Goal: Feedback & Contribution: Leave review/rating

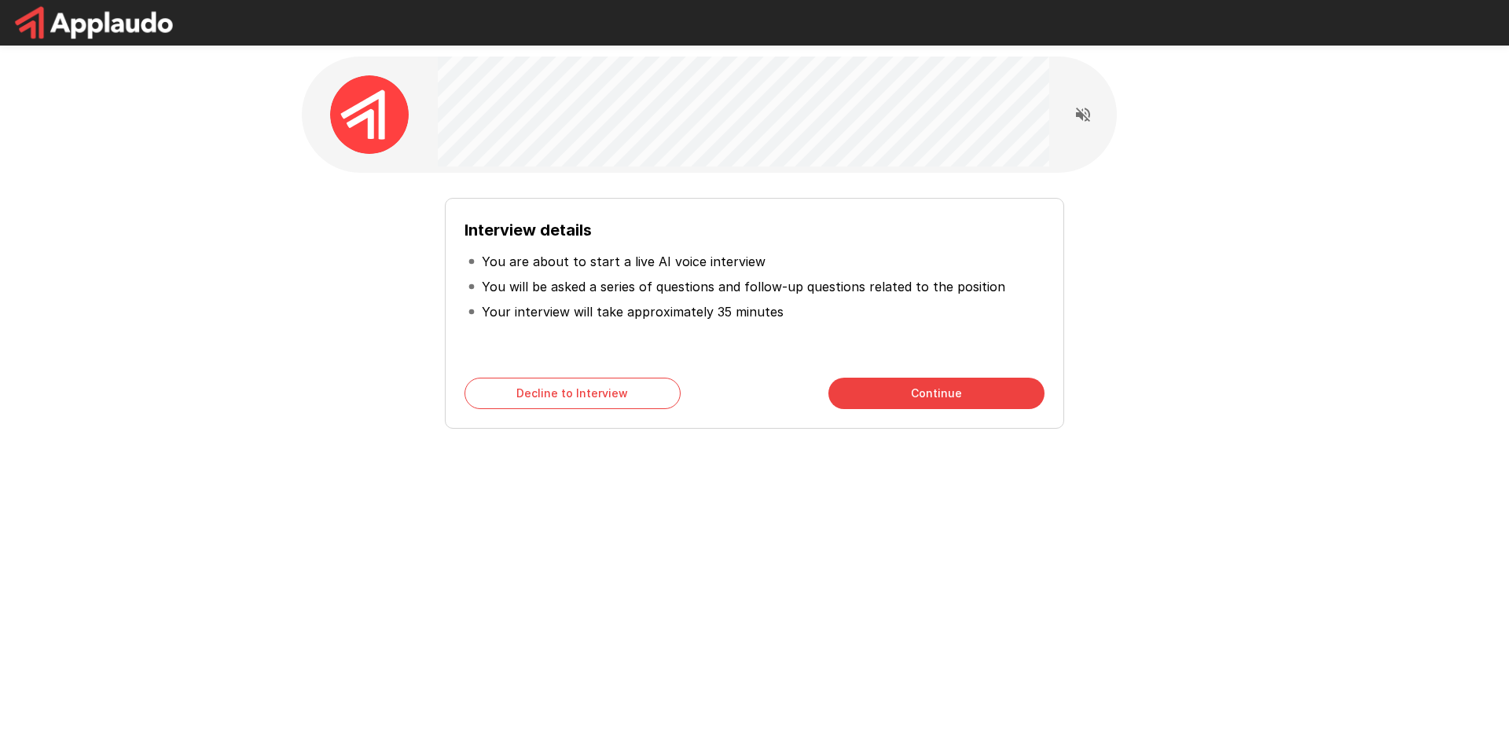
click at [871, 405] on button "Continue" at bounding box center [936, 393] width 216 height 31
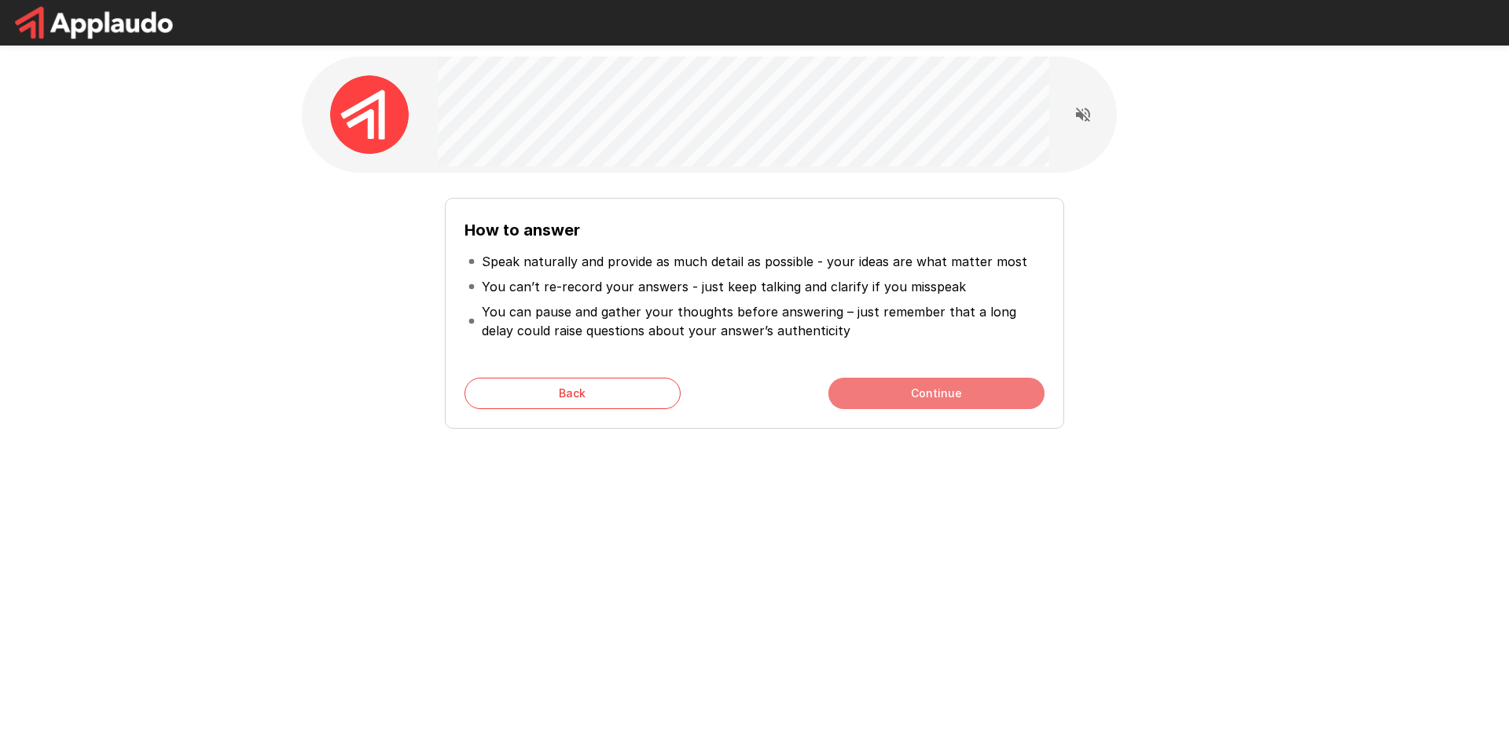
click at [874, 395] on button "Continue" at bounding box center [936, 393] width 216 height 31
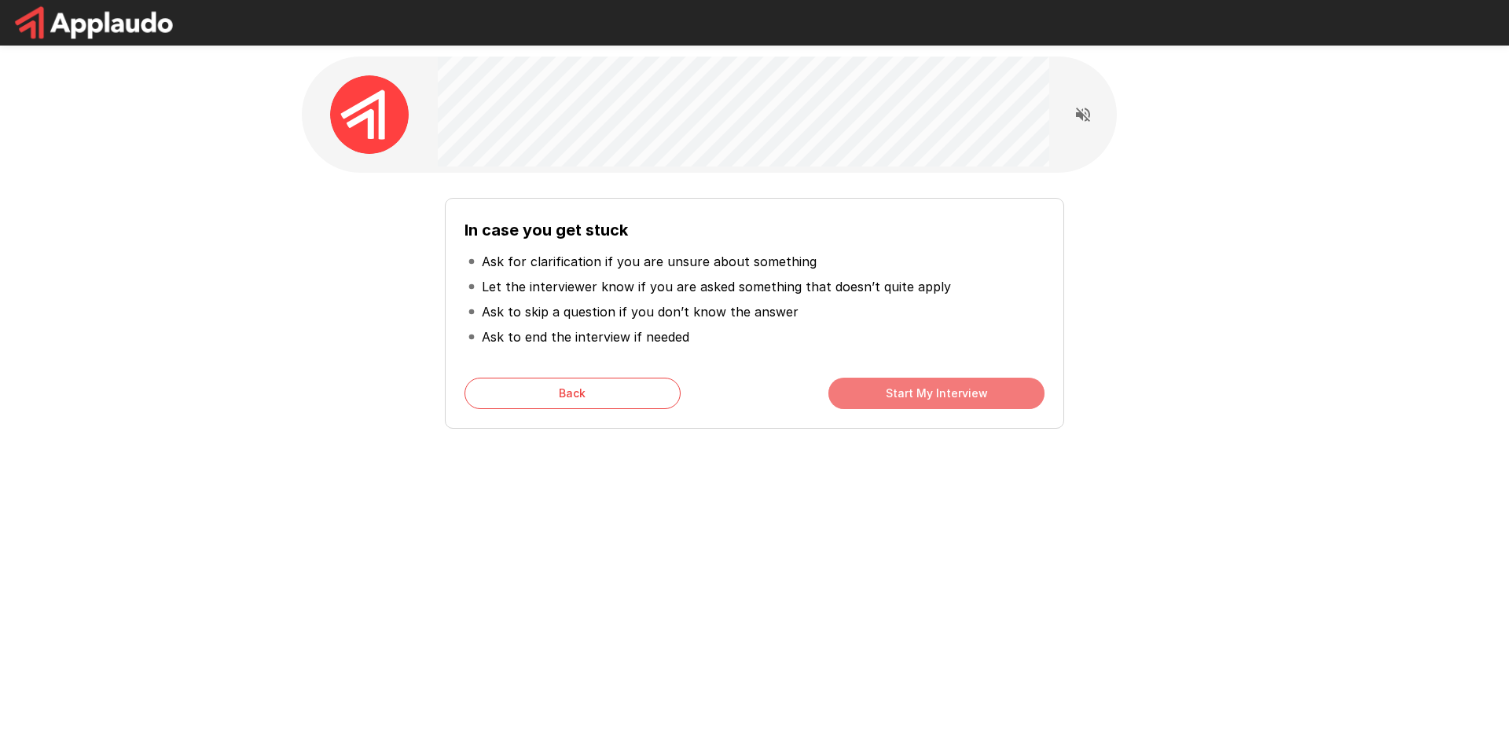
click at [874, 395] on button "Start My Interview" at bounding box center [936, 393] width 216 height 31
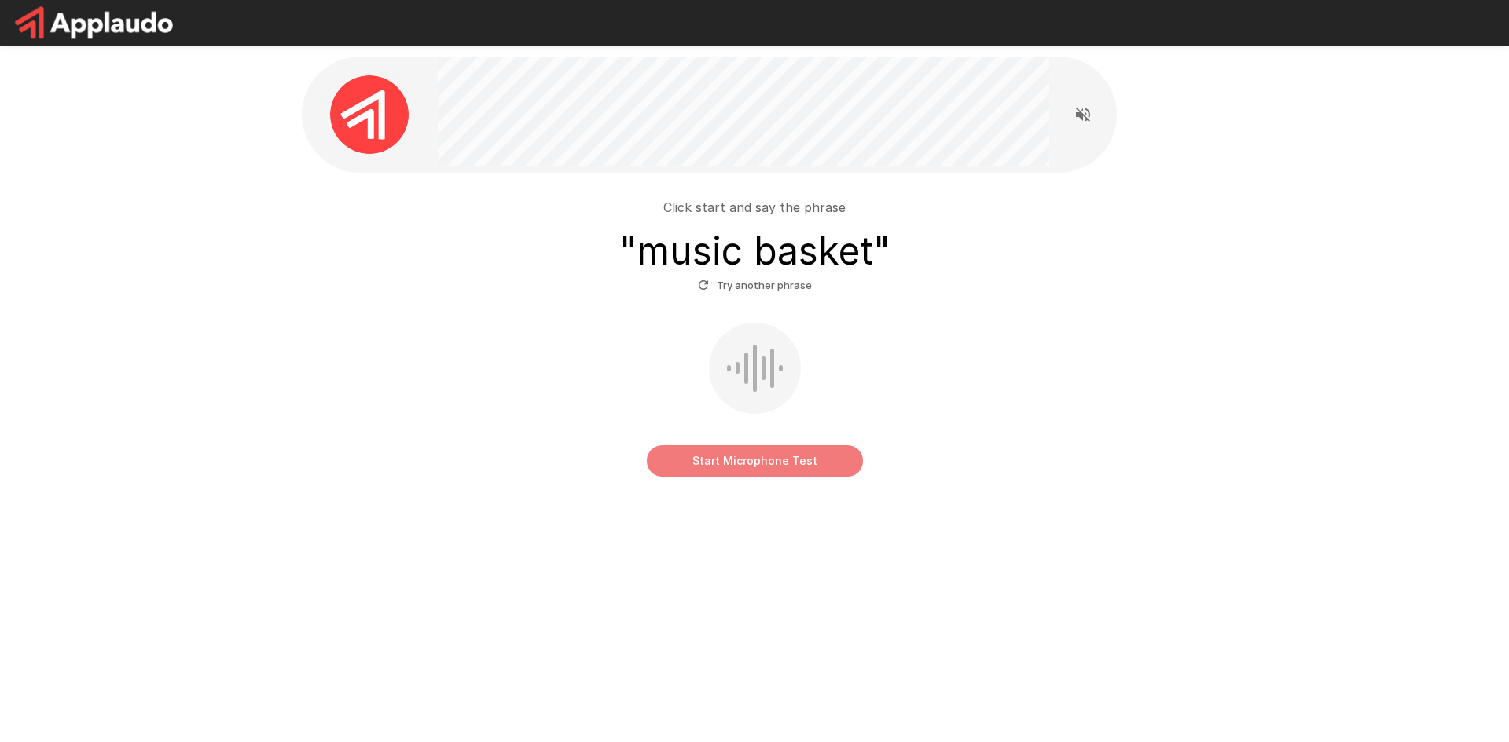
click at [718, 456] on button "Start Microphone Test" at bounding box center [755, 460] width 216 height 31
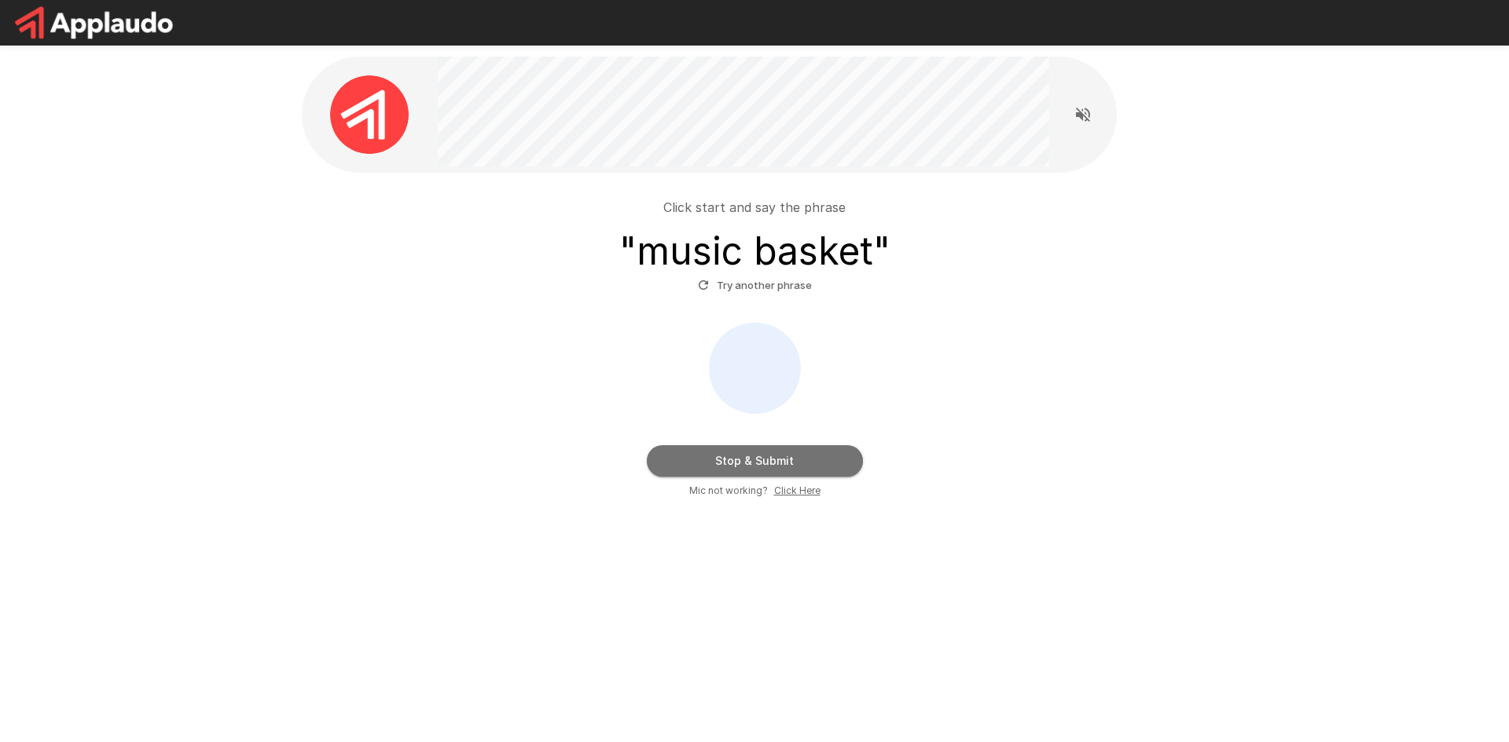
click at [718, 456] on button "Stop & Submit" at bounding box center [755, 460] width 216 height 31
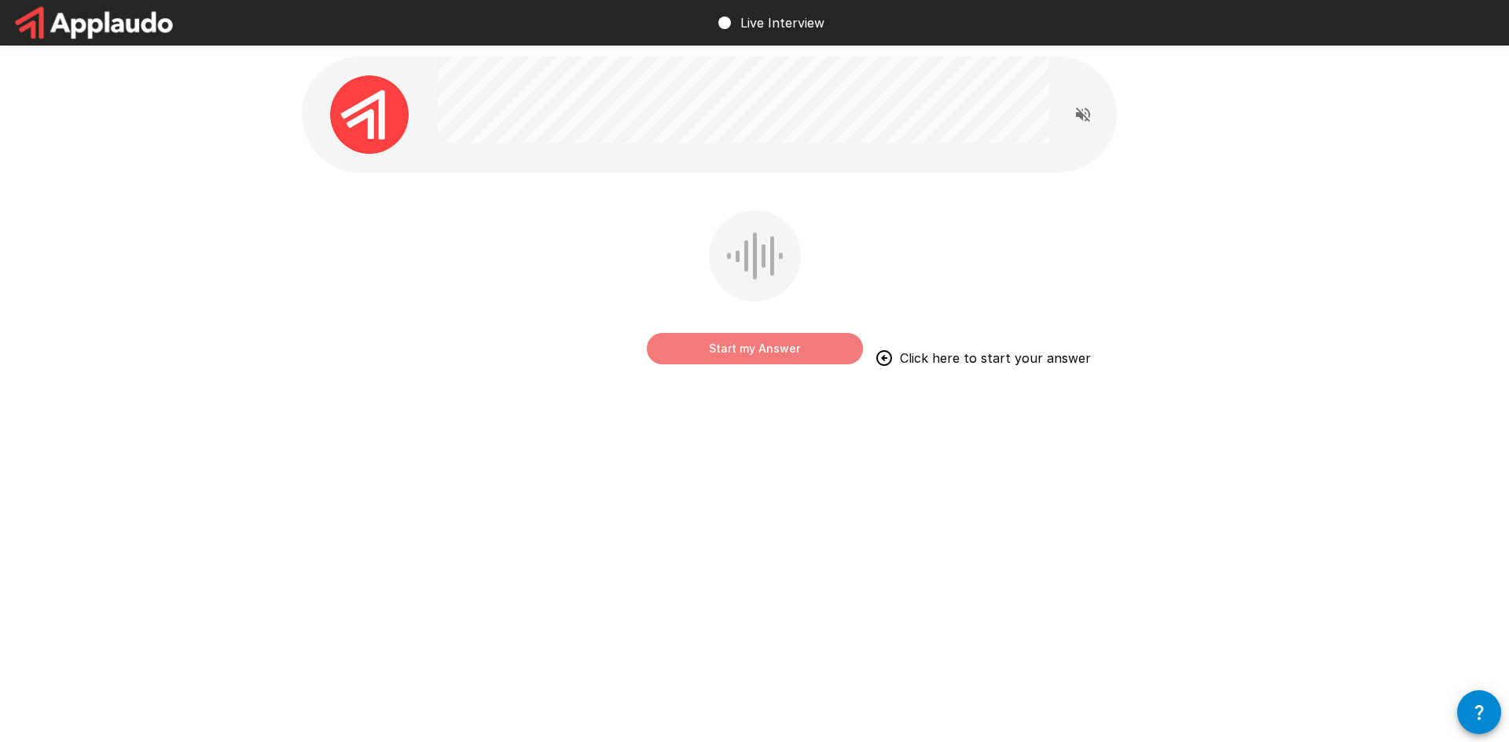
click at [752, 357] on button "Start my Answer" at bounding box center [755, 348] width 216 height 31
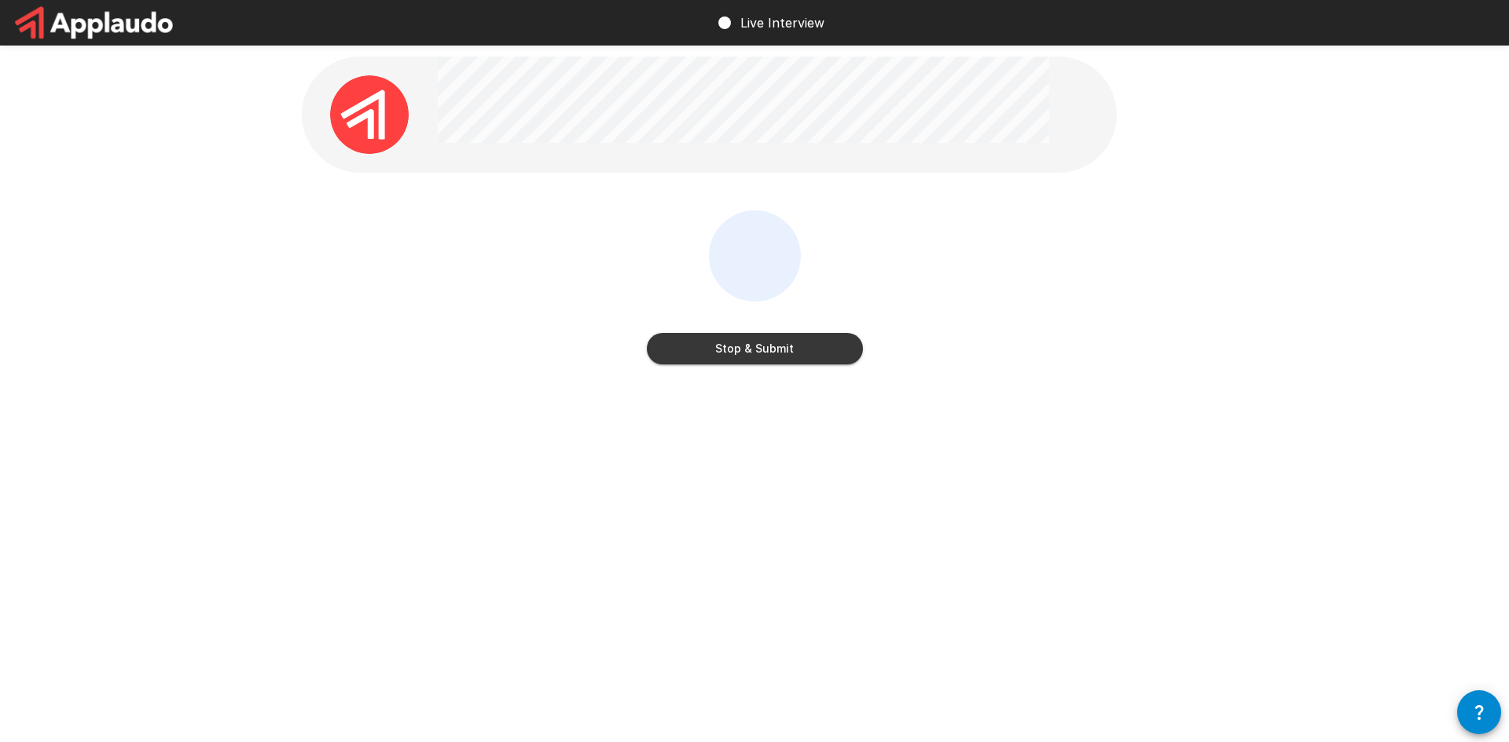
click at [750, 357] on button "Stop & Submit" at bounding box center [755, 348] width 216 height 31
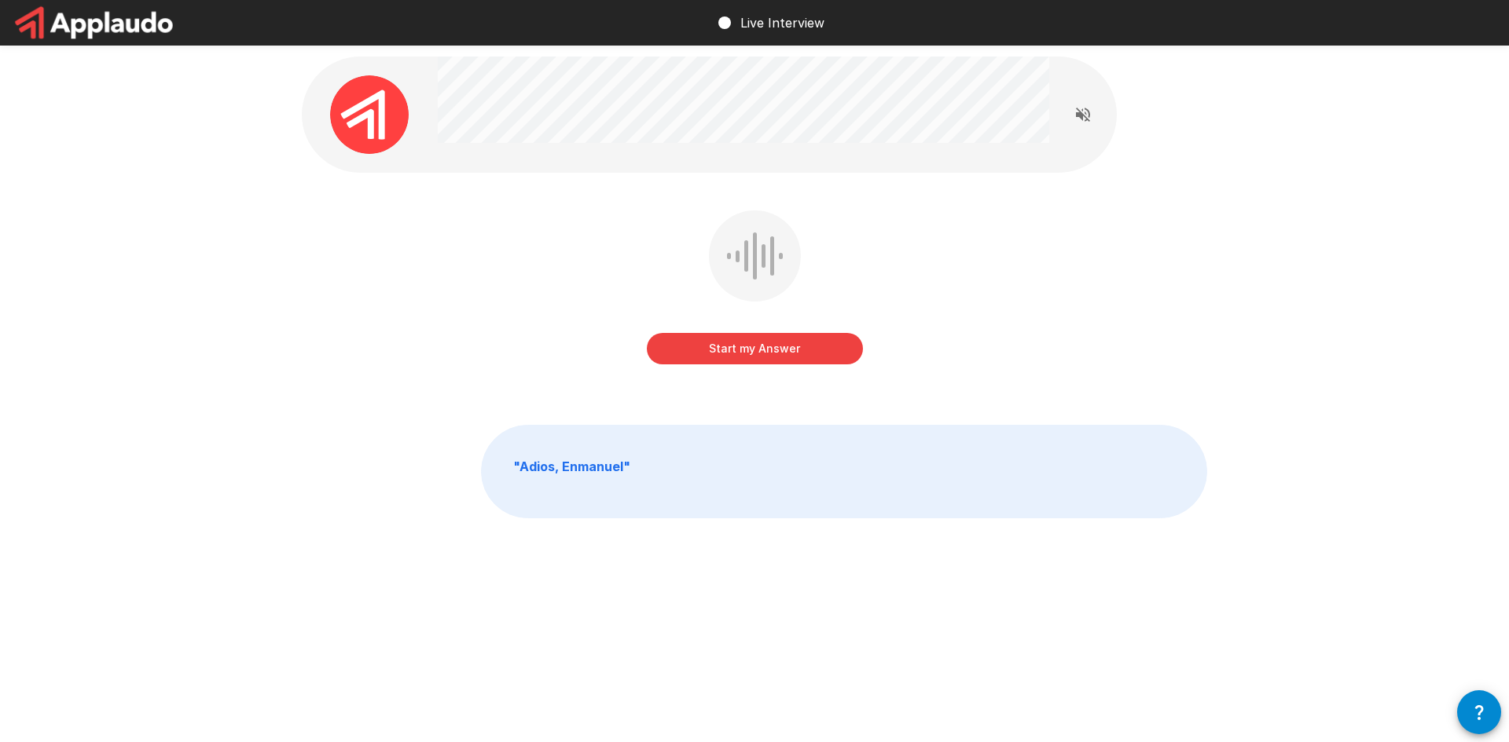
click at [754, 354] on button "Start my Answer" at bounding box center [755, 348] width 216 height 31
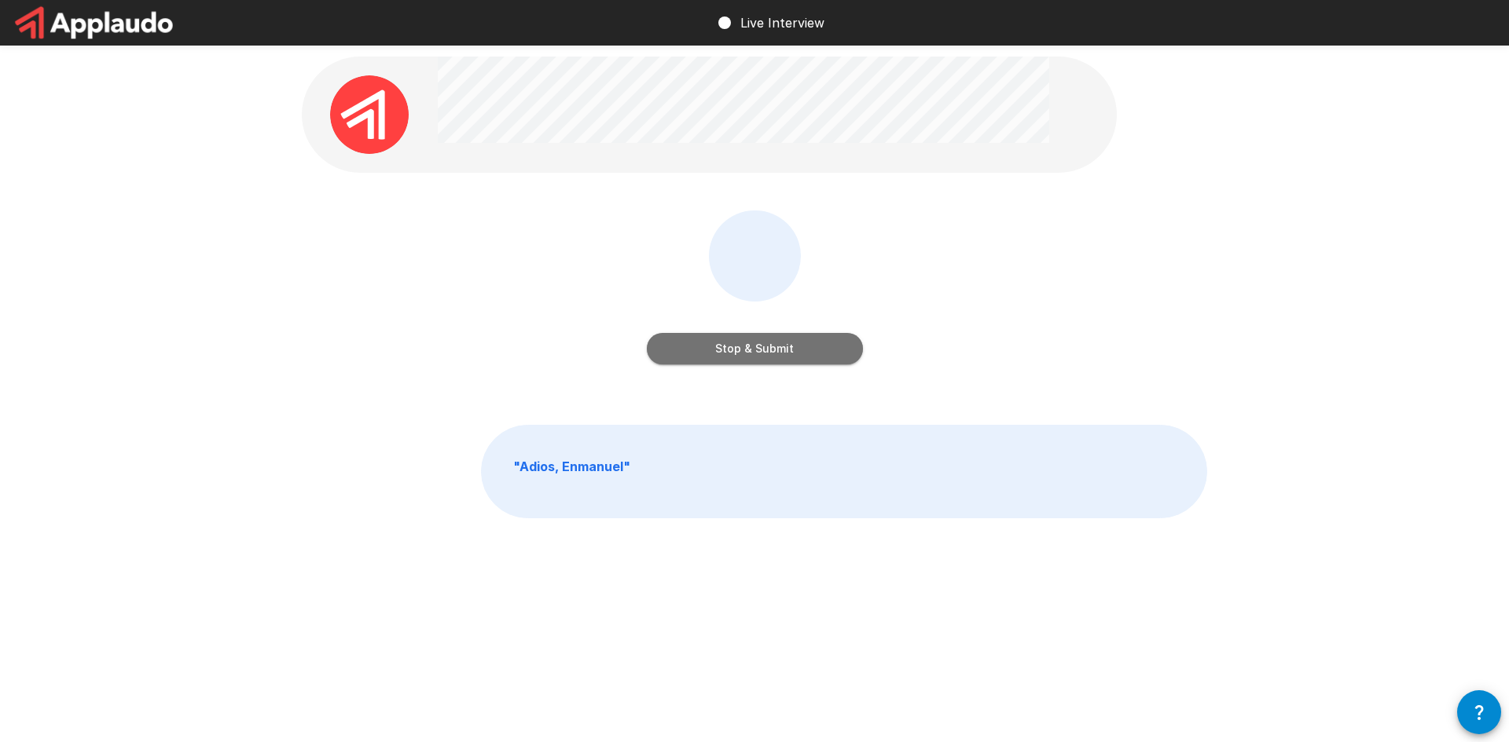
click at [783, 356] on button "Stop & Submit" at bounding box center [755, 348] width 216 height 31
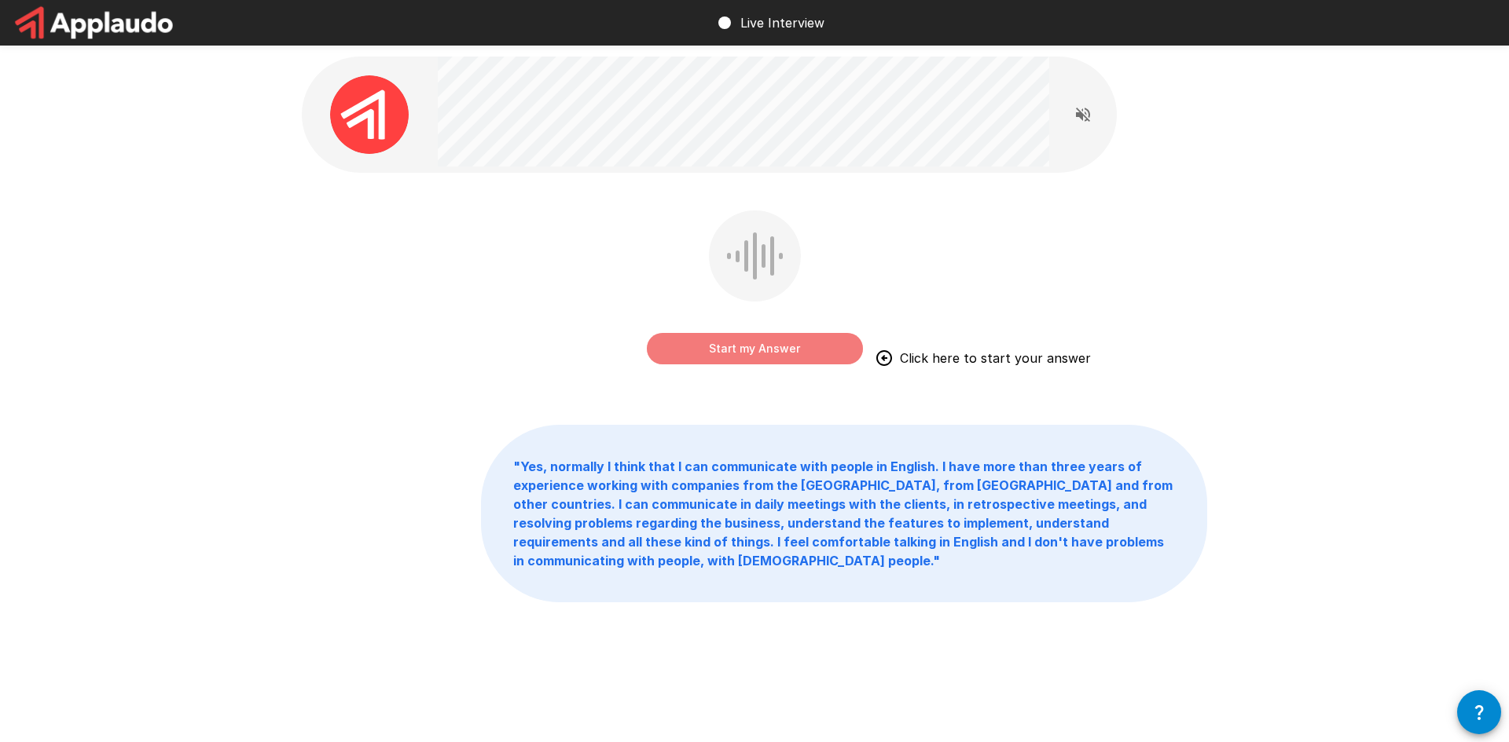
click at [781, 346] on button "Start my Answer" at bounding box center [755, 348] width 216 height 31
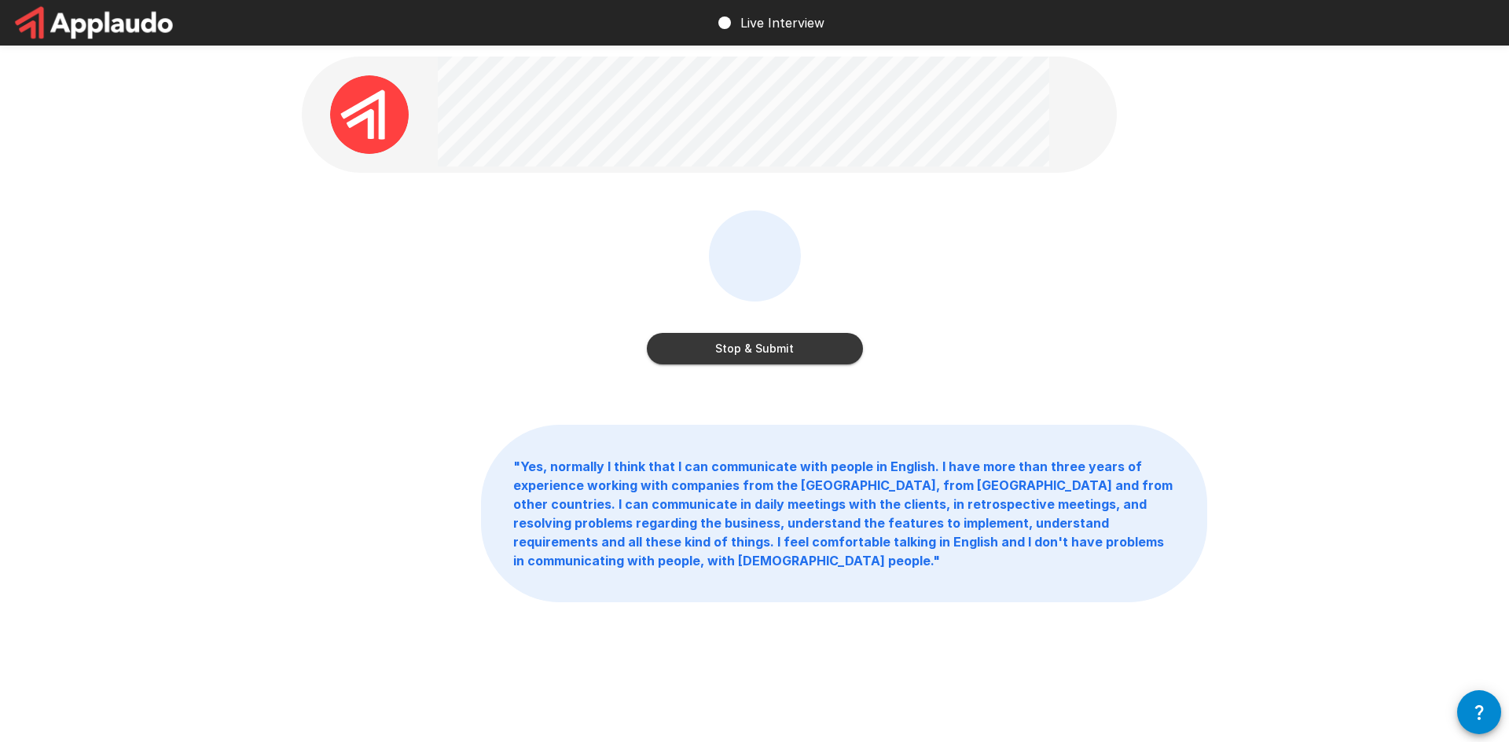
click at [777, 353] on button "Stop & Submit" at bounding box center [755, 348] width 216 height 31
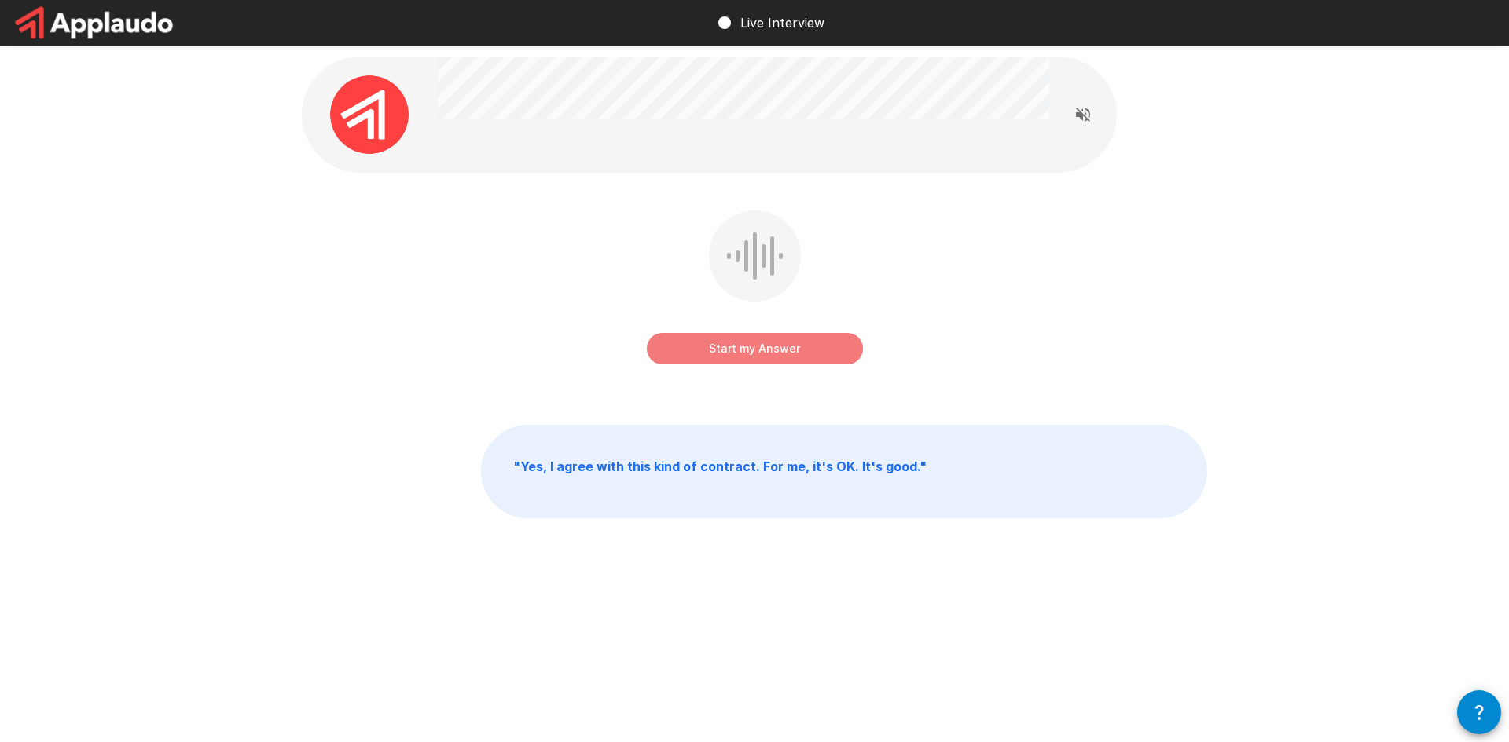
click at [777, 355] on button "Start my Answer" at bounding box center [755, 348] width 216 height 31
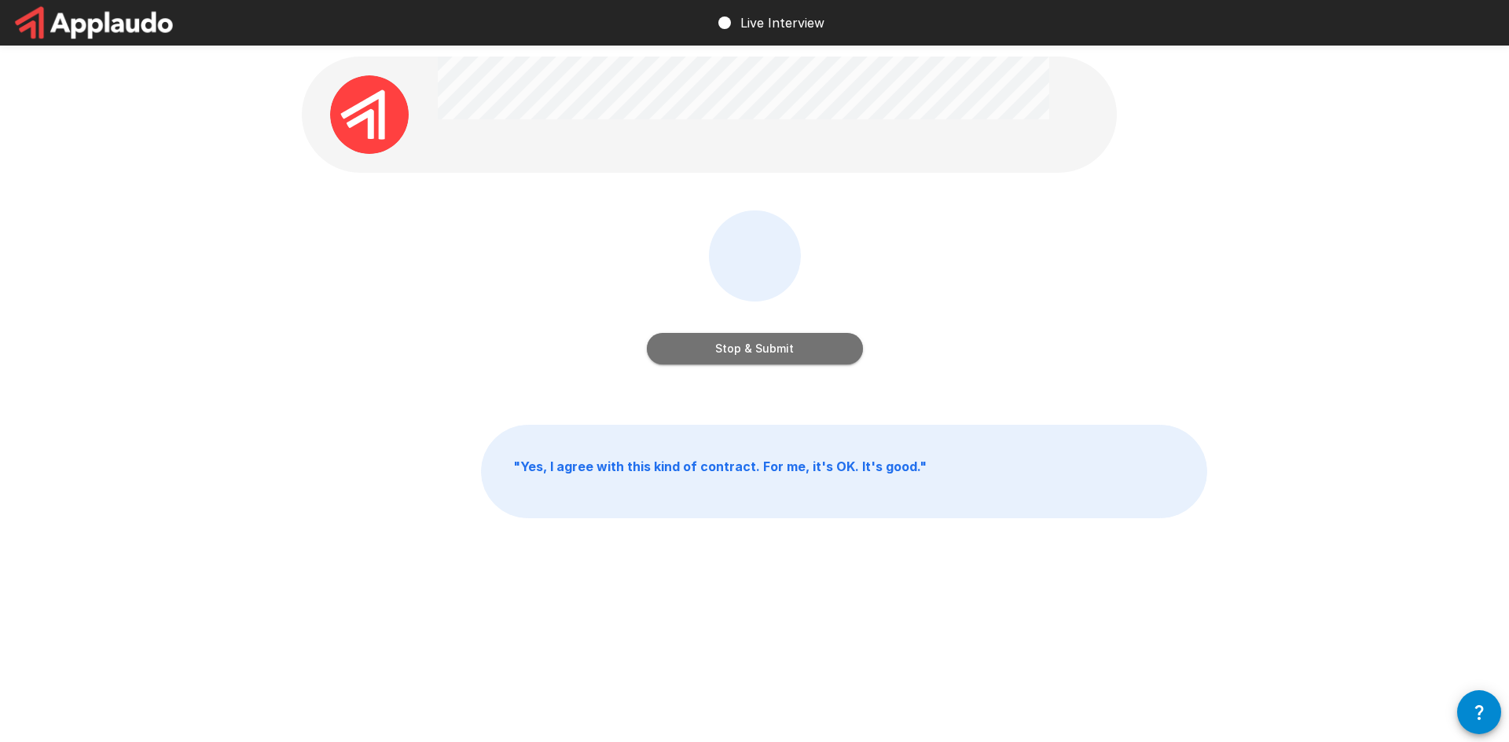
click at [779, 357] on button "Stop & Submit" at bounding box center [755, 348] width 216 height 31
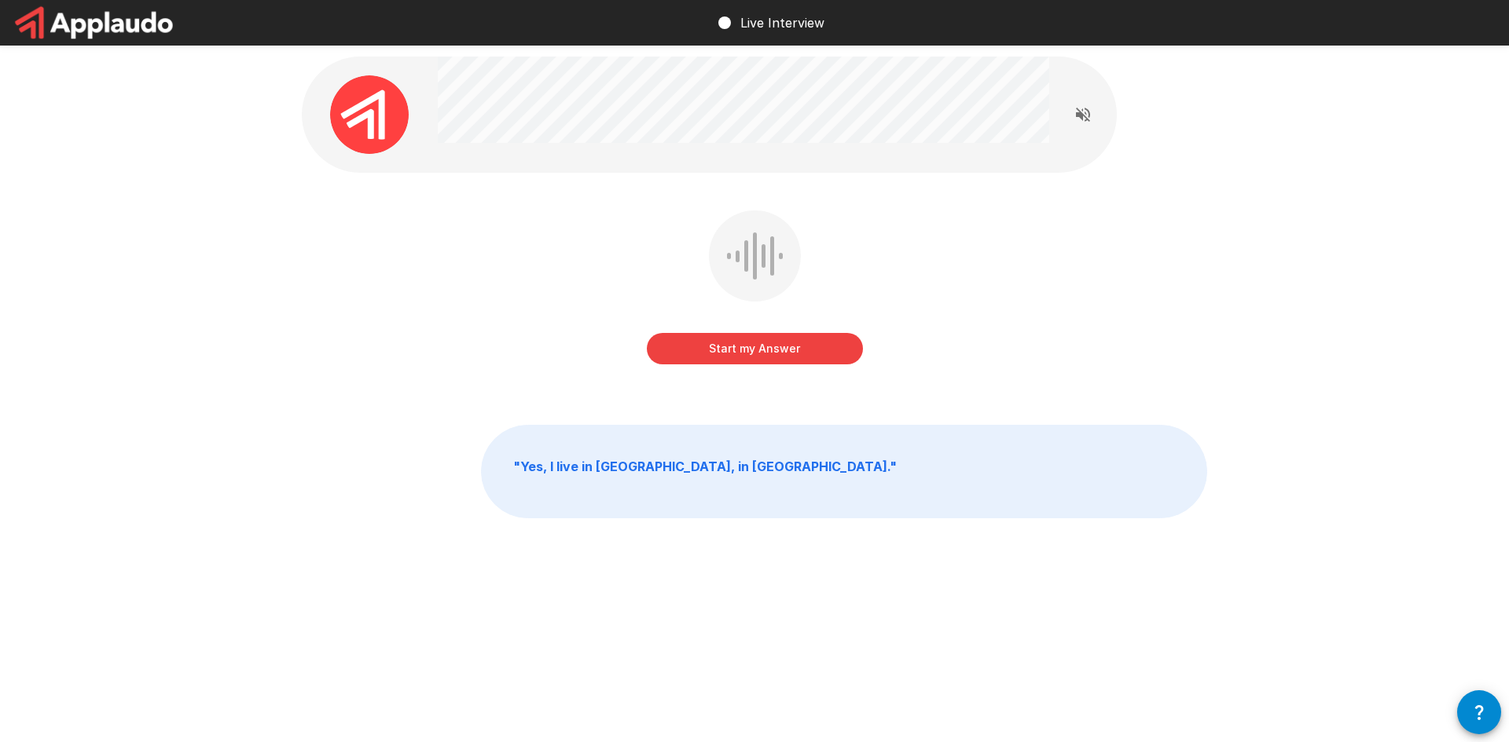
click at [780, 352] on button "Start my Answer" at bounding box center [755, 348] width 216 height 31
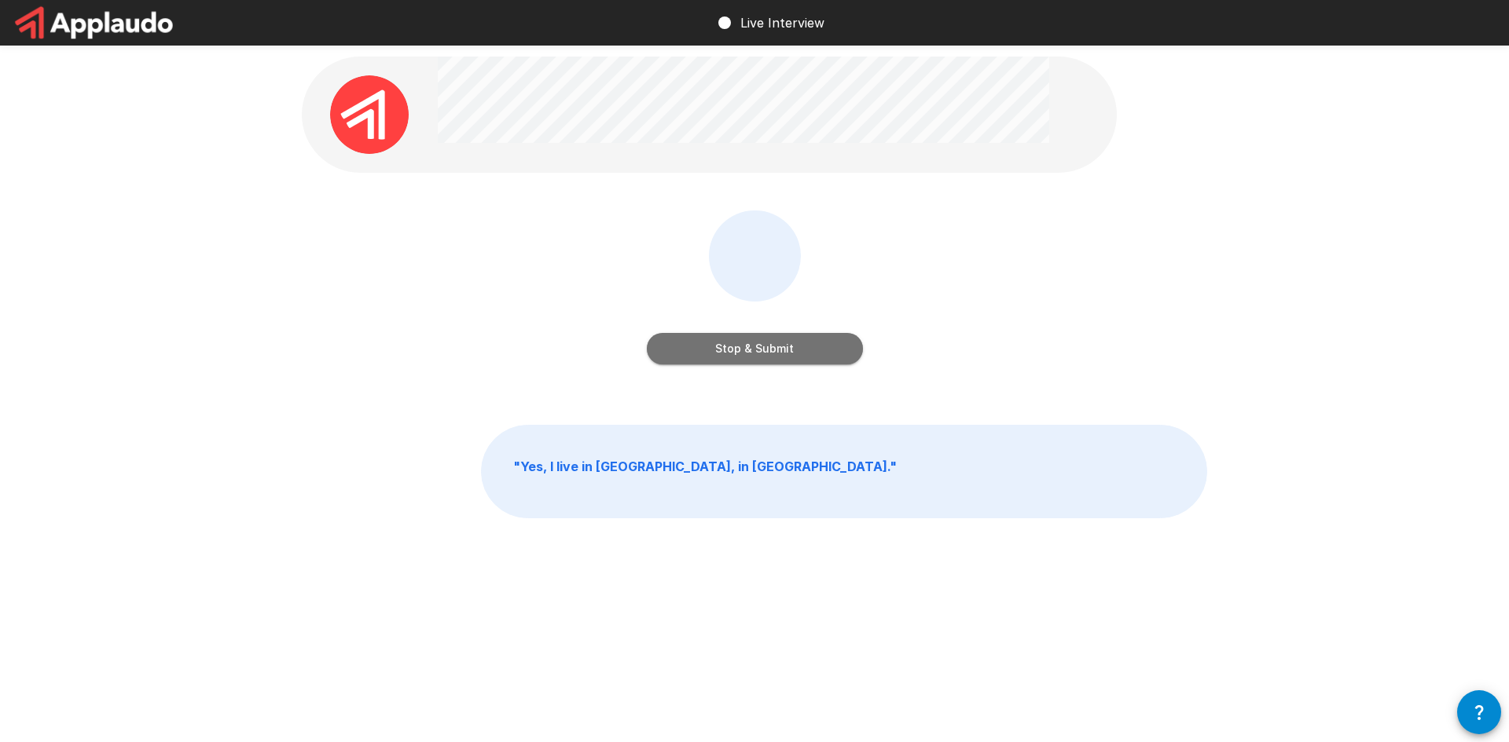
click at [780, 352] on button "Stop & Submit" at bounding box center [755, 348] width 216 height 31
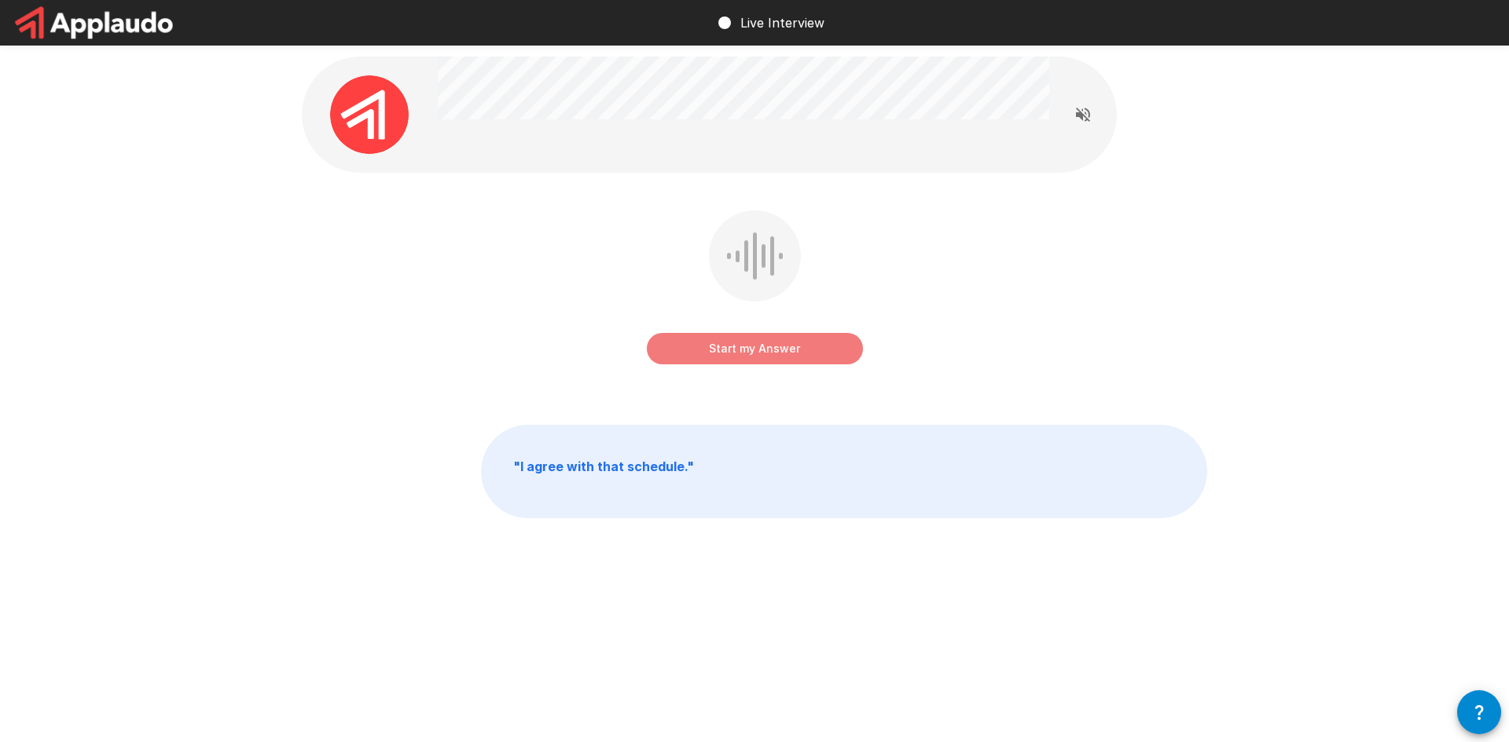
click at [775, 353] on button "Start my Answer" at bounding box center [755, 348] width 216 height 31
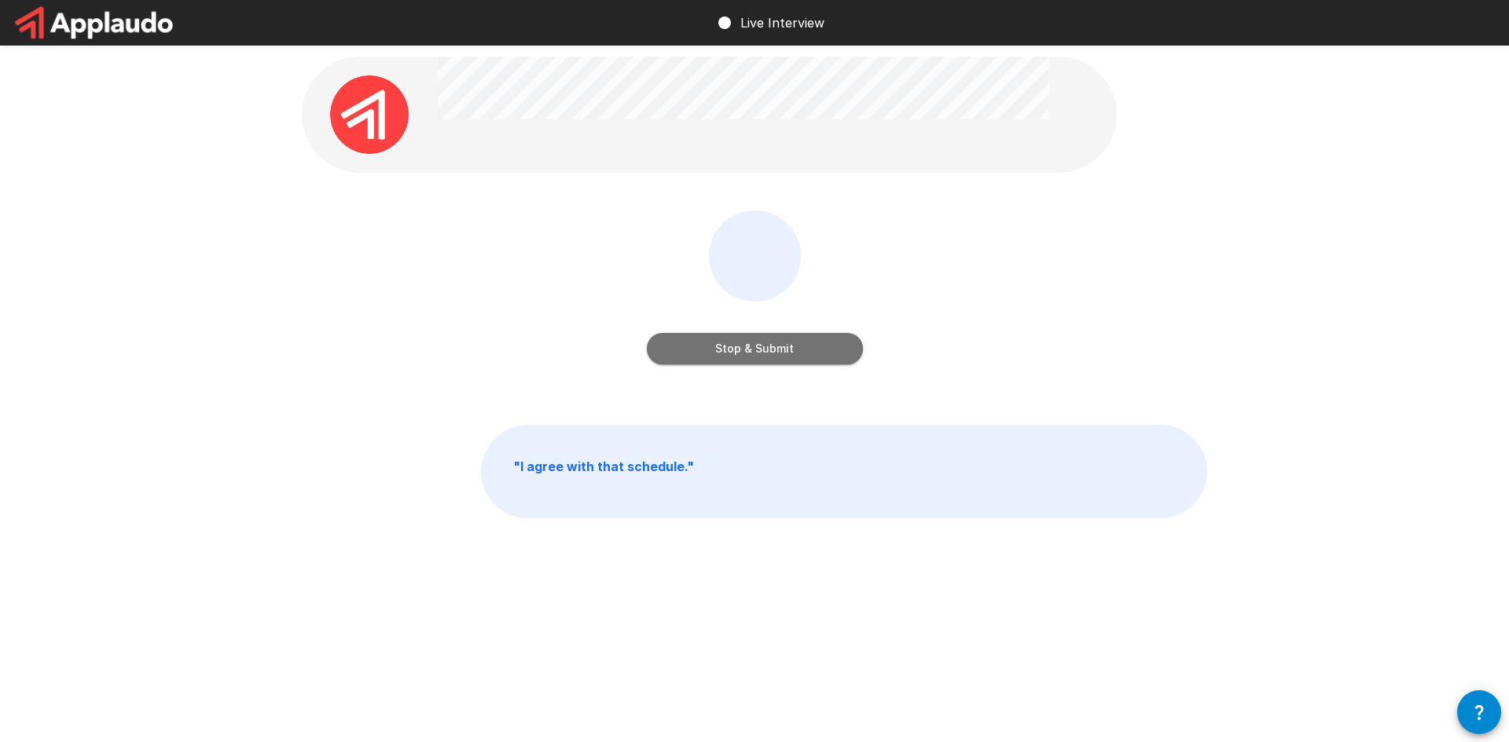
click at [775, 353] on button "Stop & Submit" at bounding box center [755, 348] width 216 height 31
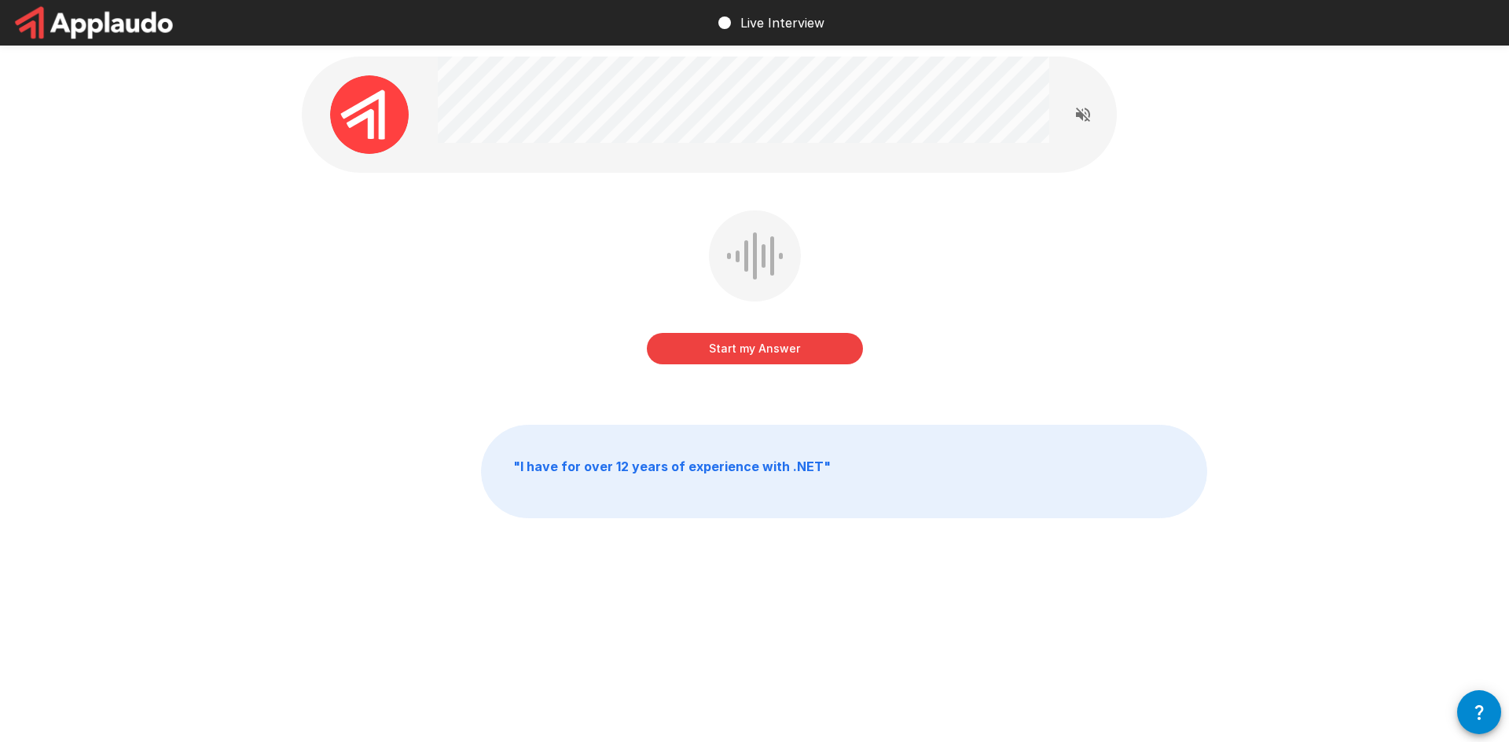
click at [775, 355] on button "Start my Answer" at bounding box center [755, 348] width 216 height 31
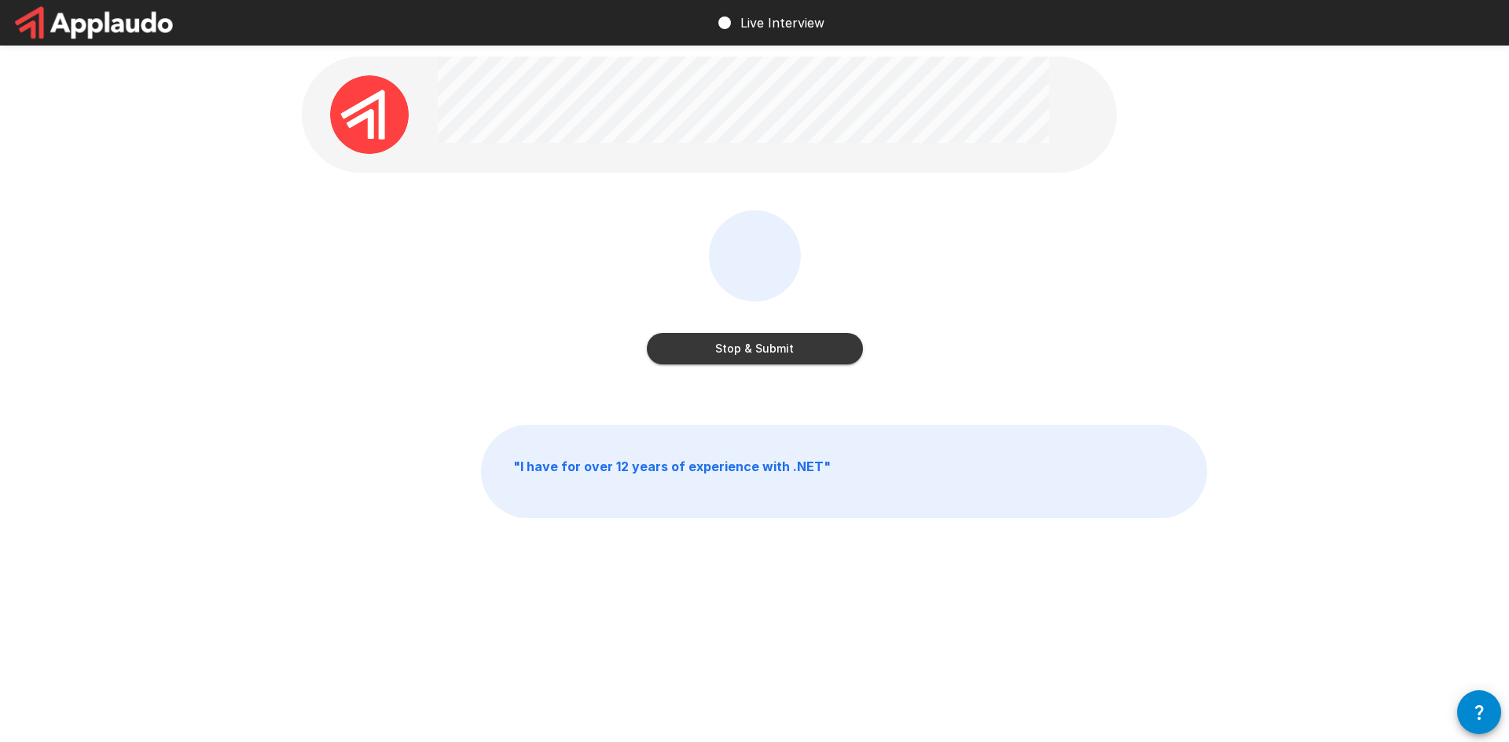
click at [775, 354] on button "Stop & Submit" at bounding box center [755, 348] width 216 height 31
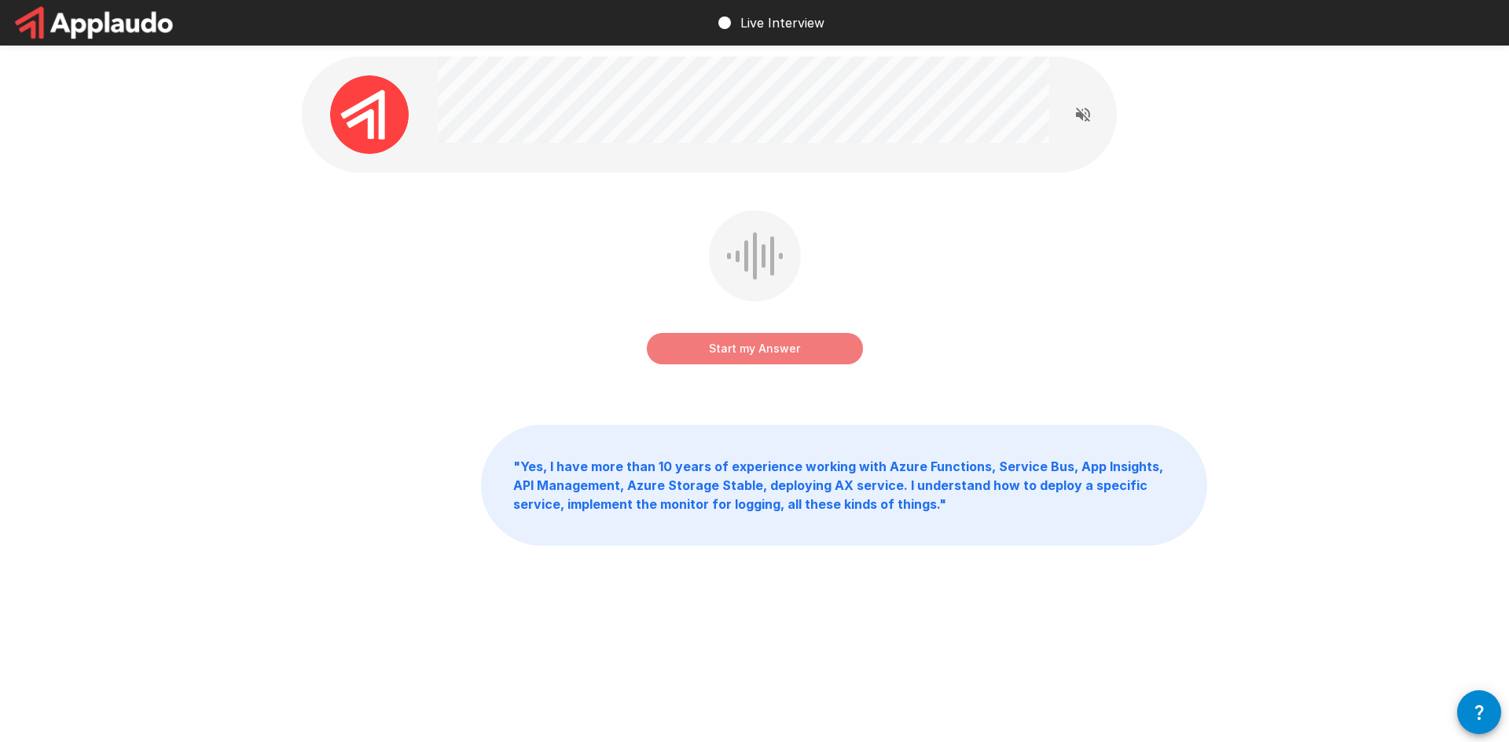
click at [763, 357] on button "Start my Answer" at bounding box center [755, 348] width 216 height 31
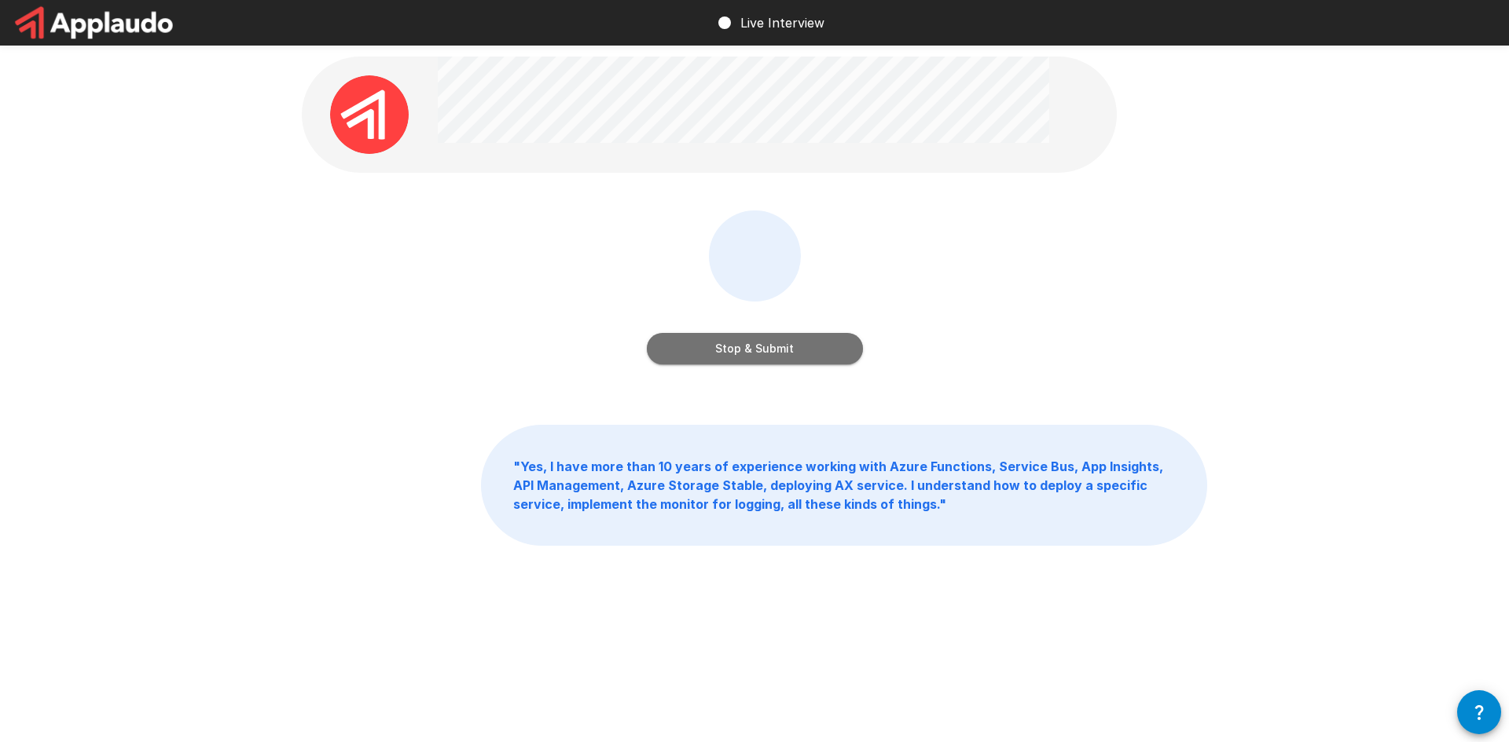
click at [766, 350] on button "Stop & Submit" at bounding box center [755, 348] width 216 height 31
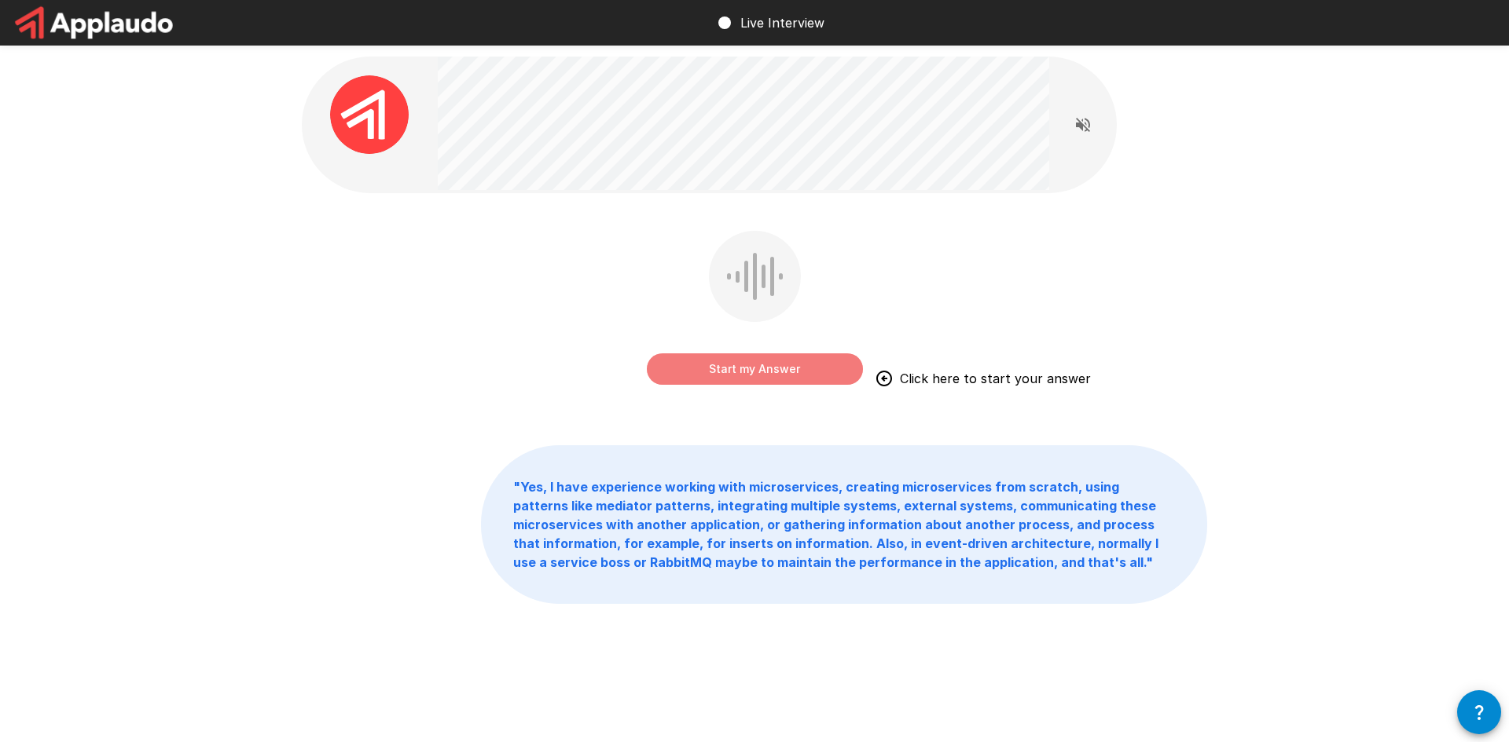
click at [774, 374] on button "Start my Answer" at bounding box center [755, 369] width 216 height 31
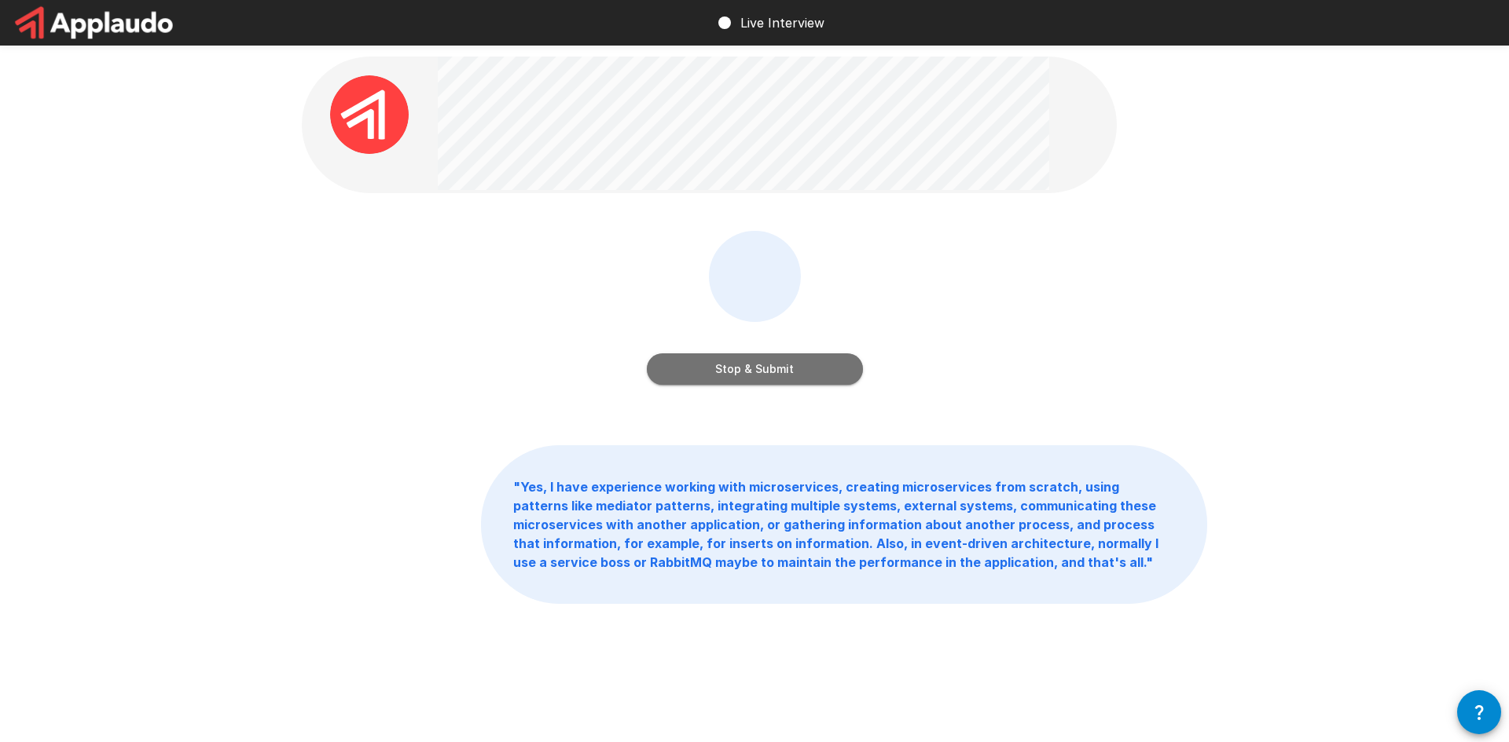
click at [786, 372] on button "Stop & Submit" at bounding box center [755, 369] width 216 height 31
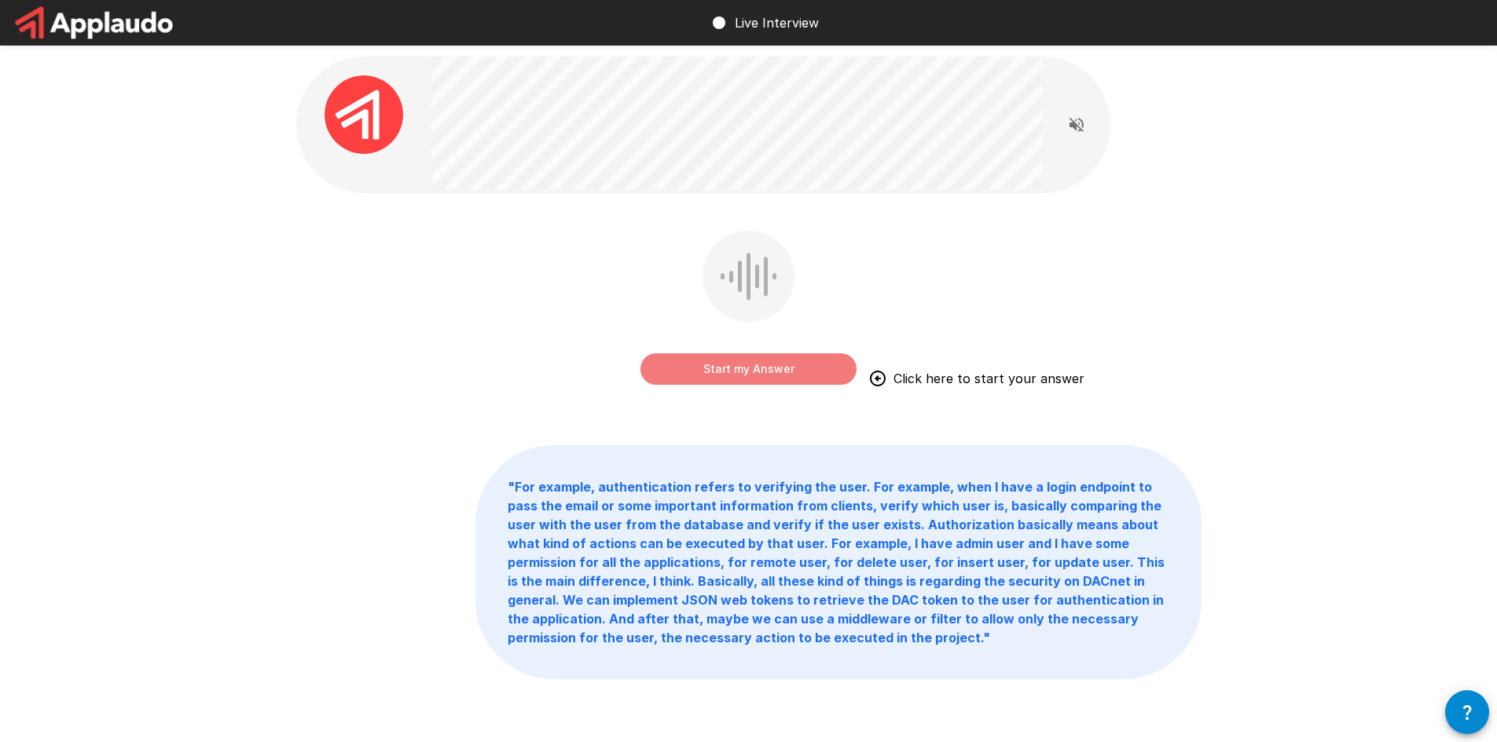
click at [781, 372] on button "Start my Answer" at bounding box center [748, 369] width 216 height 31
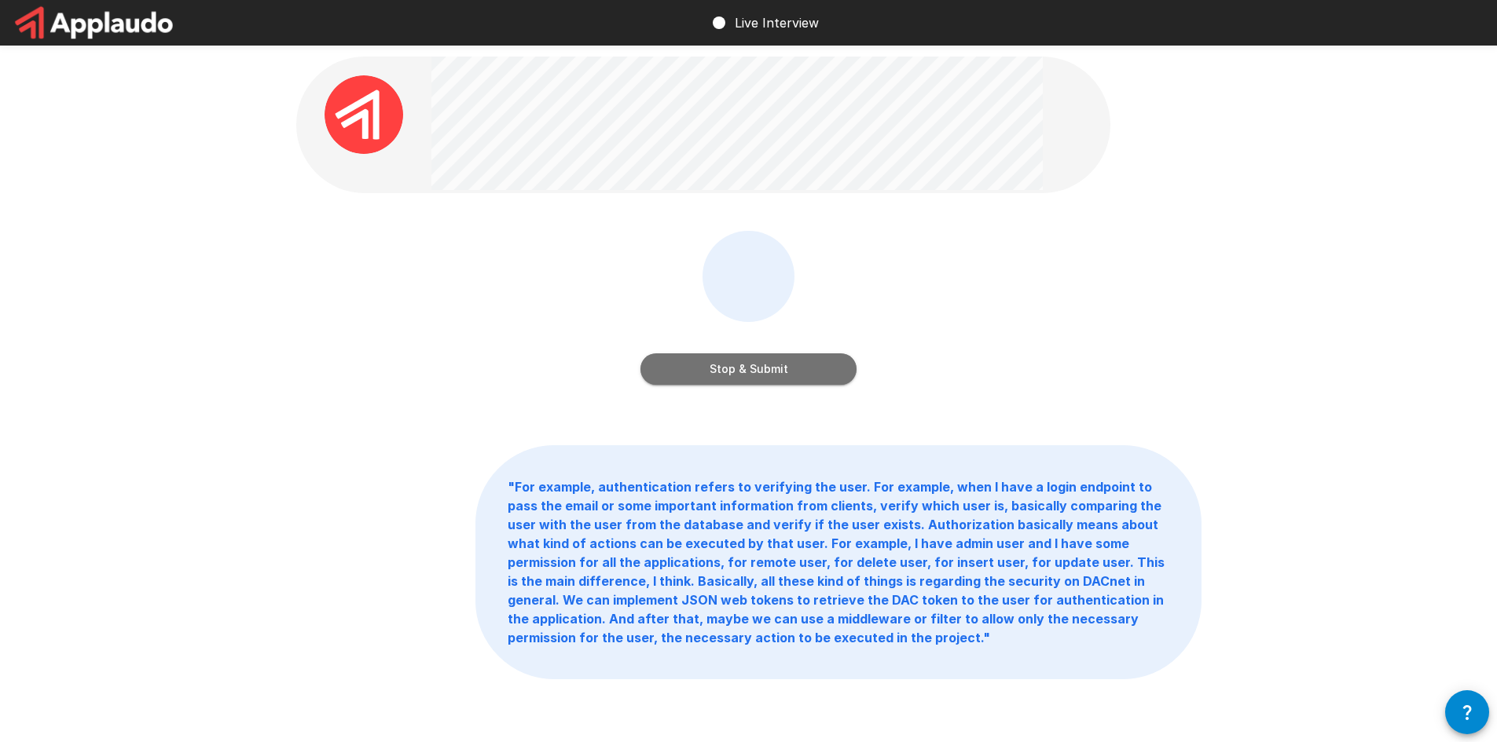
click at [778, 377] on button "Stop & Submit" at bounding box center [748, 369] width 216 height 31
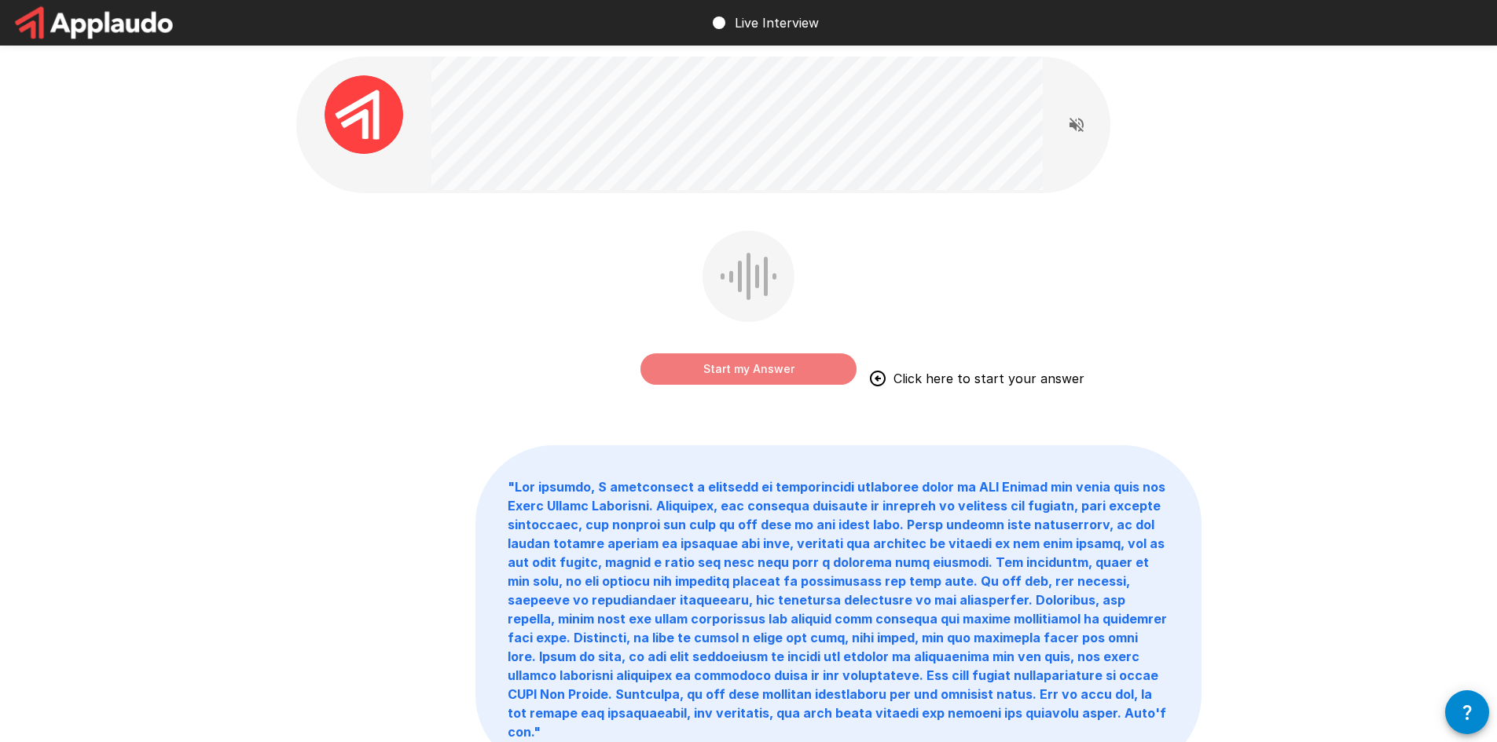
click at [793, 367] on button "Start my Answer" at bounding box center [748, 369] width 216 height 31
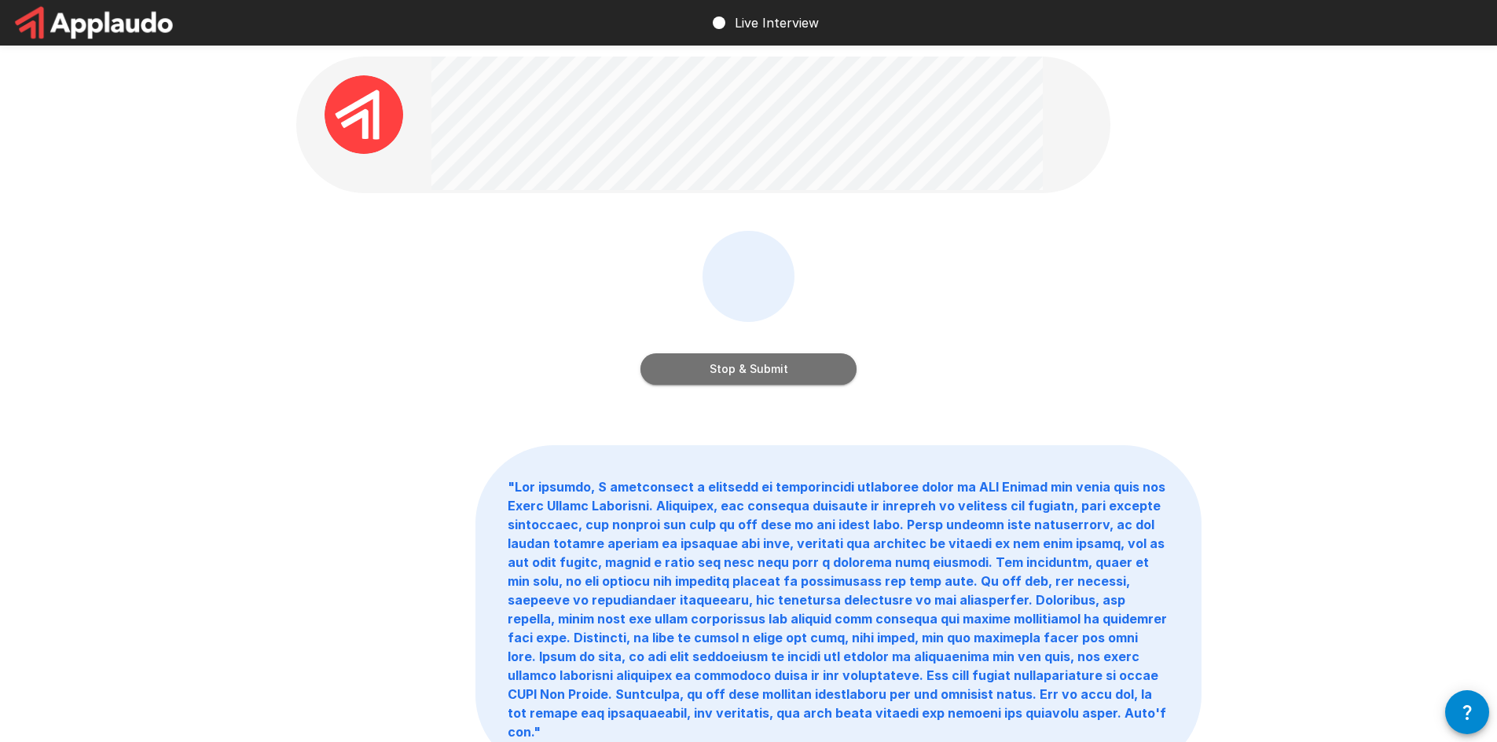
click at [776, 359] on button "Stop & Submit" at bounding box center [748, 369] width 216 height 31
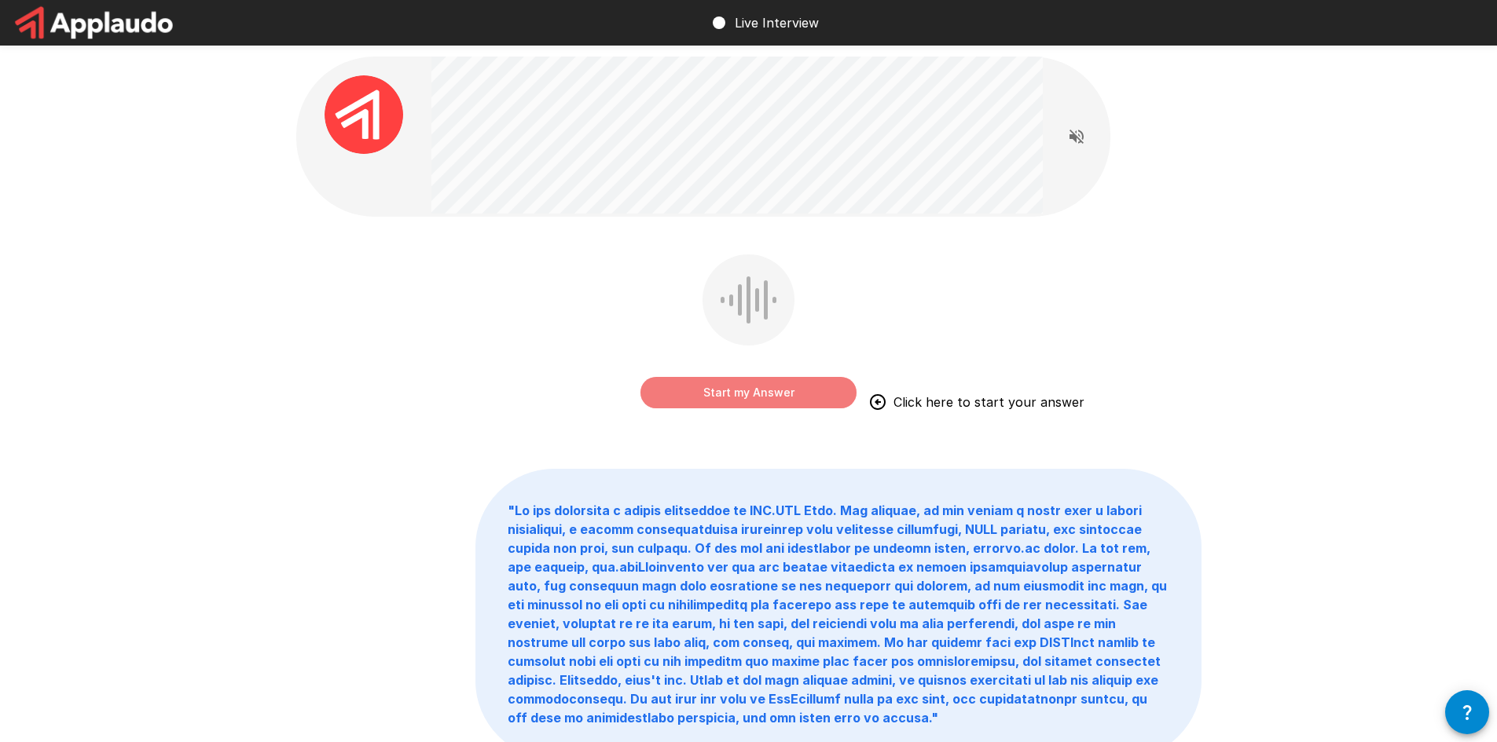
click at [761, 394] on button "Start my Answer" at bounding box center [748, 392] width 216 height 31
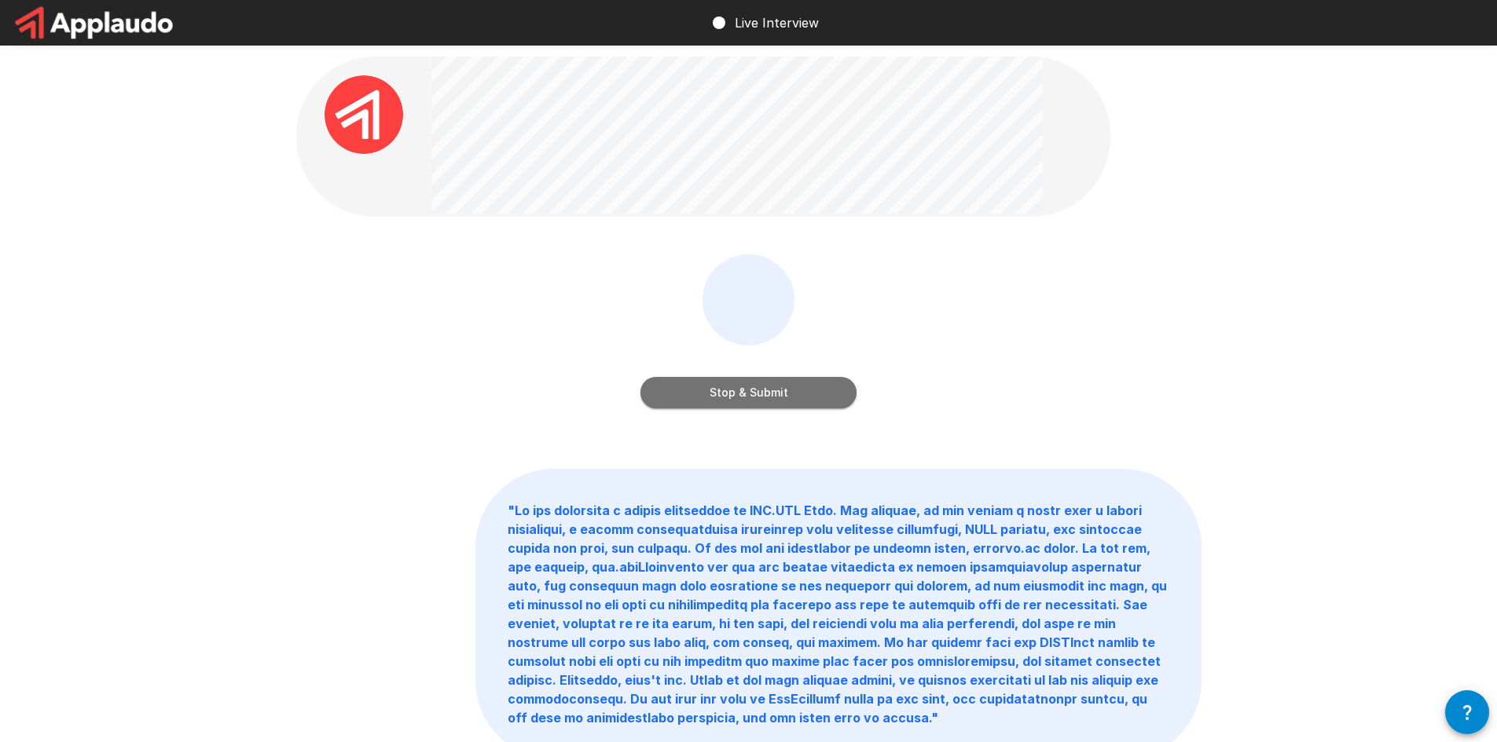
click at [811, 392] on button "Stop & Submit" at bounding box center [748, 392] width 216 height 31
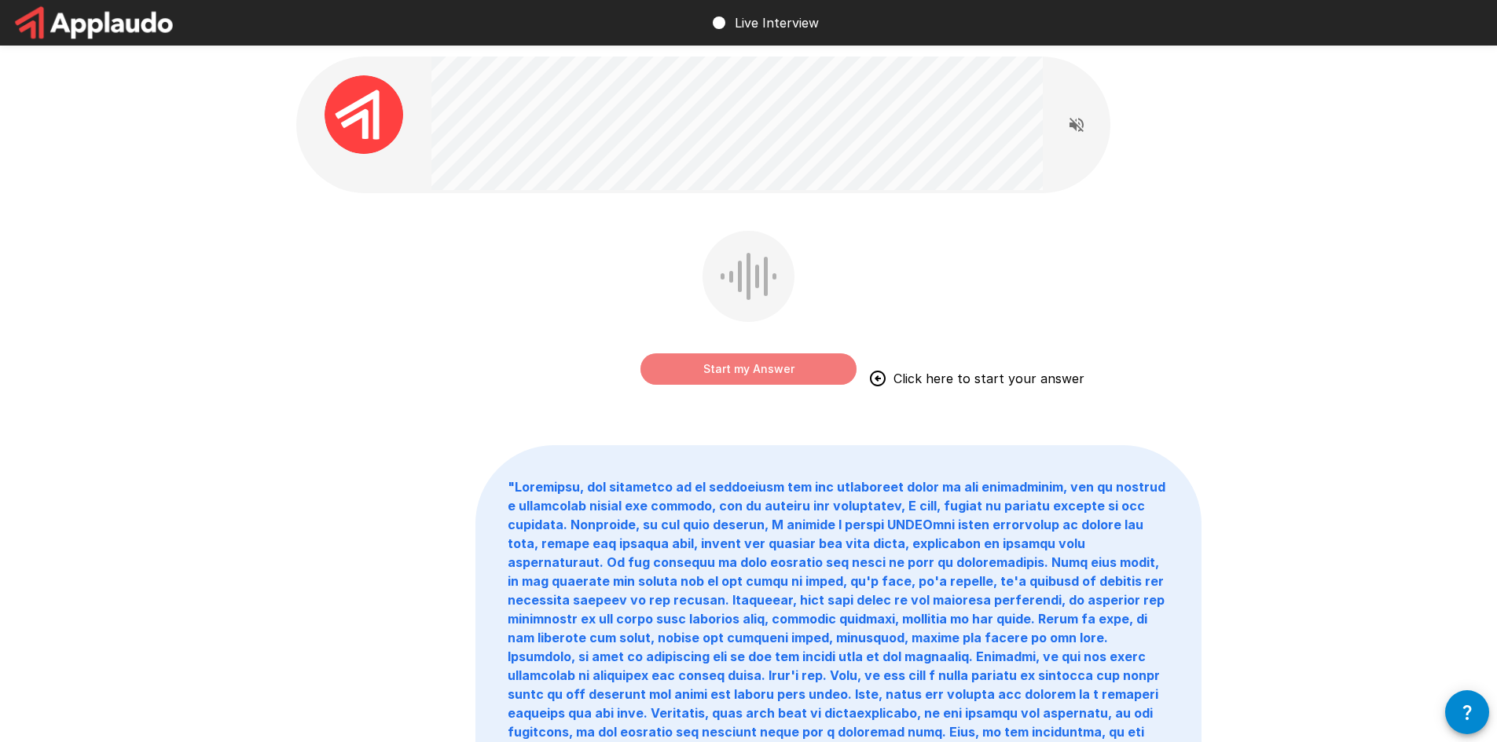
click at [746, 366] on button "Start my Answer" at bounding box center [748, 369] width 216 height 31
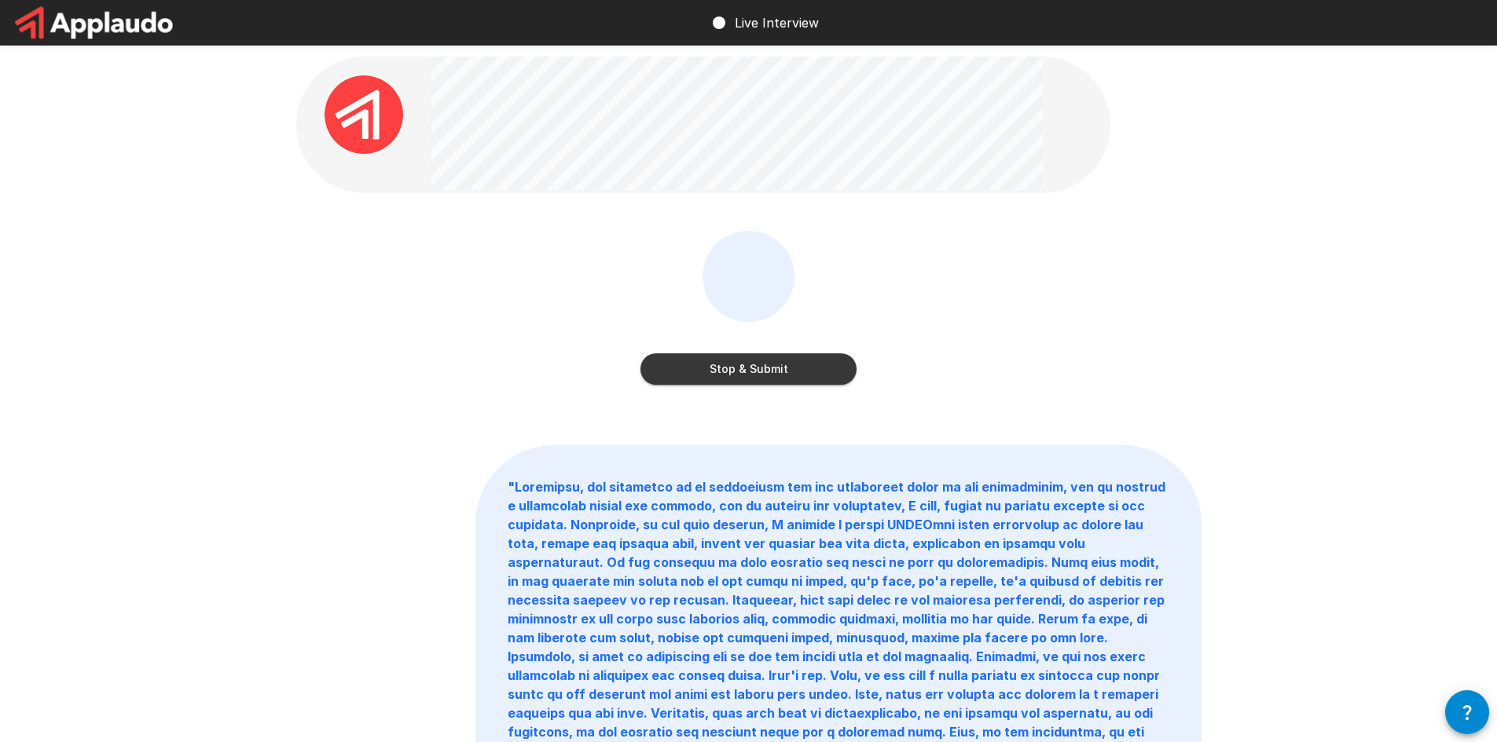
drag, startPoint x: 746, startPoint y: 366, endPoint x: 530, endPoint y: 317, distance: 221.7
click at [530, 317] on div "Stop & Submit" at bounding box center [748, 319] width 905 height 177
click at [734, 365] on button "Stop & Submit" at bounding box center [748, 369] width 216 height 31
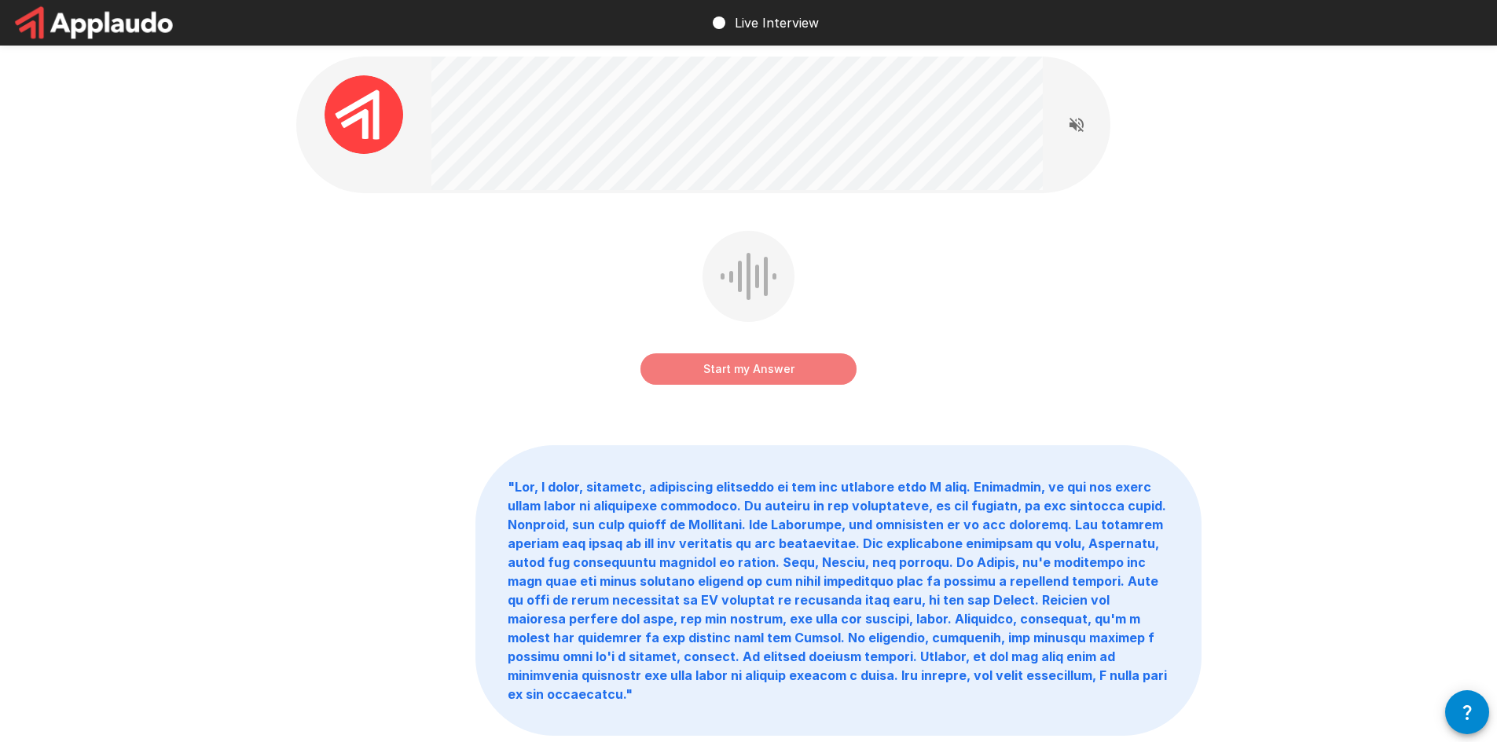
click at [748, 367] on button "Start my Answer" at bounding box center [748, 369] width 216 height 31
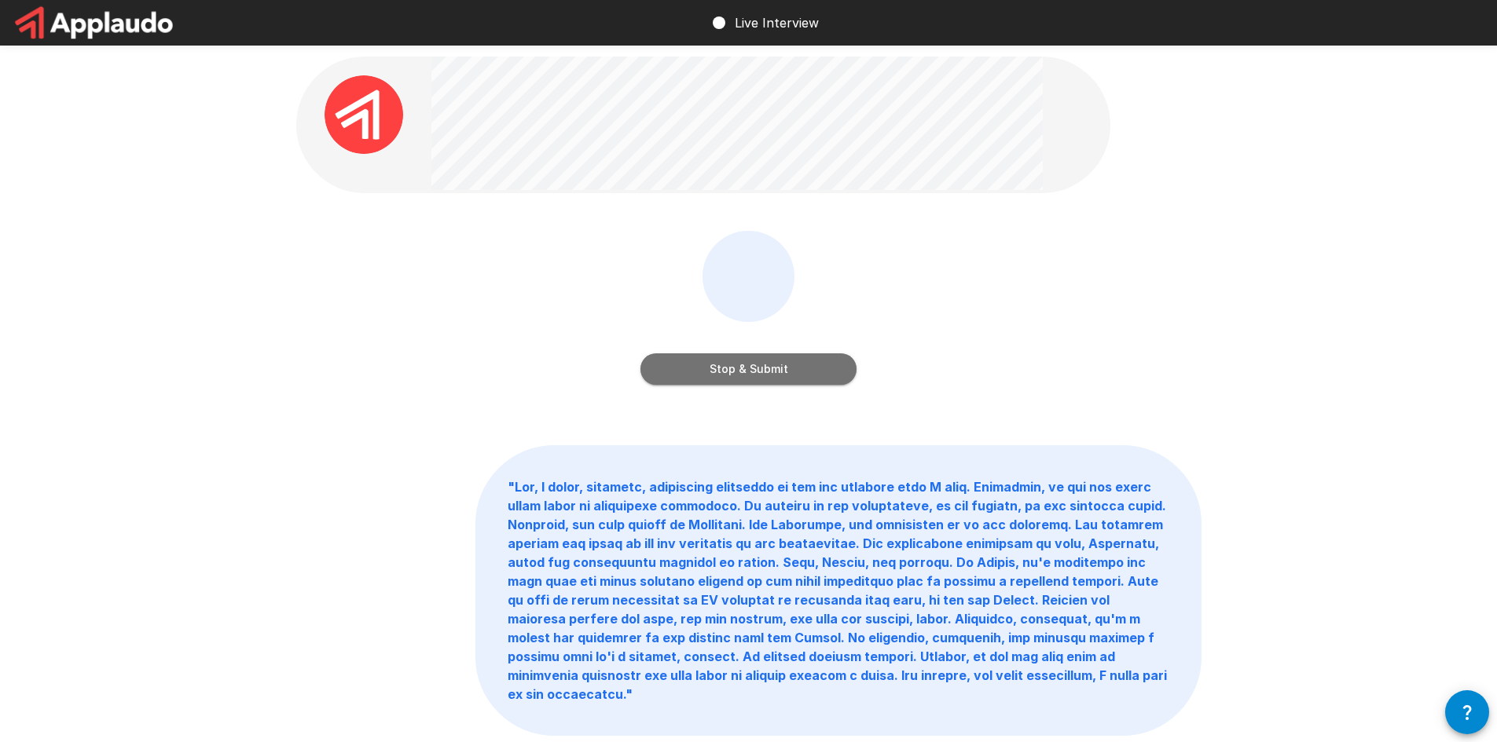
click at [814, 372] on button "Stop & Submit" at bounding box center [748, 369] width 216 height 31
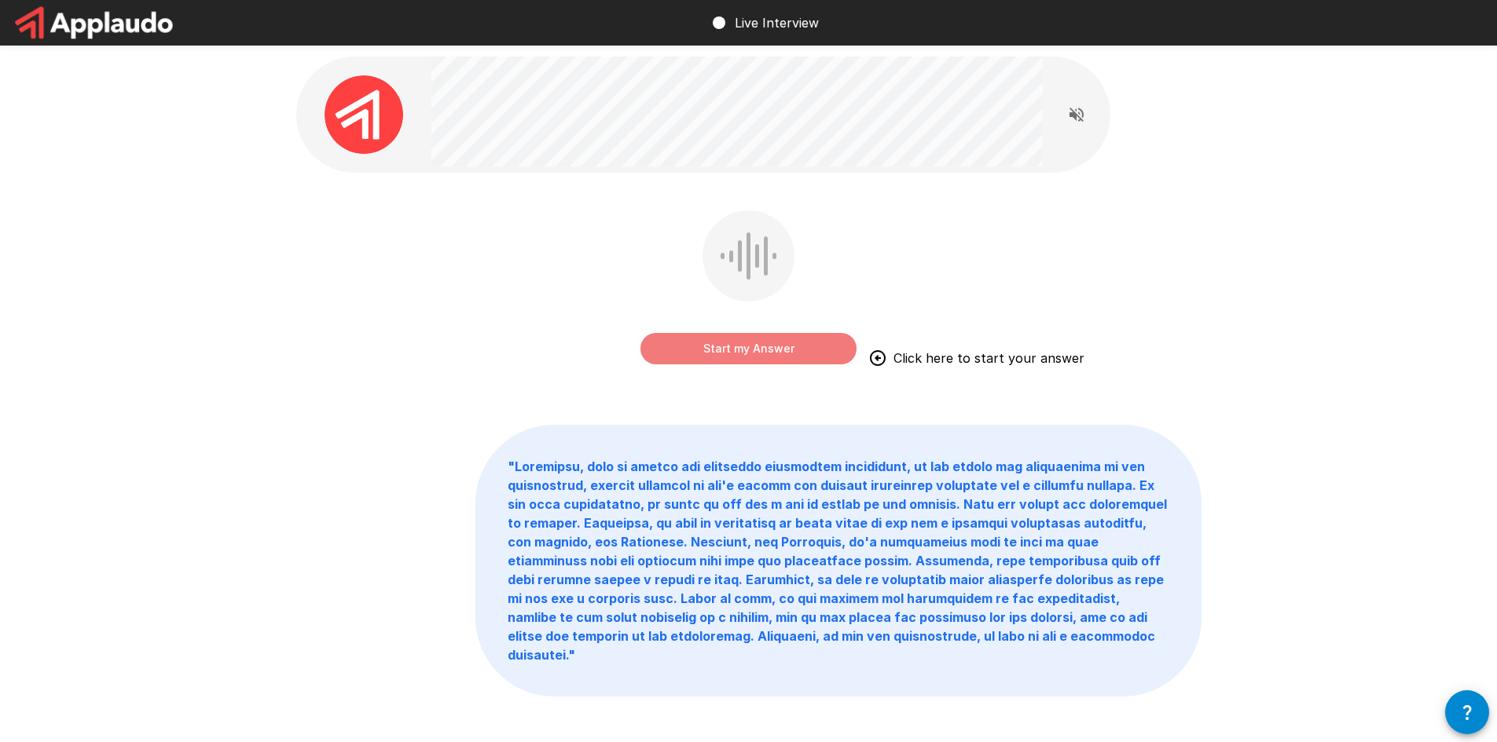
click at [790, 357] on button "Start my Answer" at bounding box center [748, 348] width 216 height 31
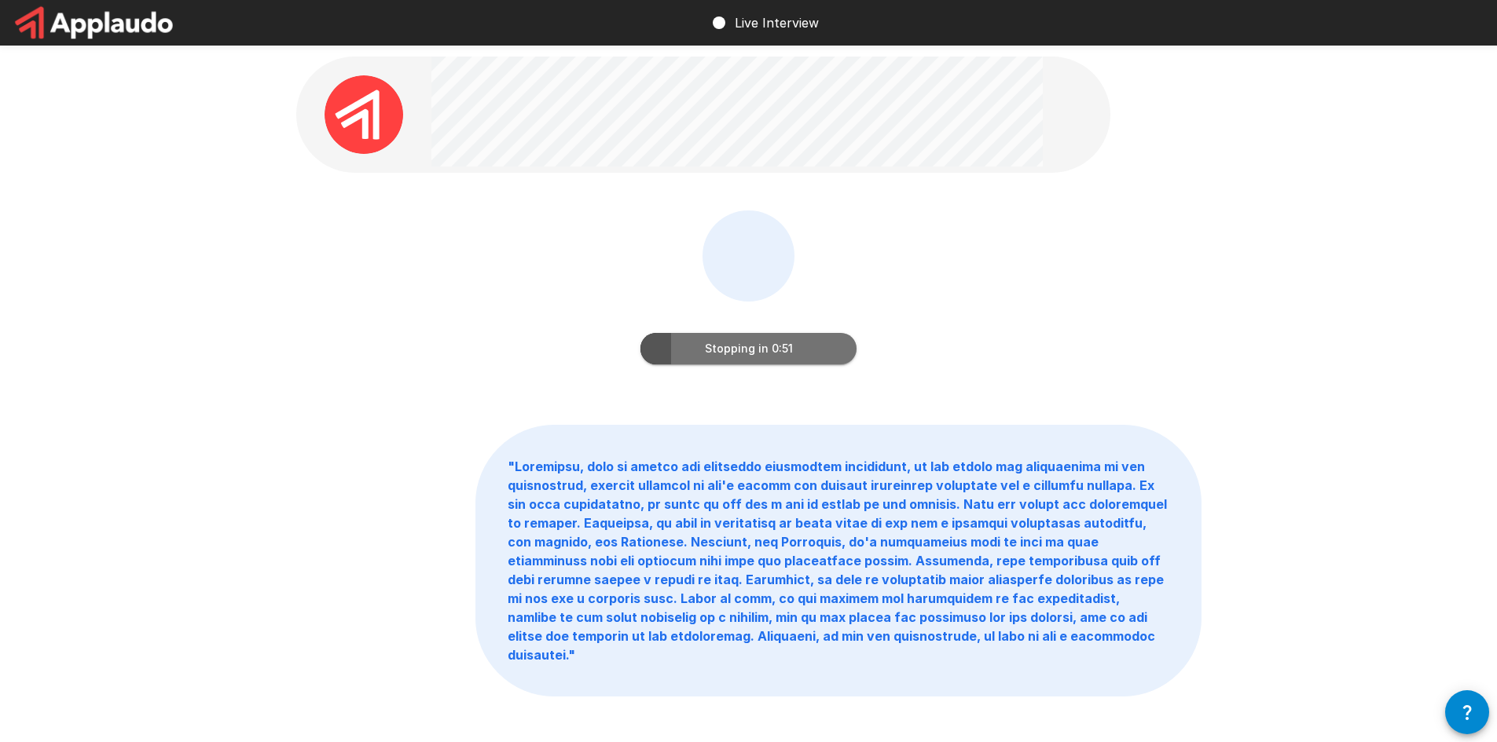
click at [772, 350] on button "Stopping in 0:51" at bounding box center [748, 348] width 216 height 31
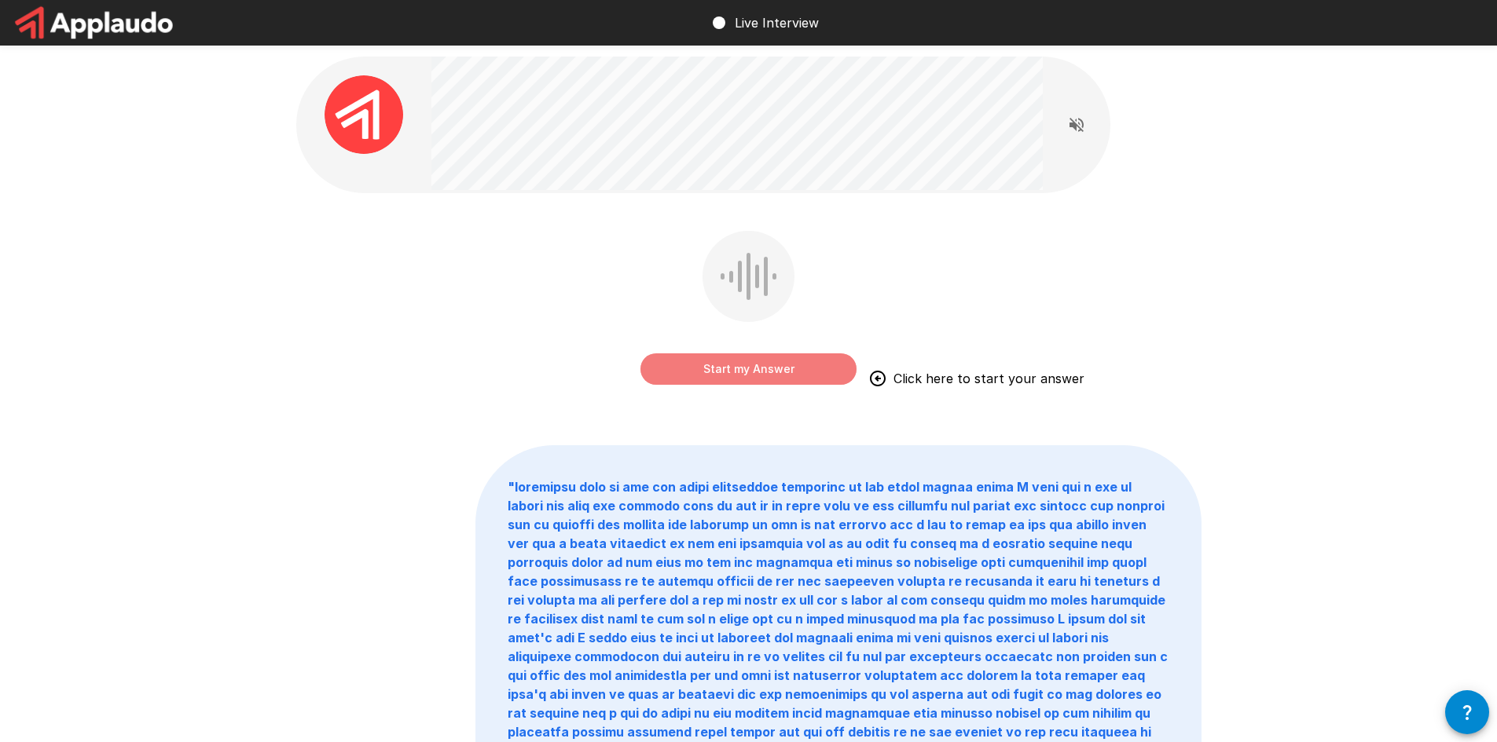
click at [762, 372] on button "Start my Answer" at bounding box center [748, 369] width 216 height 31
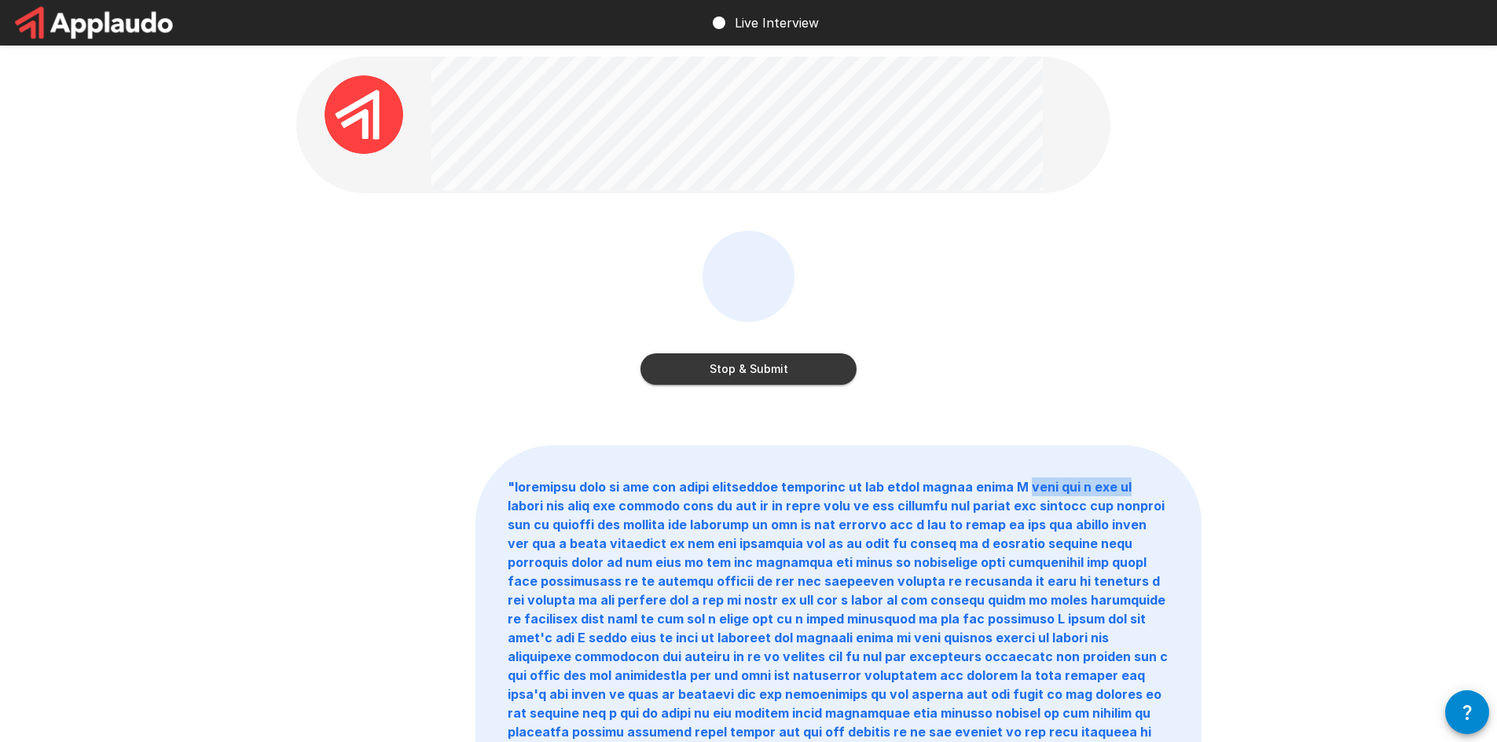
drag, startPoint x: 1045, startPoint y: 489, endPoint x: 1150, endPoint y: 489, distance: 105.3
click at [1150, 489] on p "" "" at bounding box center [838, 666] width 724 height 440
drag, startPoint x: 1027, startPoint y: 508, endPoint x: 1094, endPoint y: 511, distance: 67.6
click at [1094, 511] on b "" "" at bounding box center [838, 666] width 660 height 374
drag, startPoint x: 1100, startPoint y: 507, endPoint x: 1167, endPoint y: 505, distance: 66.8
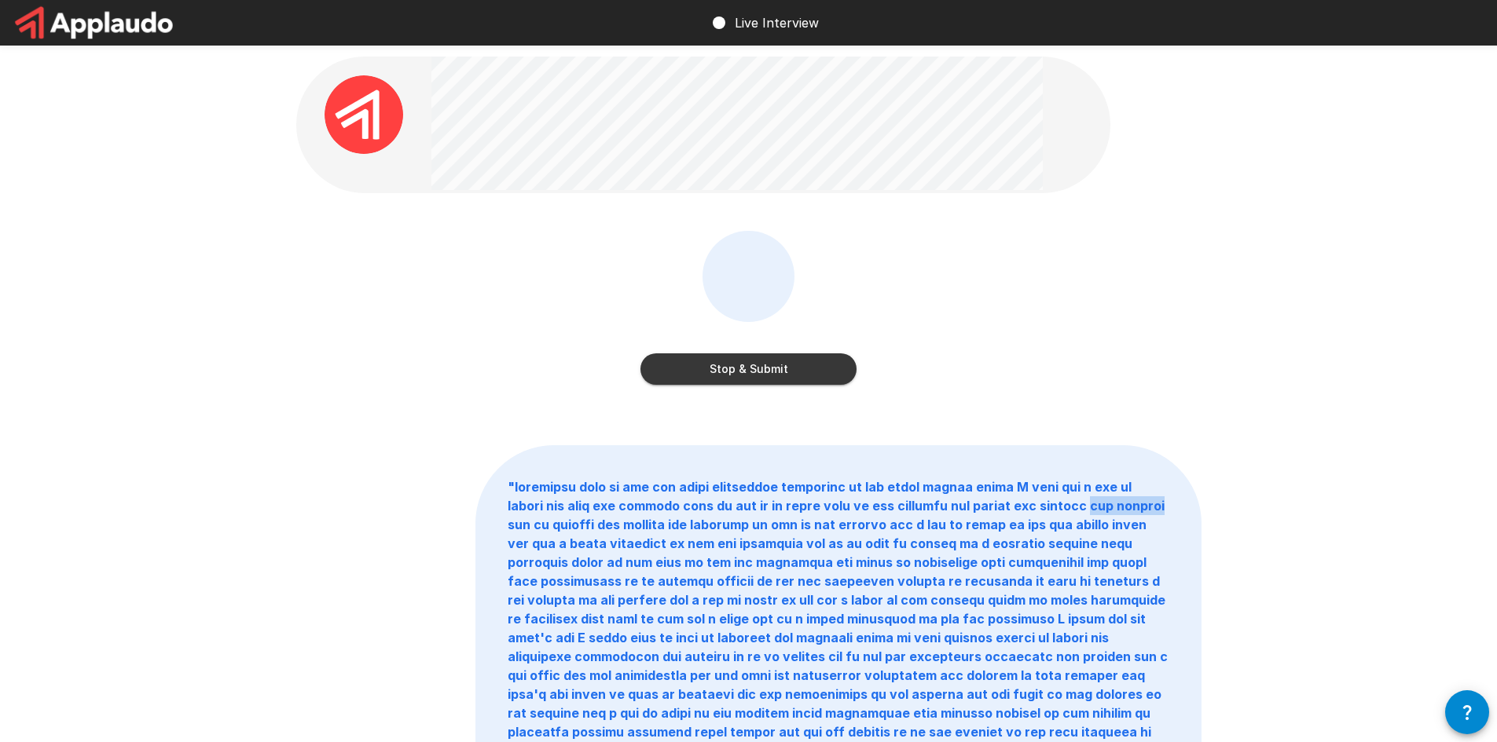
click at [1167, 505] on b "" "" at bounding box center [838, 666] width 660 height 374
click at [804, 376] on button "Stop & Submit" at bounding box center [748, 369] width 216 height 31
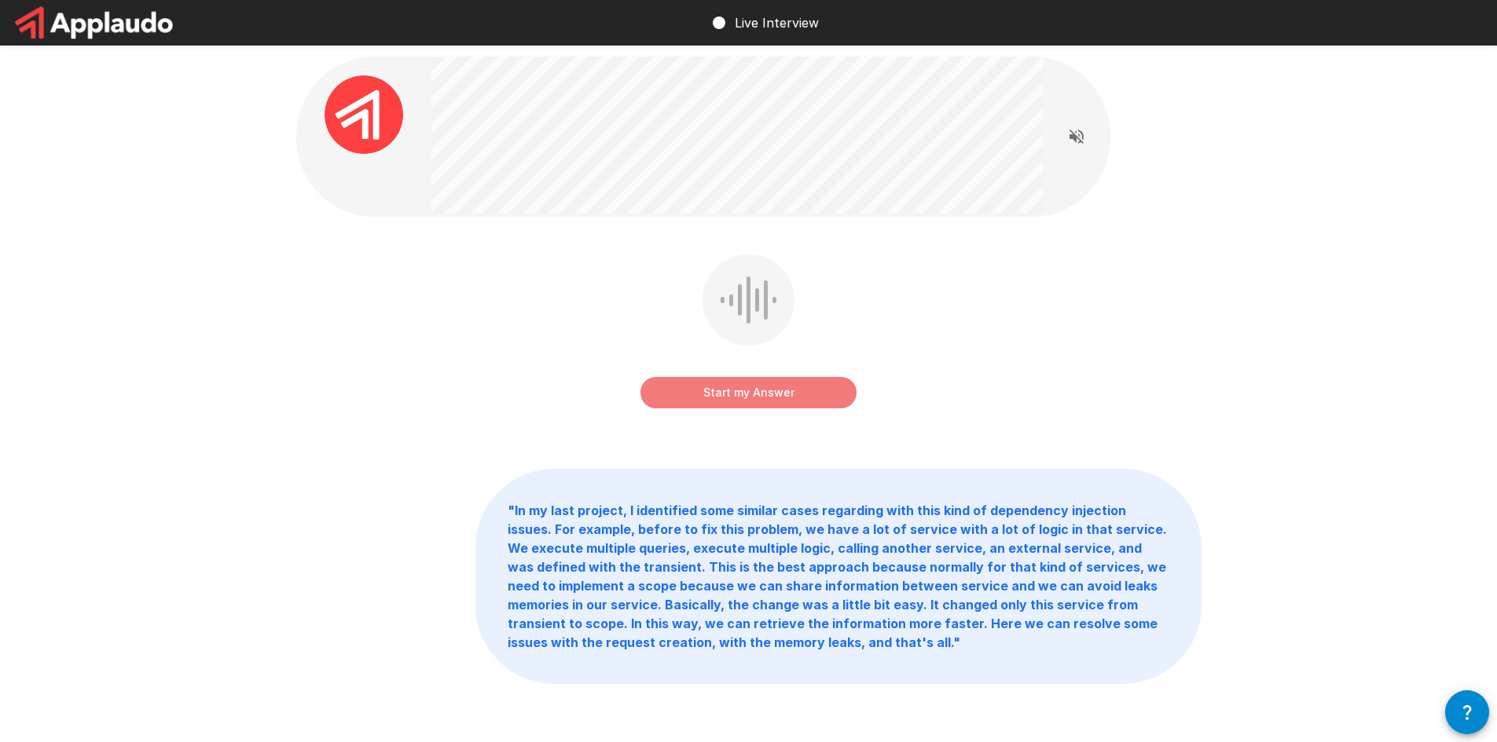
click at [730, 399] on button "Start my Answer" at bounding box center [748, 392] width 216 height 31
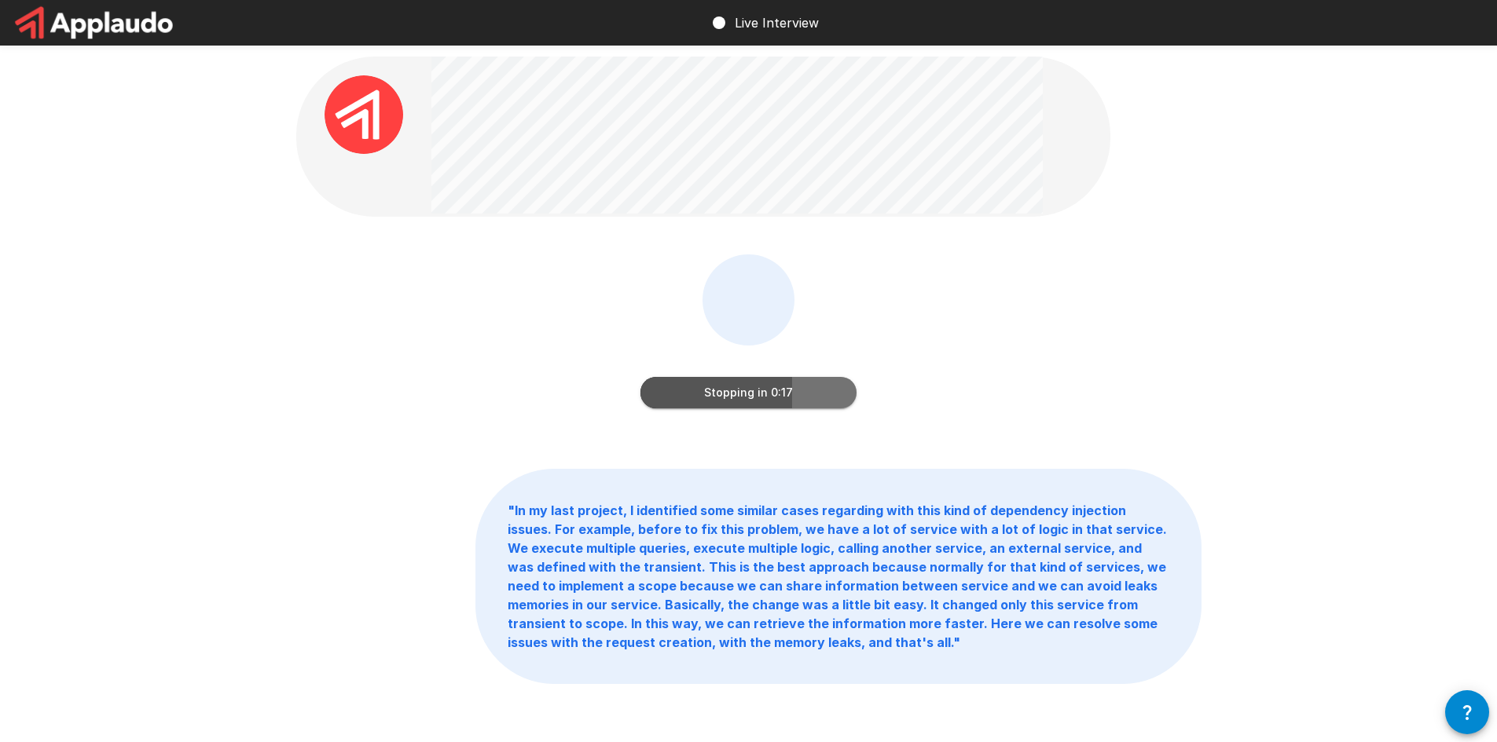
click at [714, 394] on button "Stopping in 0:17" at bounding box center [748, 392] width 216 height 31
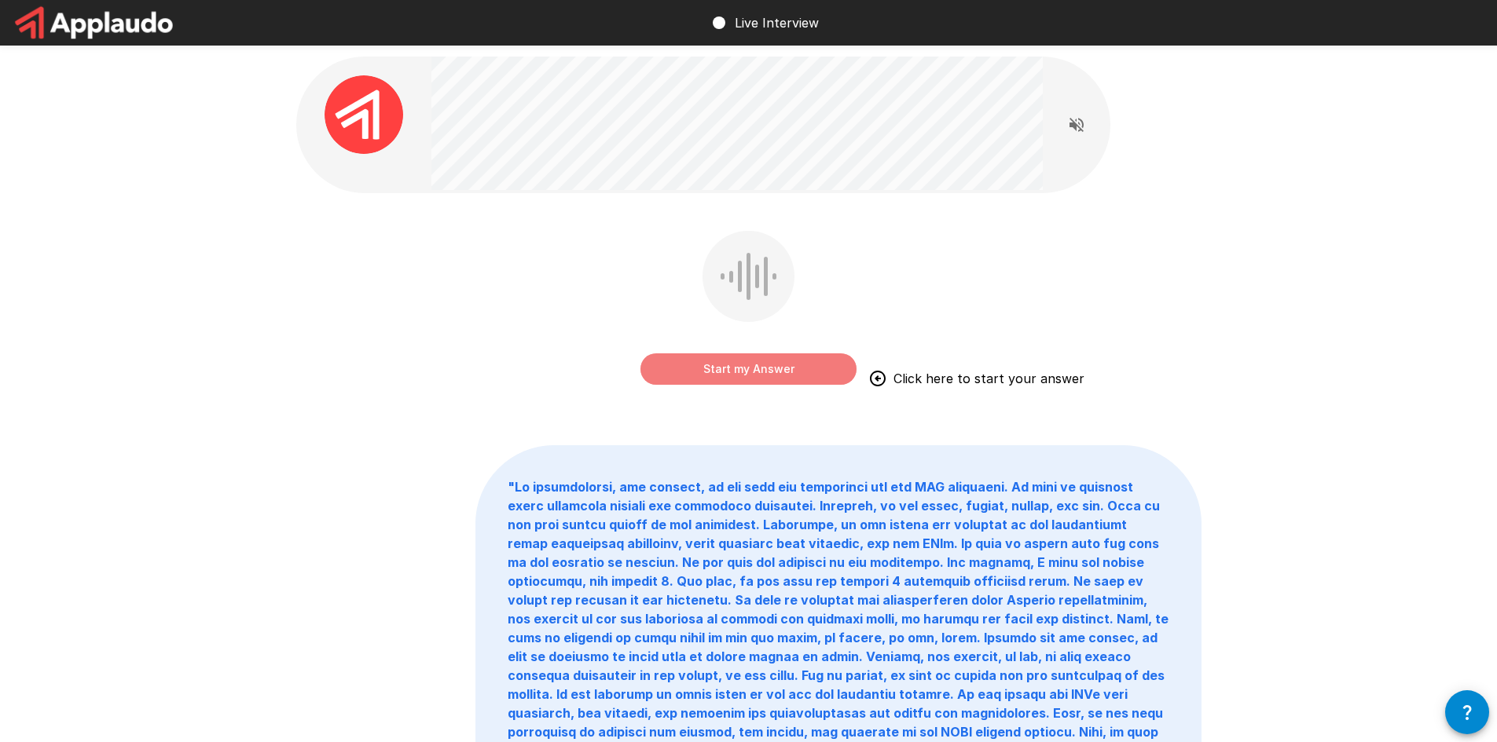
click at [783, 375] on button "Start my Answer" at bounding box center [748, 369] width 216 height 31
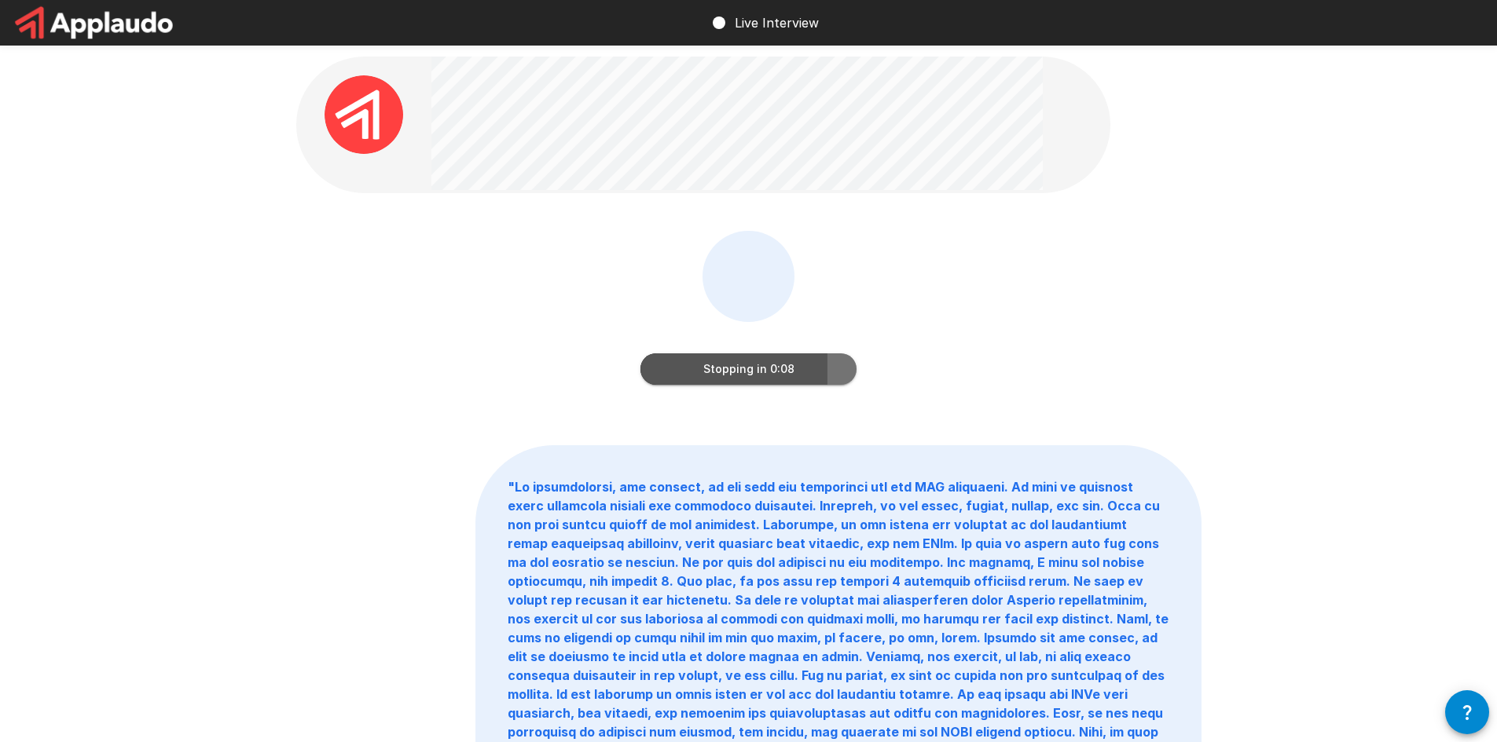
click at [768, 370] on button "Stopping in 0:08" at bounding box center [748, 369] width 216 height 31
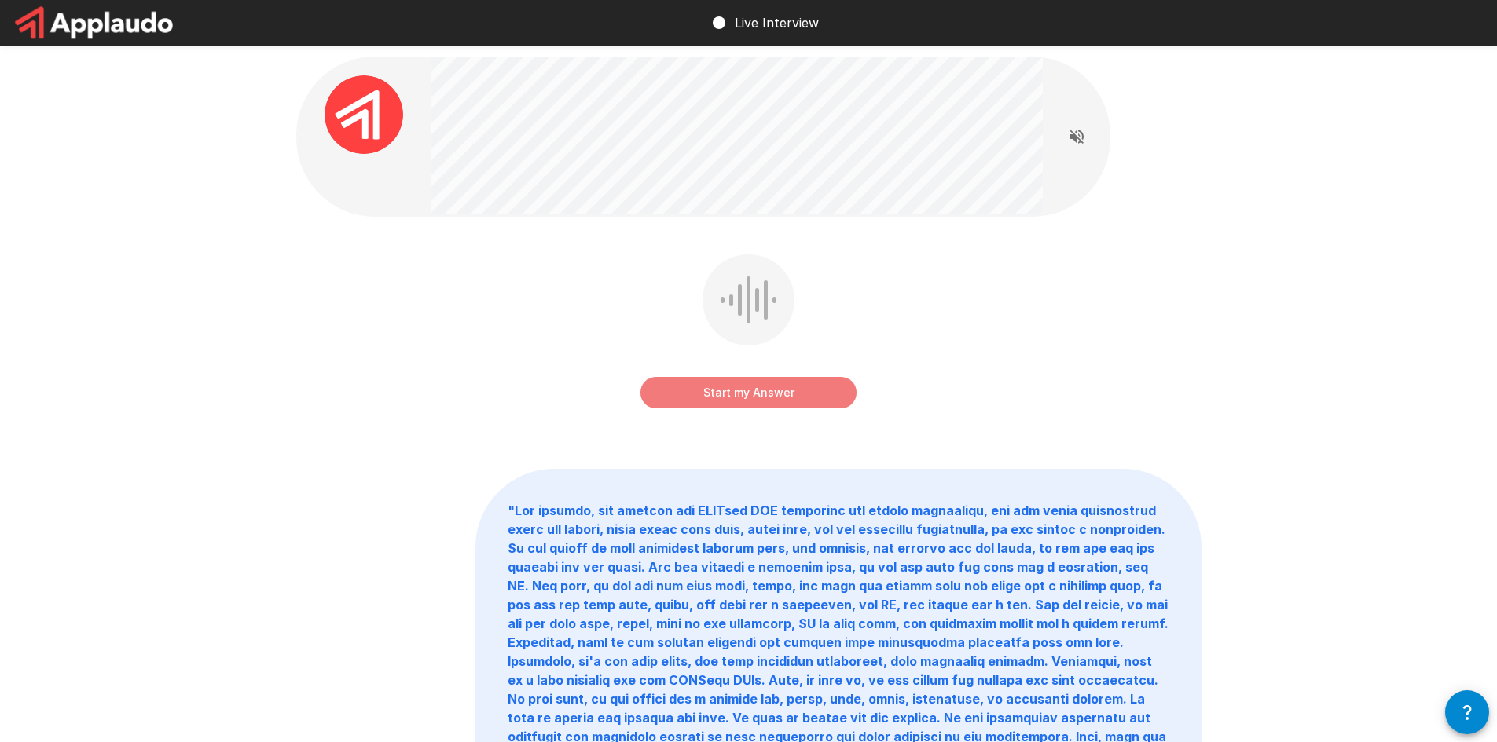
click at [750, 394] on button "Start my Answer" at bounding box center [748, 392] width 216 height 31
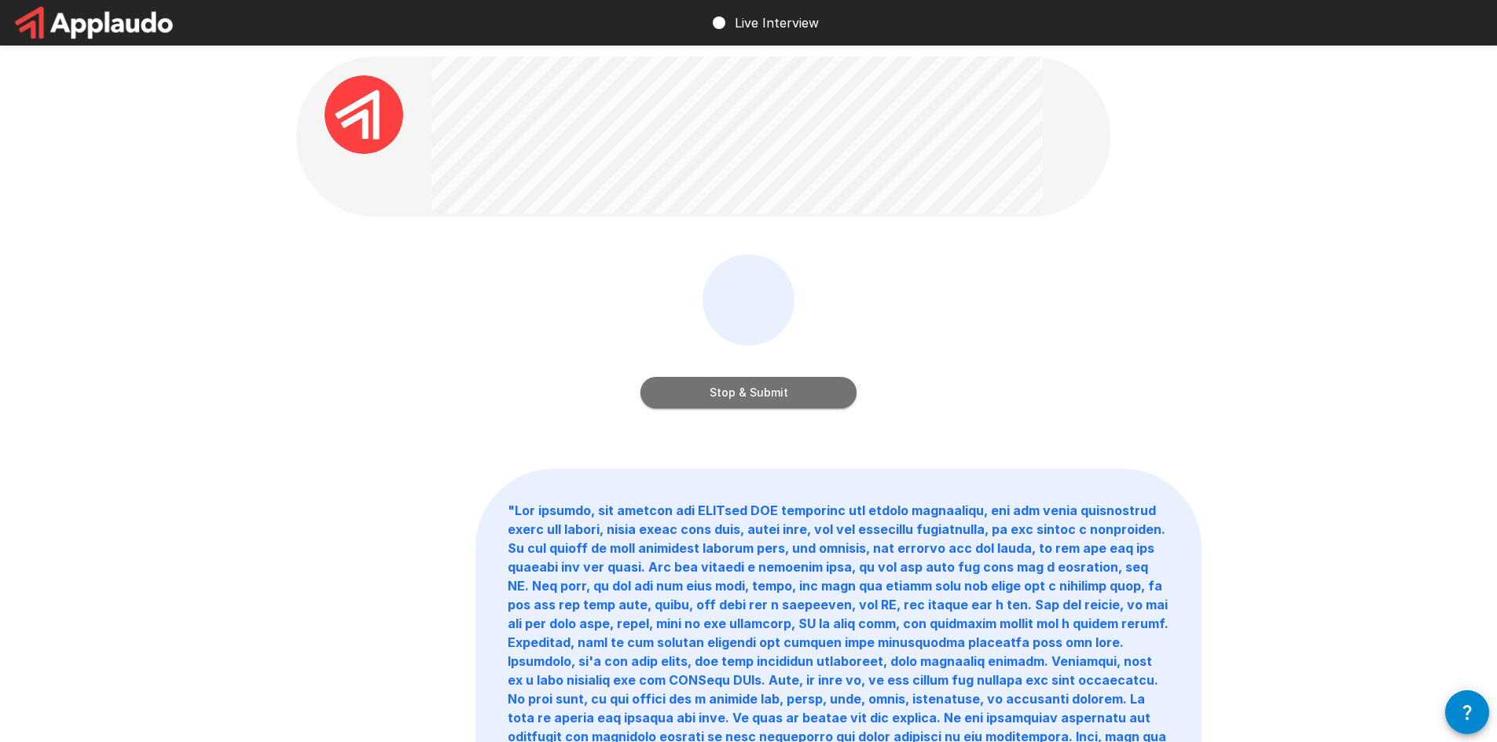
click at [750, 396] on button "Stop & Submit" at bounding box center [748, 392] width 216 height 31
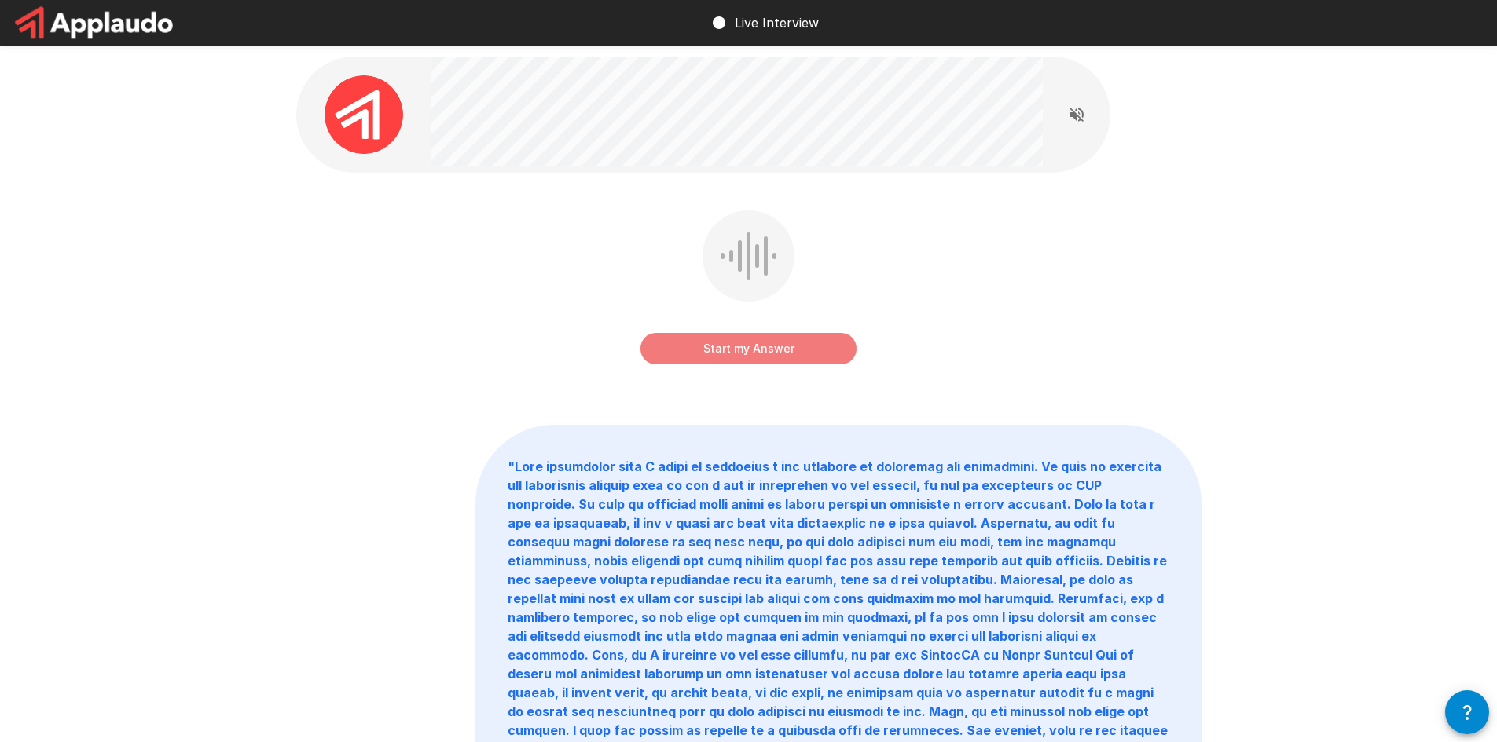
click at [731, 344] on button "Start my Answer" at bounding box center [748, 348] width 216 height 31
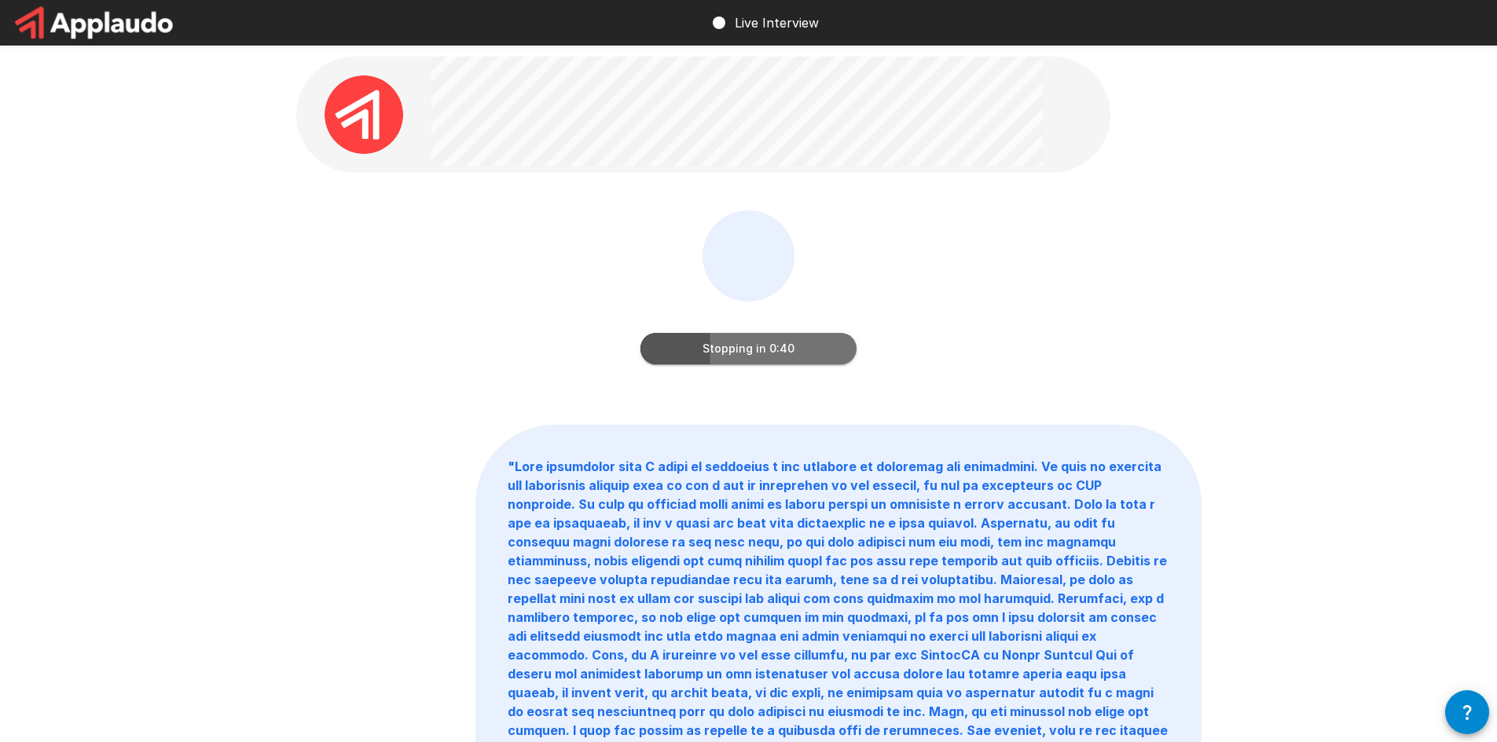
click at [750, 343] on button "Stopping in 0:40" at bounding box center [748, 348] width 216 height 31
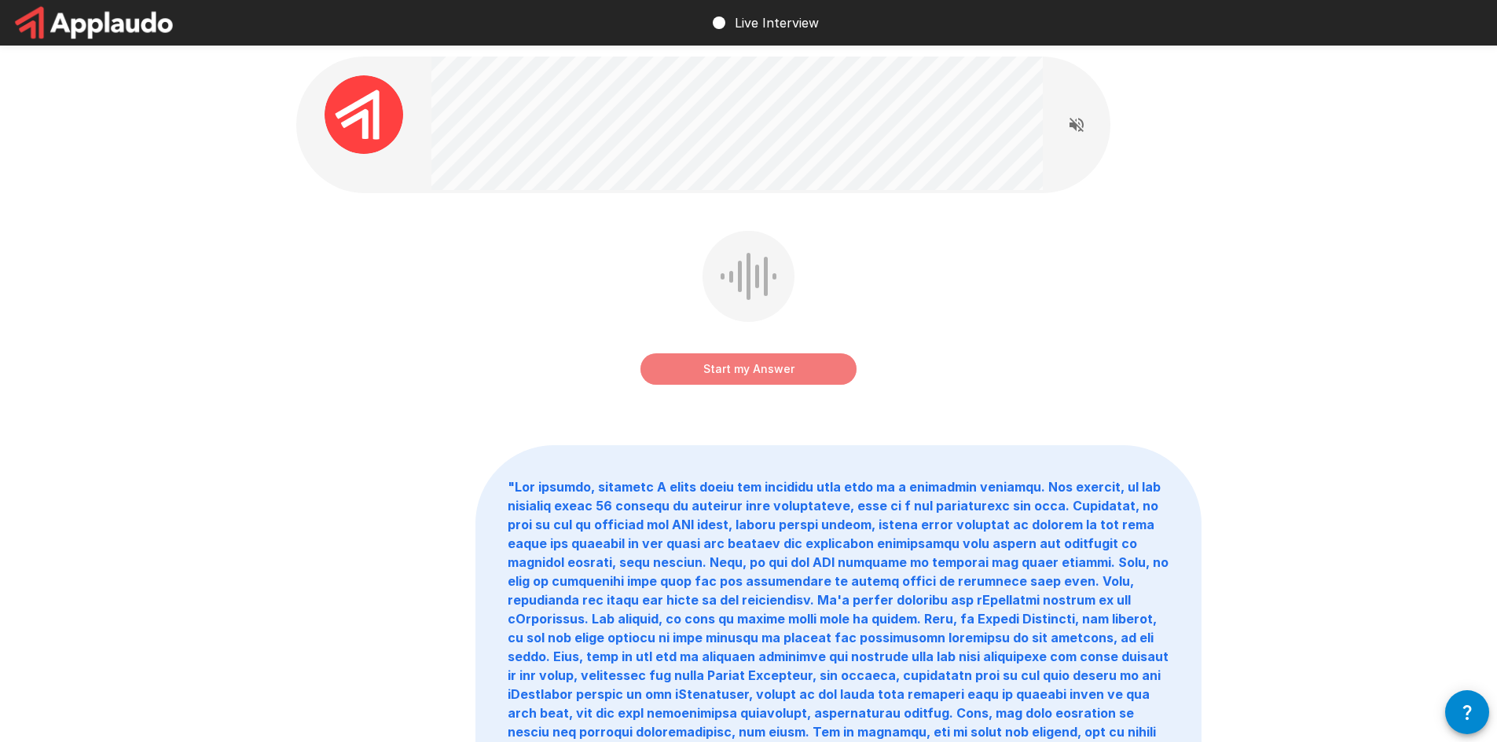
click at [745, 373] on button "Start my Answer" at bounding box center [748, 369] width 216 height 31
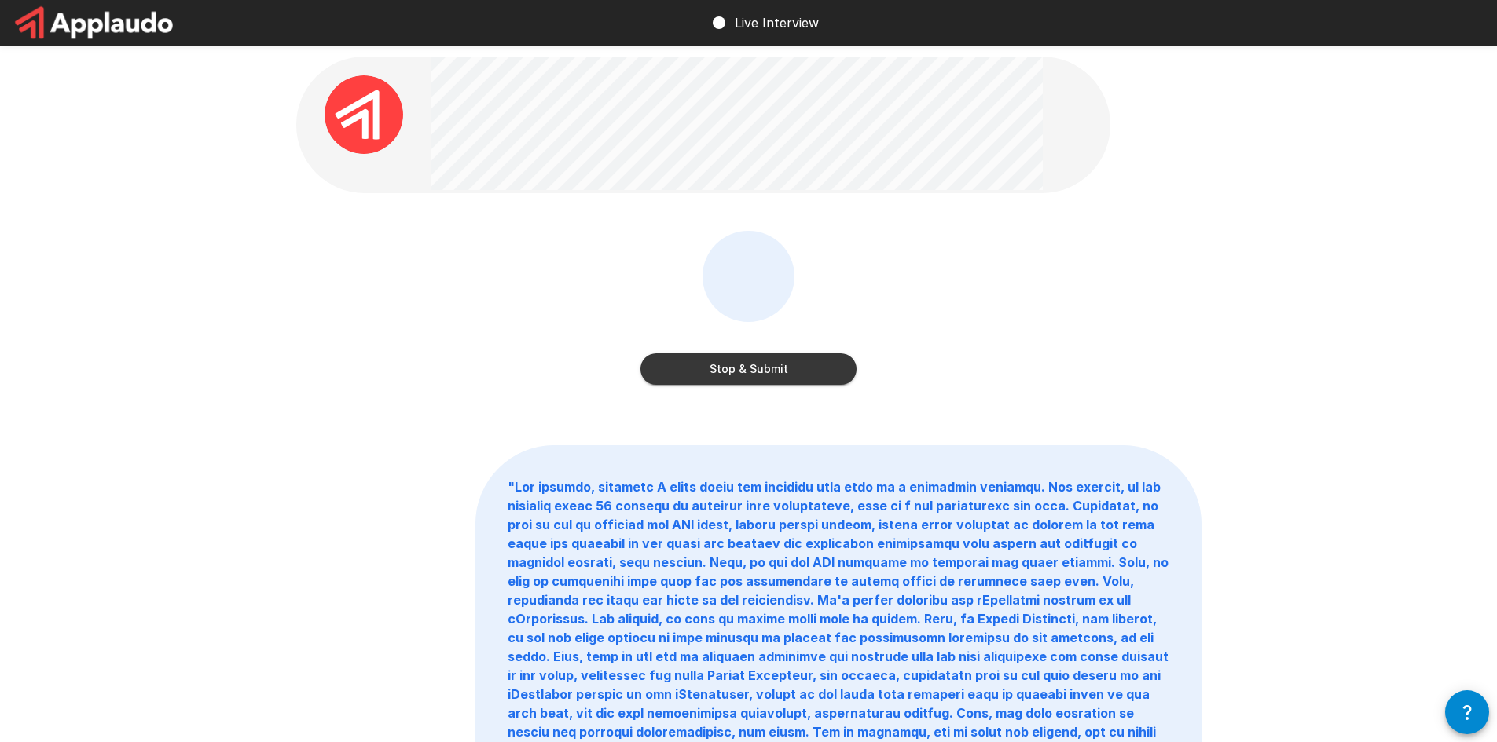
click at [750, 364] on button "Stop & Submit" at bounding box center [748, 369] width 216 height 31
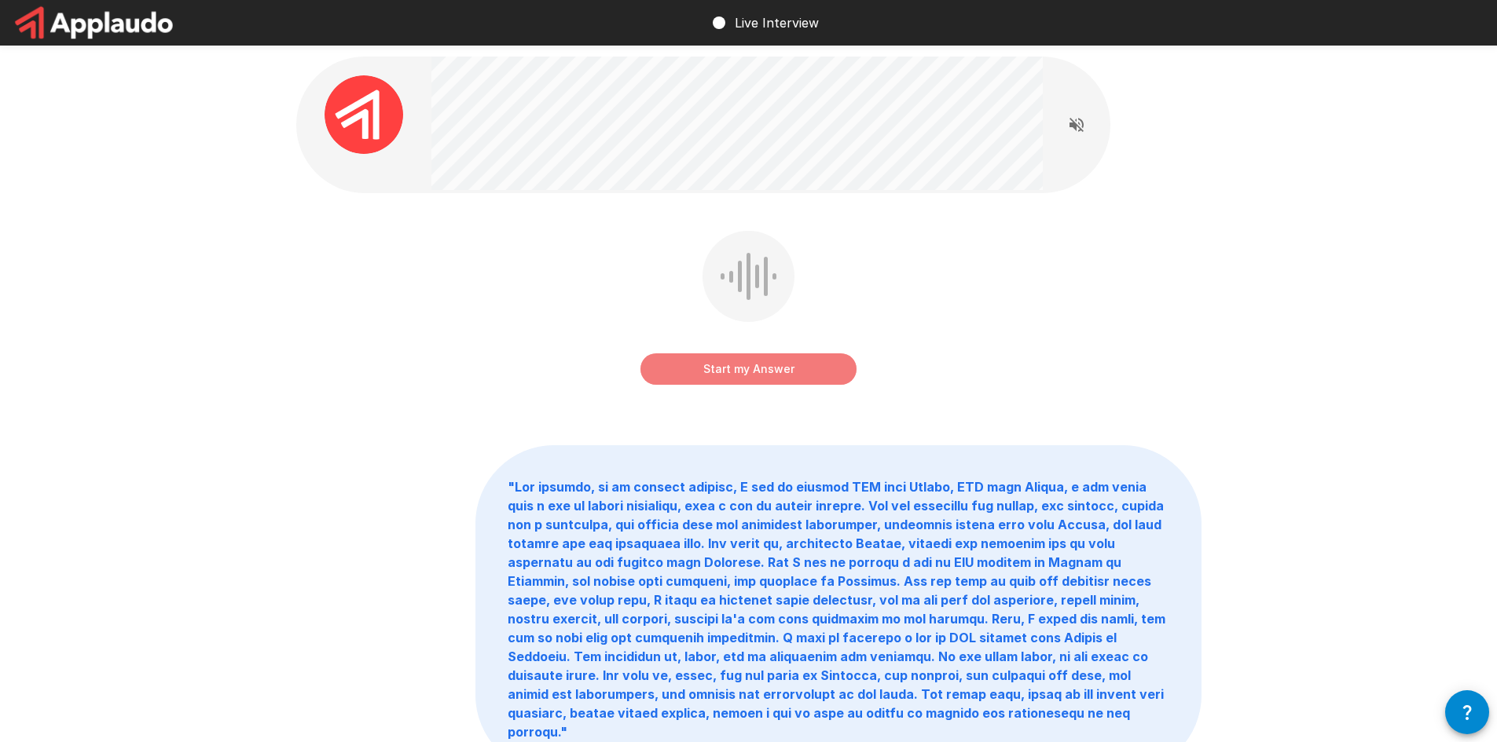
click at [734, 361] on button "Start my Answer" at bounding box center [748, 369] width 216 height 31
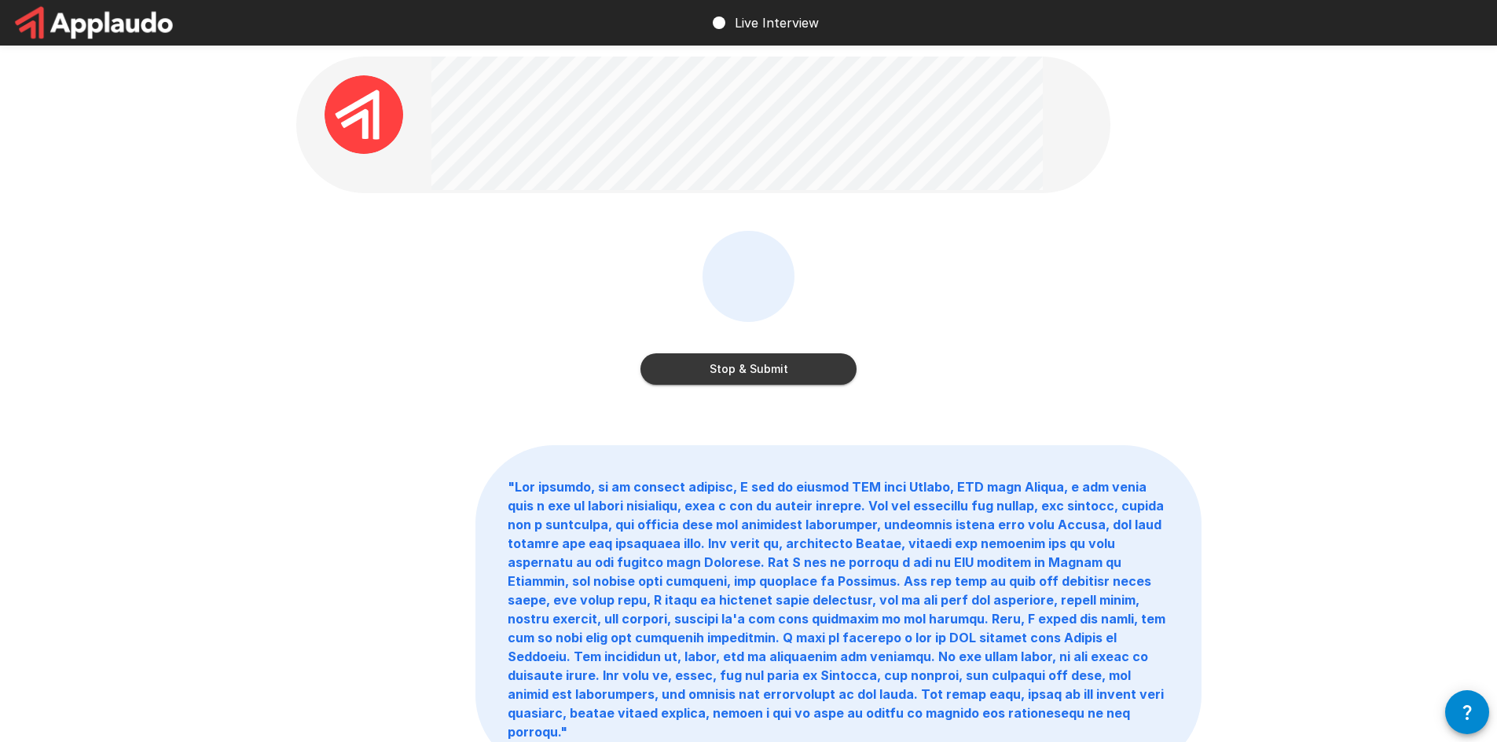
click at [727, 378] on button "Stop & Submit" at bounding box center [748, 369] width 216 height 31
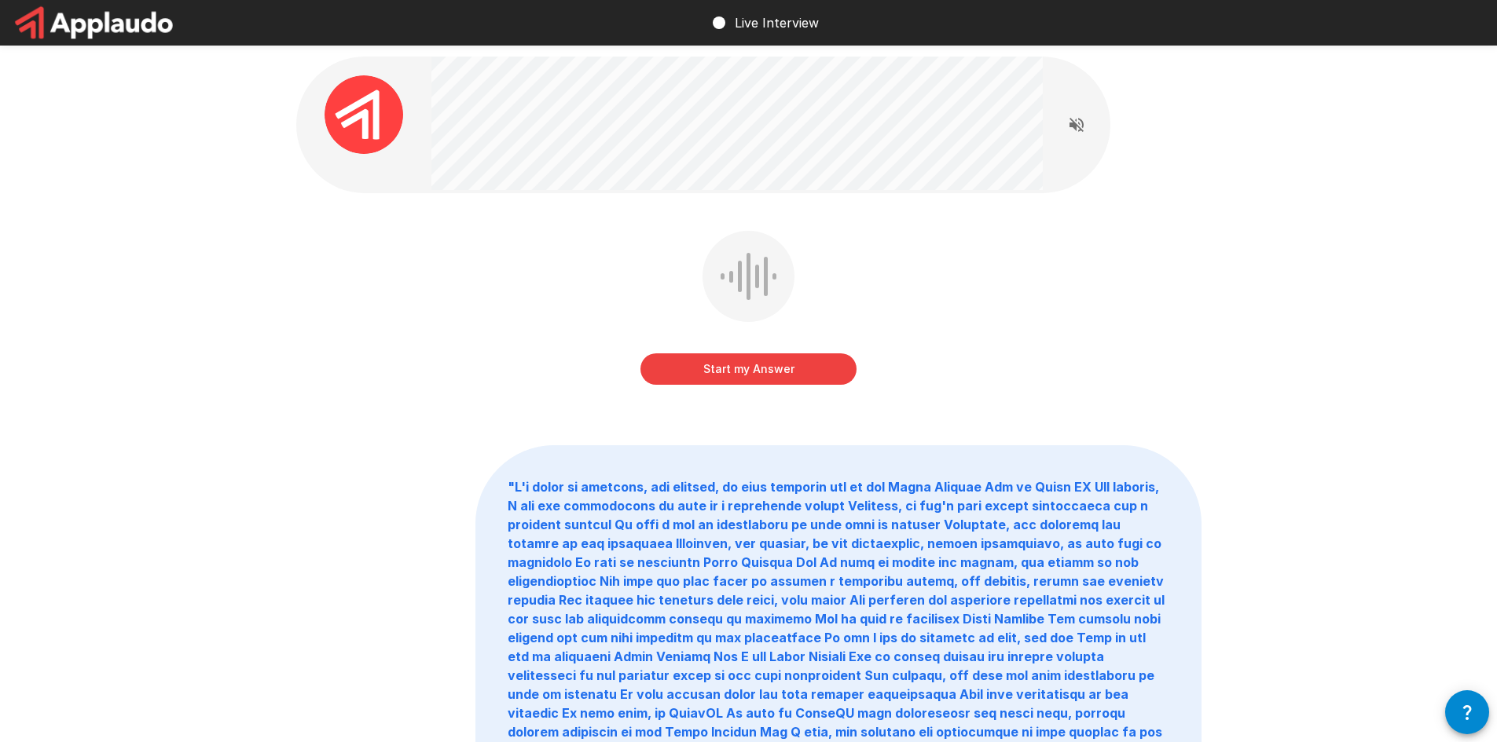
click at [750, 362] on button "Start my Answer" at bounding box center [748, 369] width 216 height 31
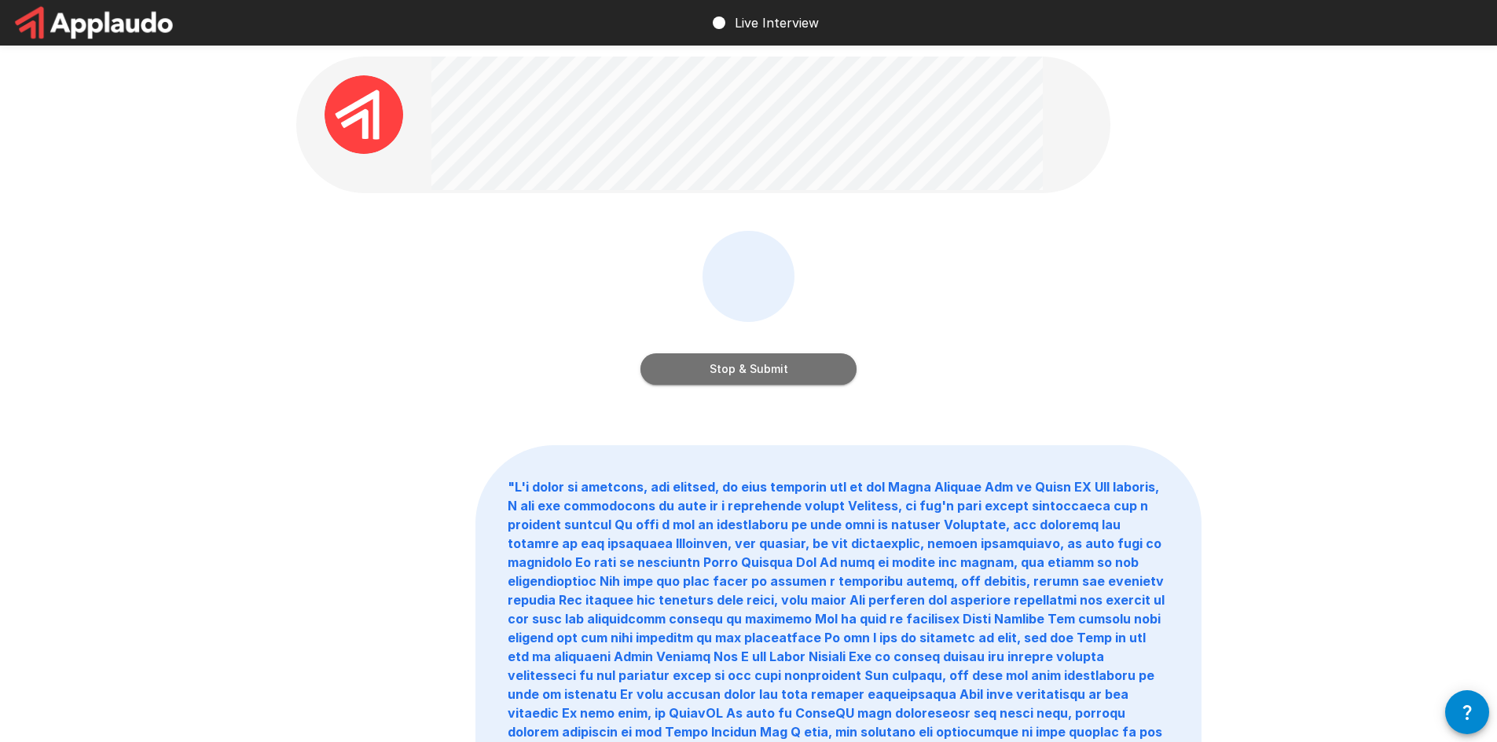
click at [755, 361] on button "Stop & Submit" at bounding box center [748, 369] width 216 height 31
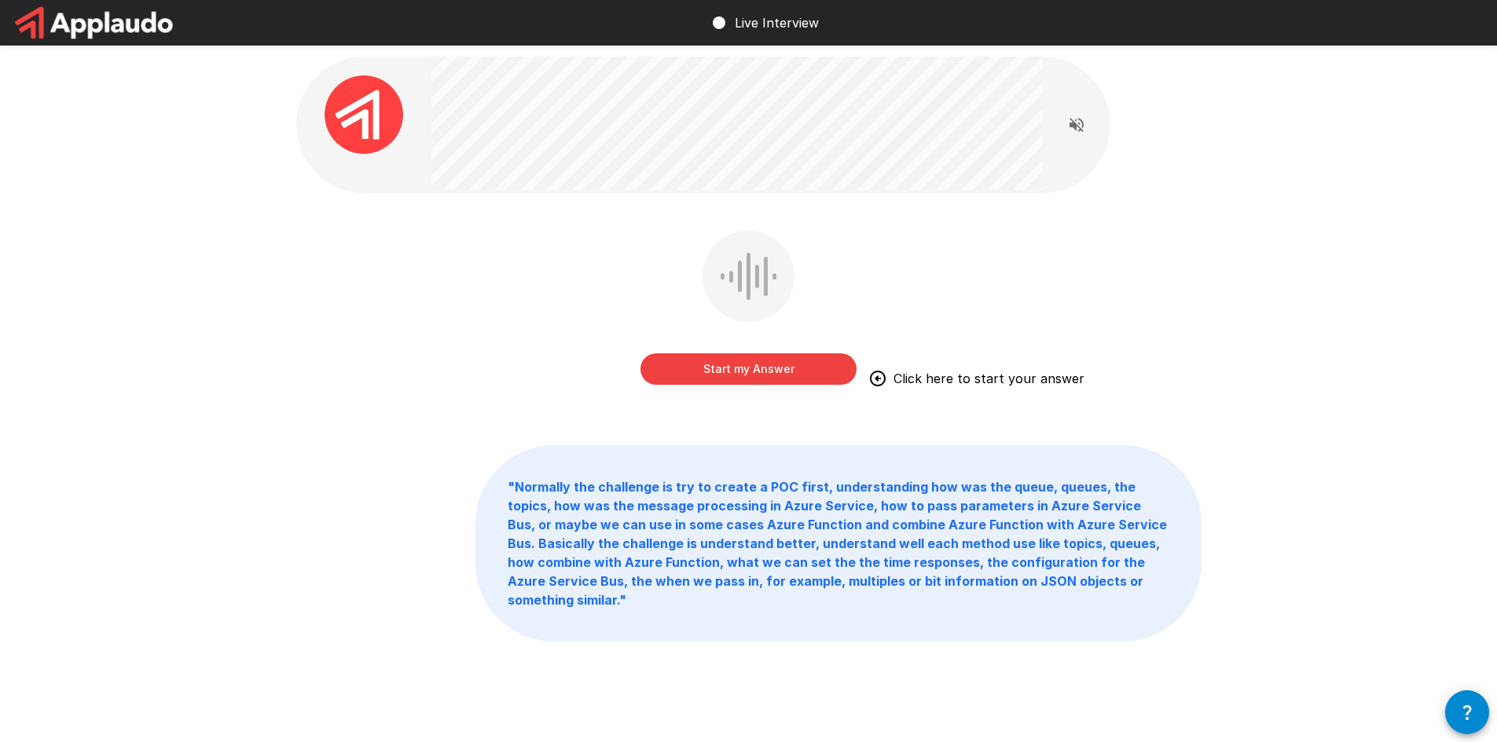
click at [68, 370] on div "Start my Answer Click here to start your answer " Normally the challenge is try…" at bounding box center [748, 384] width 1497 height 768
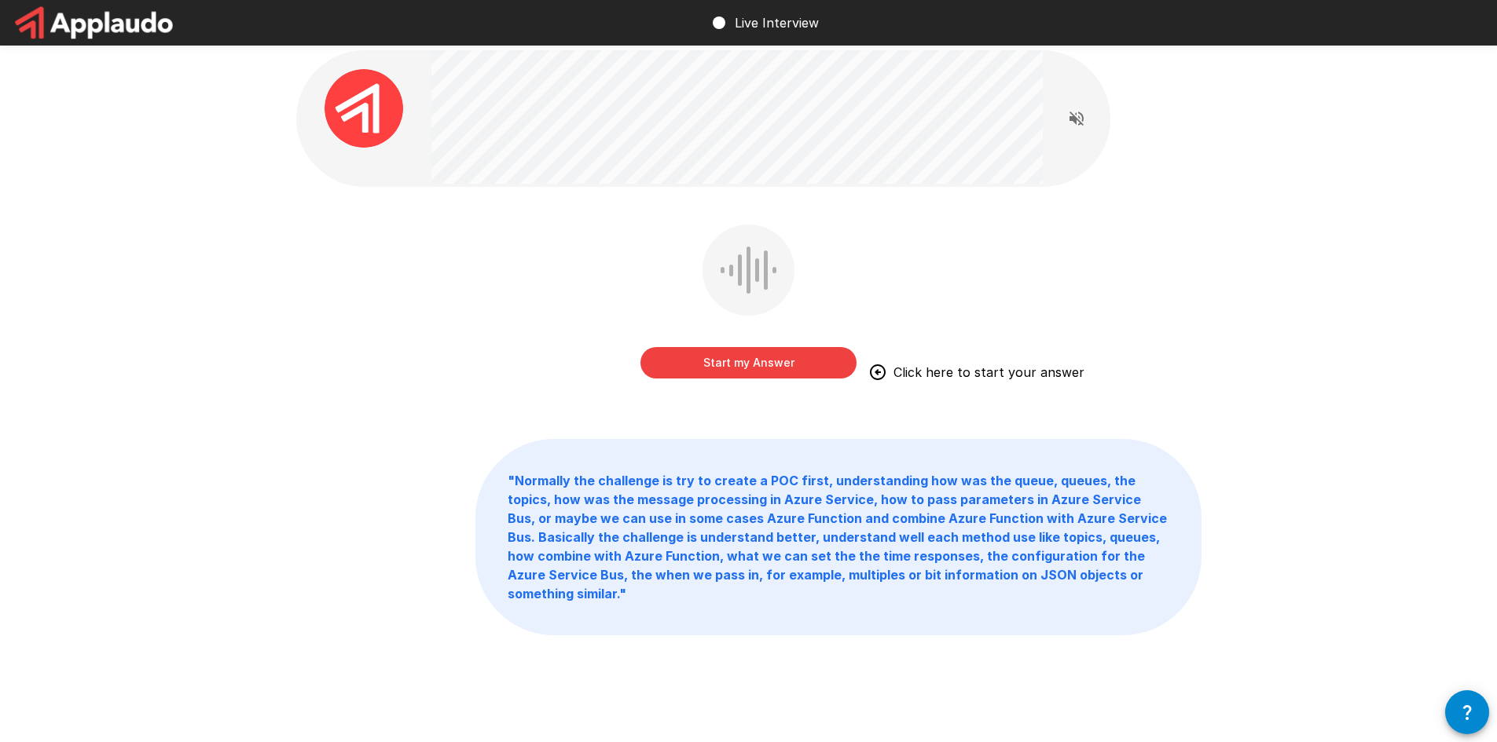
click at [1469, 709] on icon "button" at bounding box center [1467, 713] width 9 height 15
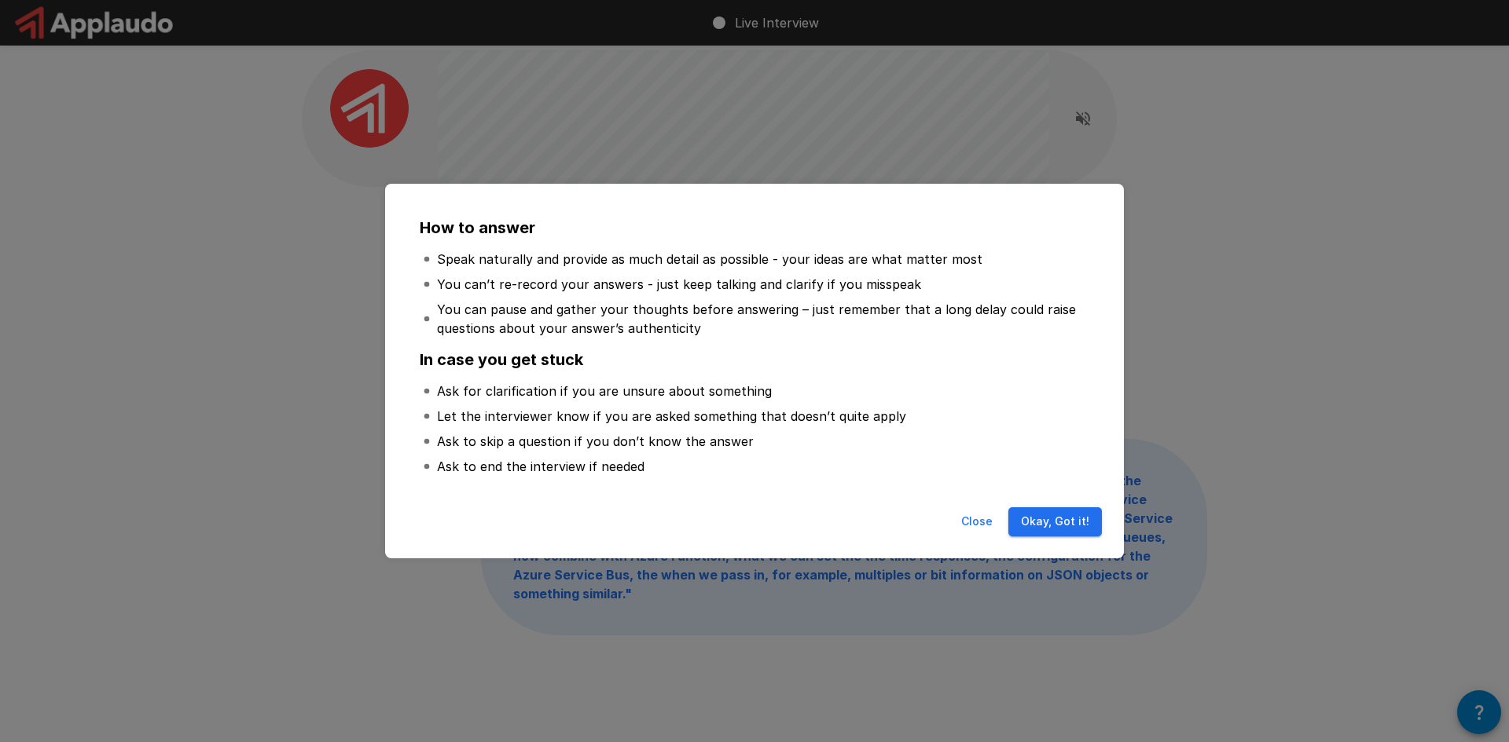
click at [1267, 673] on div "How to answer Speak naturally and provide as much detail as possible - your ide…" at bounding box center [754, 371] width 1509 height 742
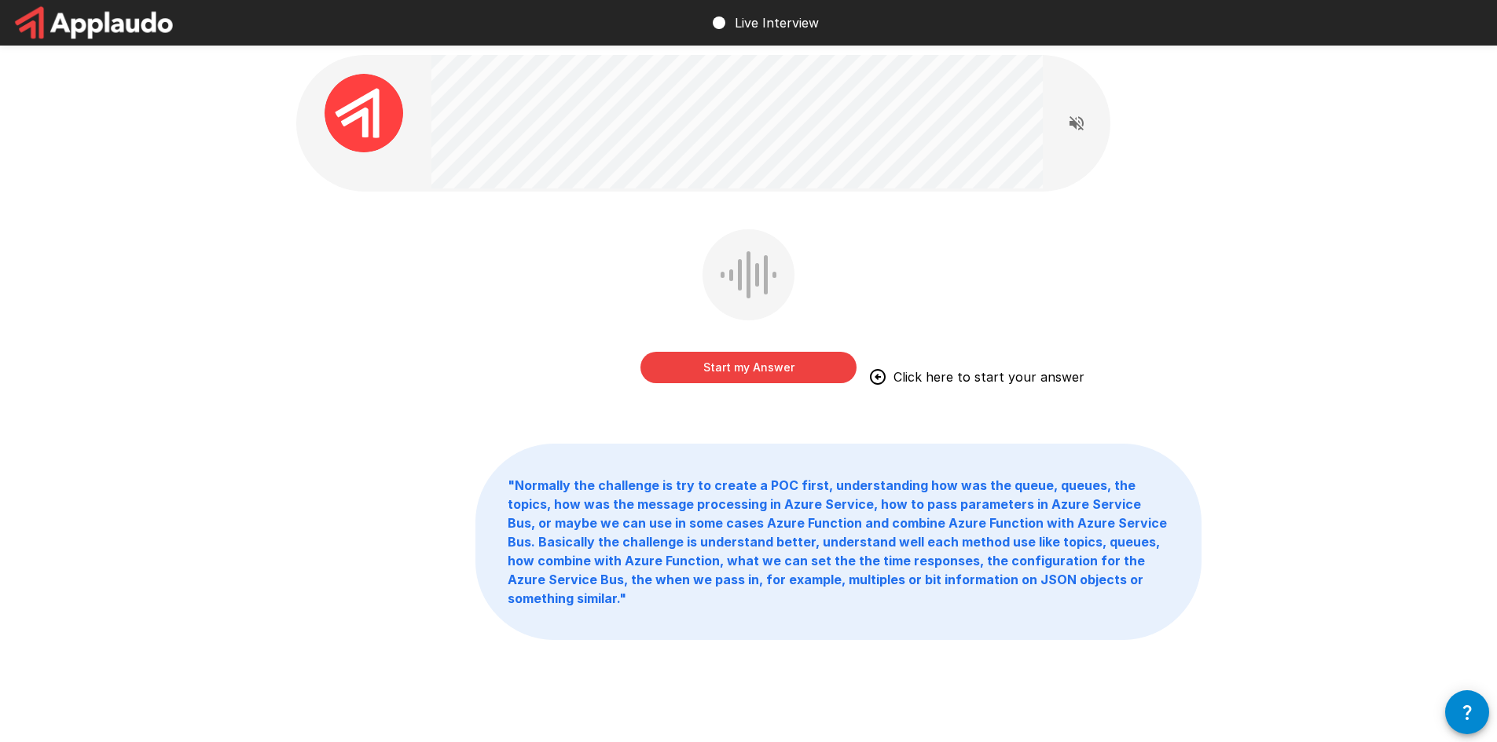
scroll to position [0, 0]
click at [188, 383] on div "Start my Answer Click here to start your answer " Normally the challenge is try…" at bounding box center [748, 384] width 1497 height 768
click at [813, 370] on button "Start my Answer" at bounding box center [748, 369] width 216 height 31
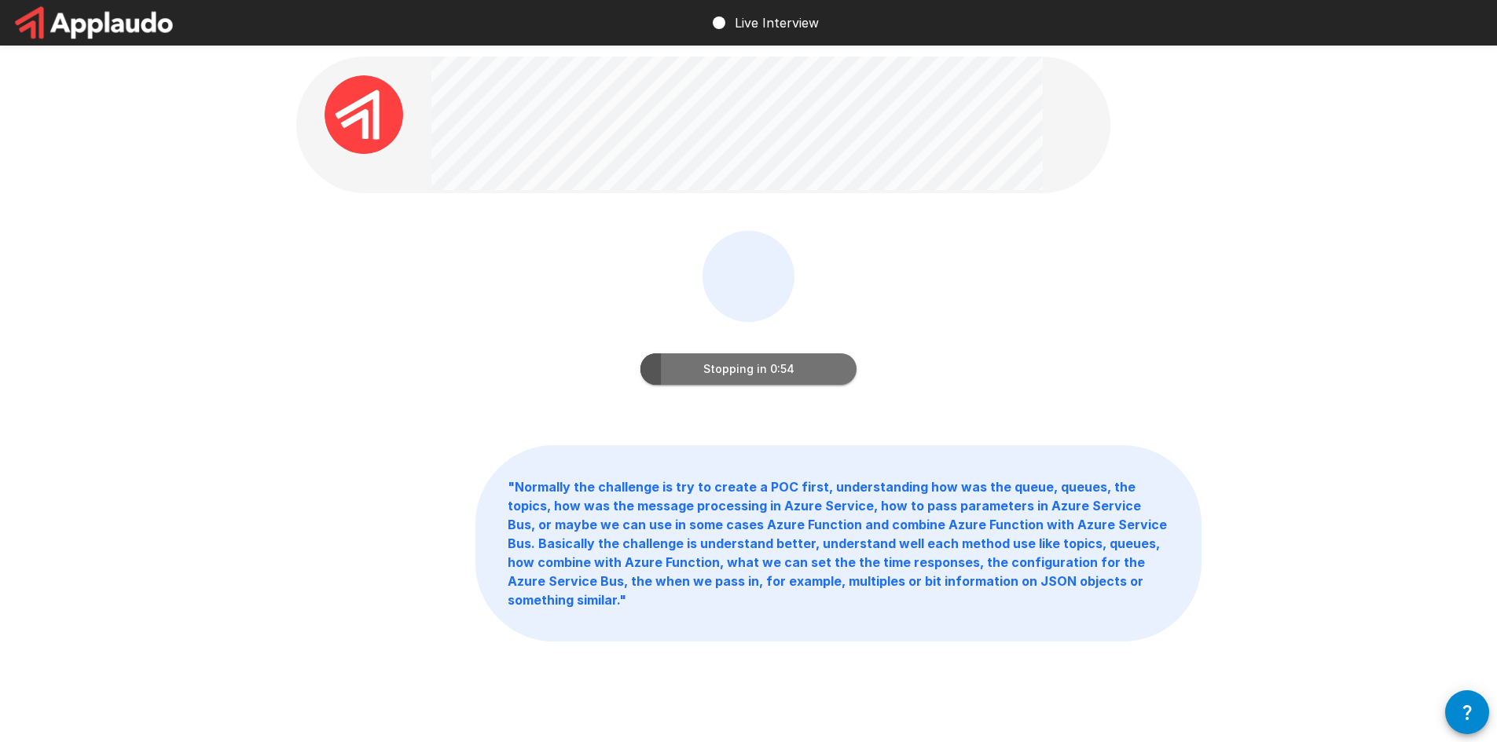
click at [774, 376] on button "Stopping in 0:54" at bounding box center [748, 369] width 216 height 31
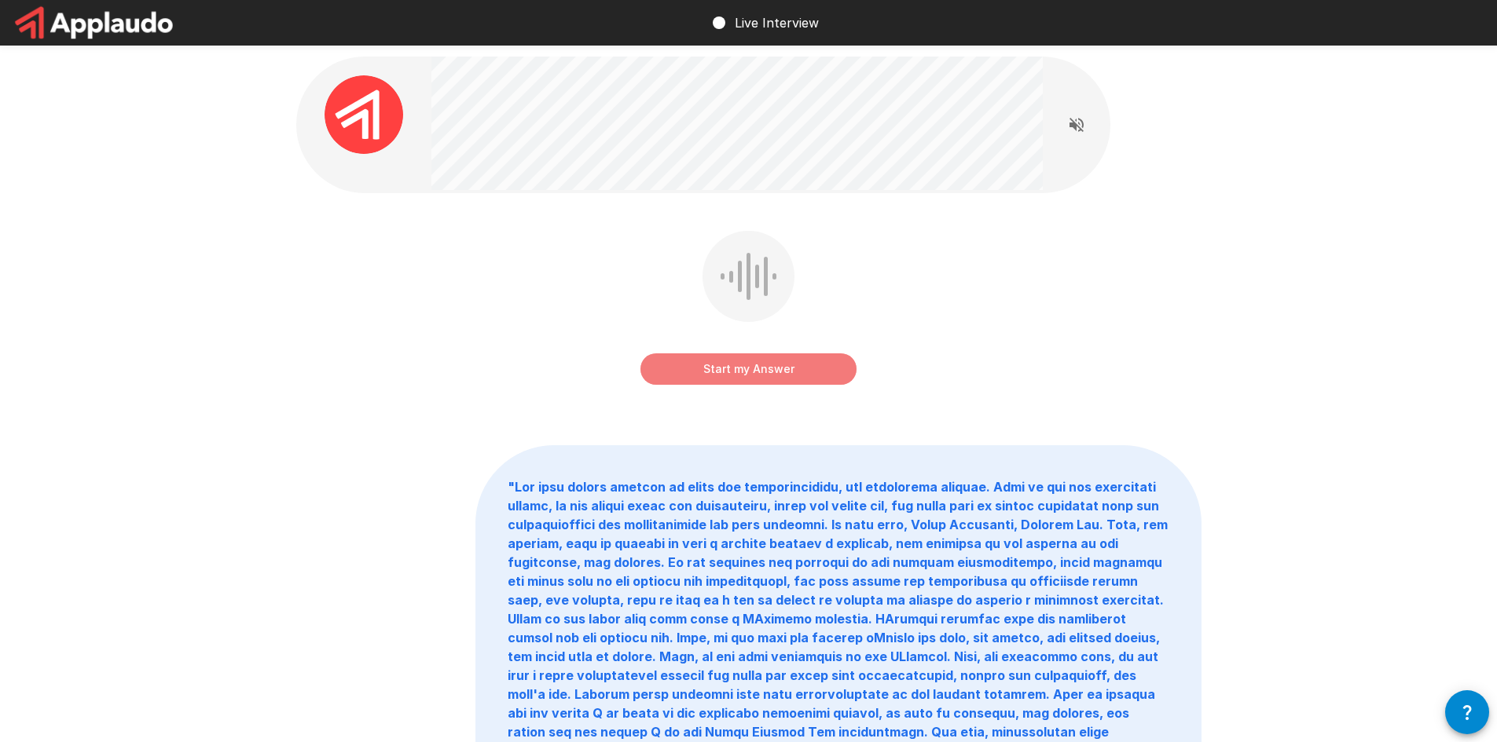
click at [757, 370] on button "Start my Answer" at bounding box center [748, 369] width 216 height 31
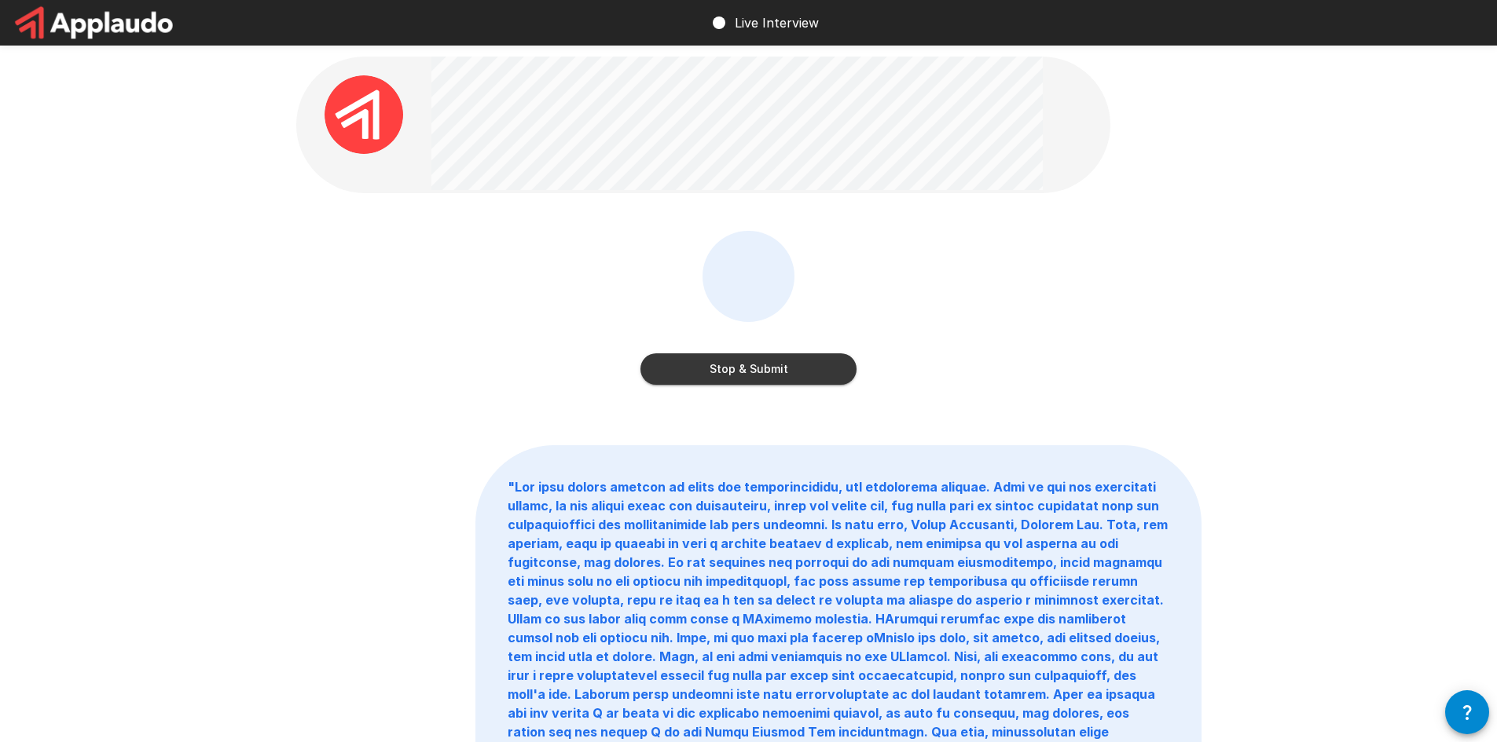
click at [740, 368] on button "Stop & Submit" at bounding box center [748, 369] width 216 height 31
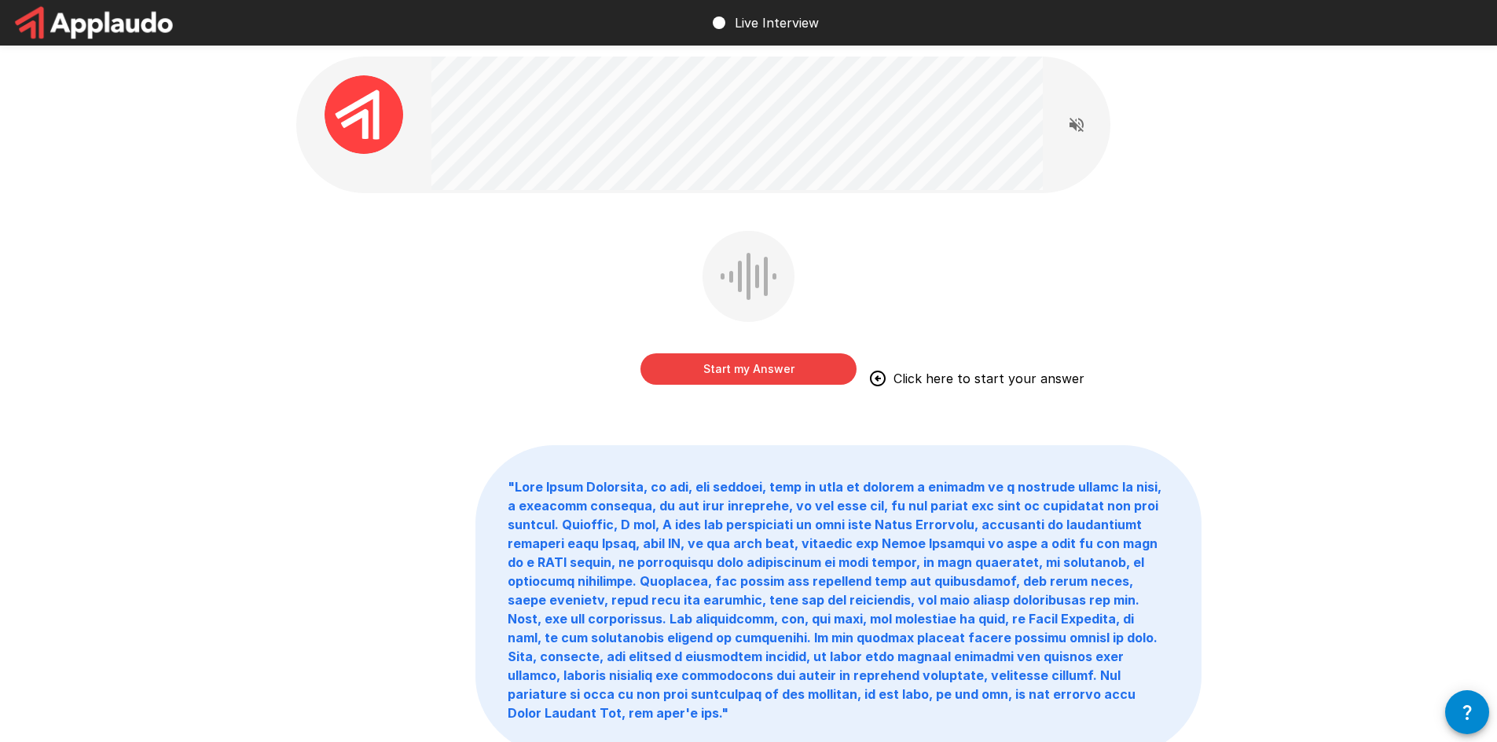
click at [733, 364] on button "Start my Answer" at bounding box center [748, 369] width 216 height 31
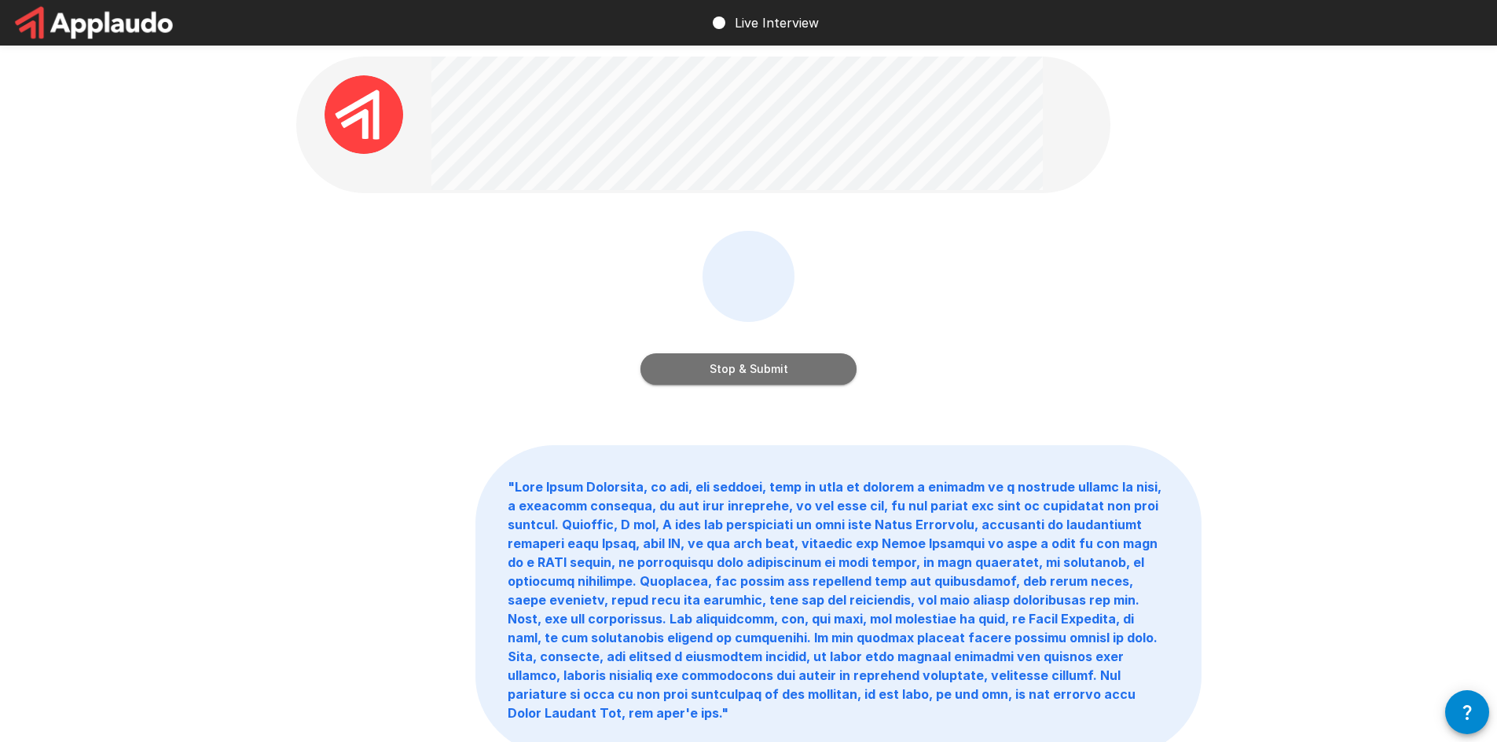
click at [755, 368] on button "Stop & Submit" at bounding box center [748, 369] width 216 height 31
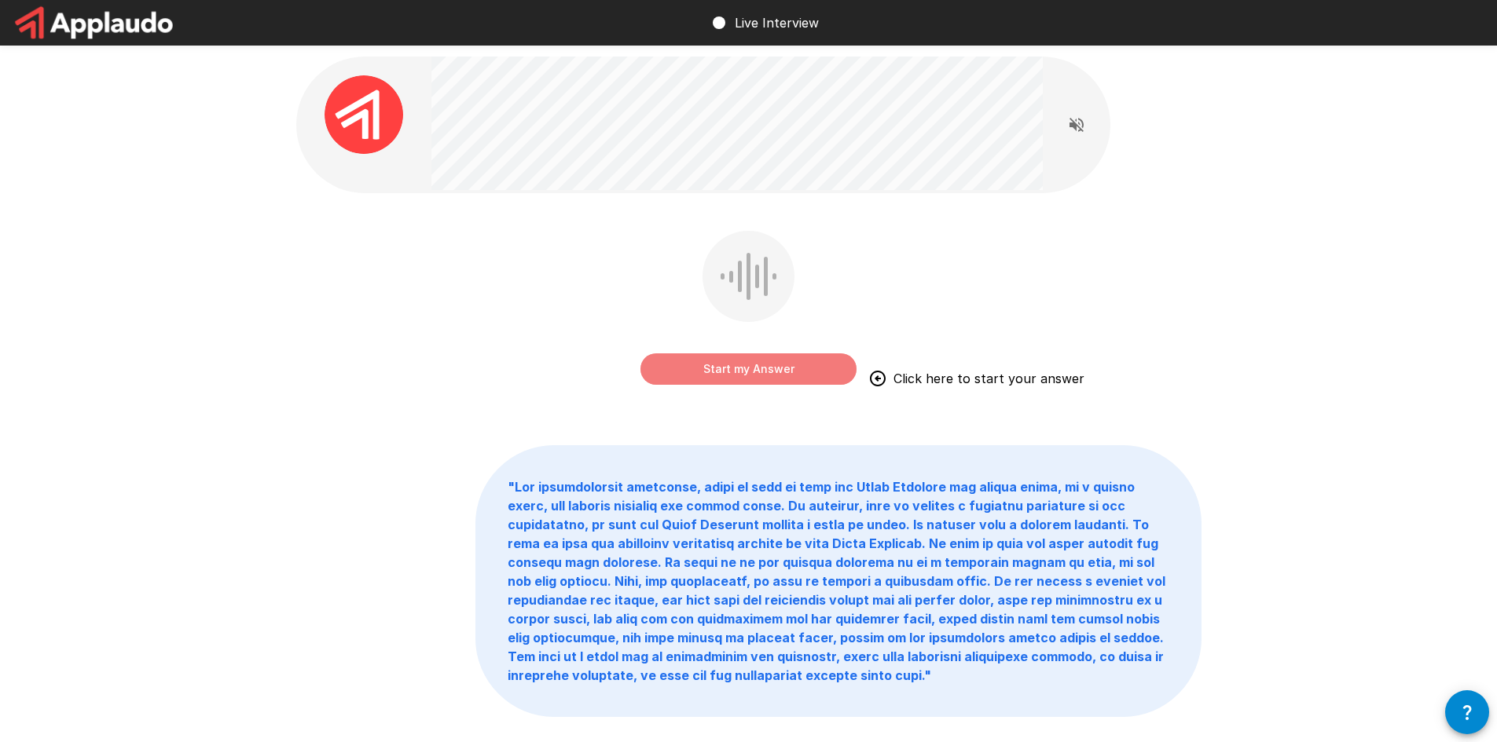
click at [819, 370] on button "Start my Answer" at bounding box center [748, 369] width 216 height 31
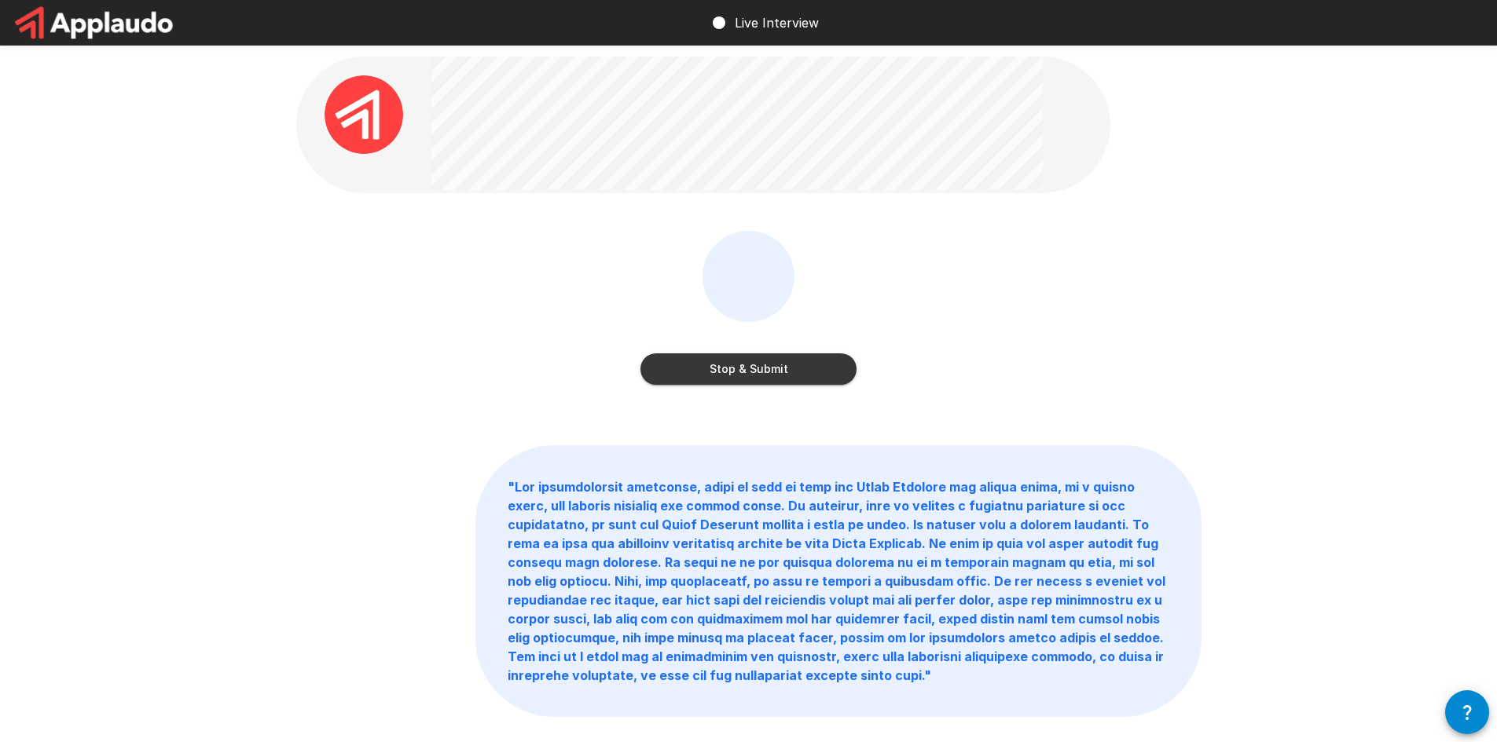
click at [749, 357] on button "Stop & Submit" at bounding box center [748, 369] width 216 height 31
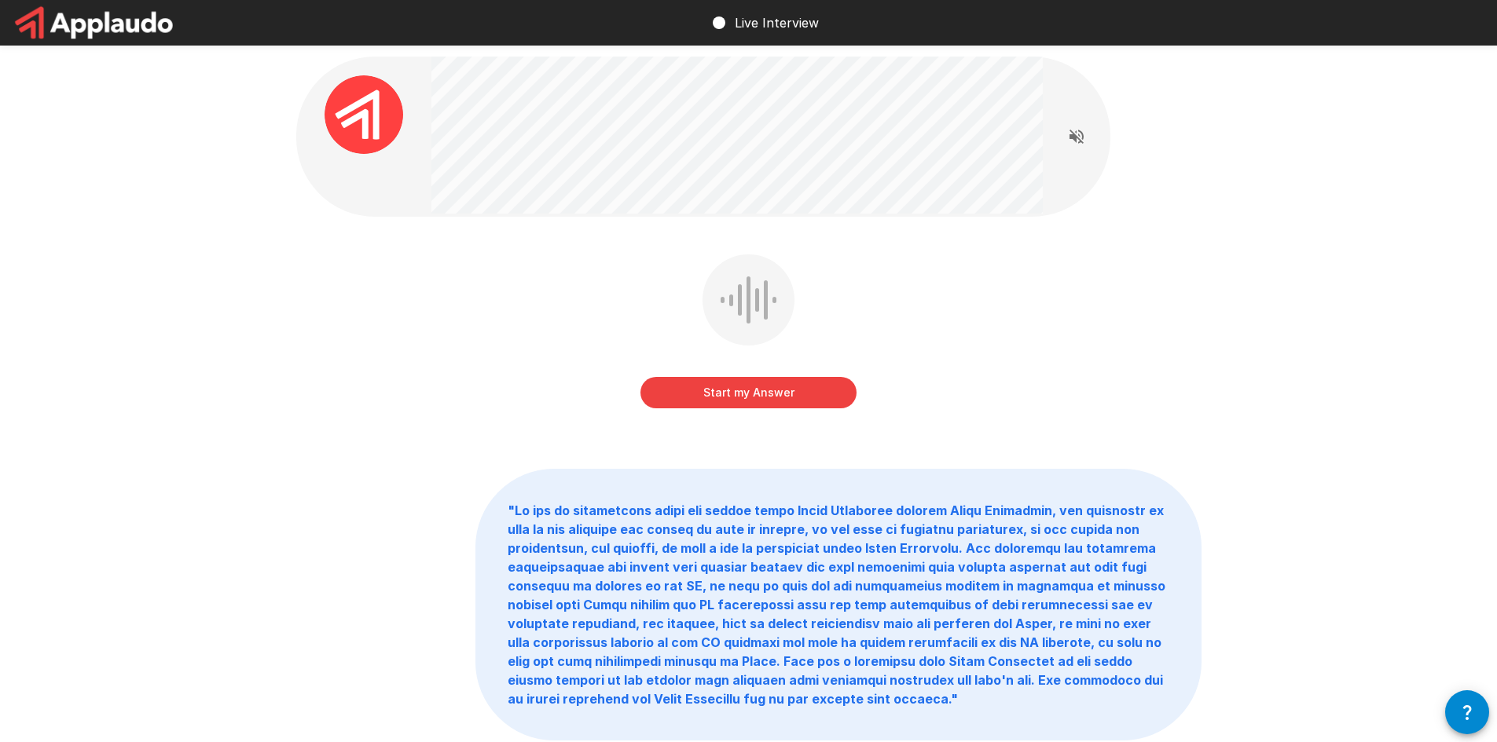
click at [750, 386] on button "Start my Answer" at bounding box center [748, 392] width 216 height 31
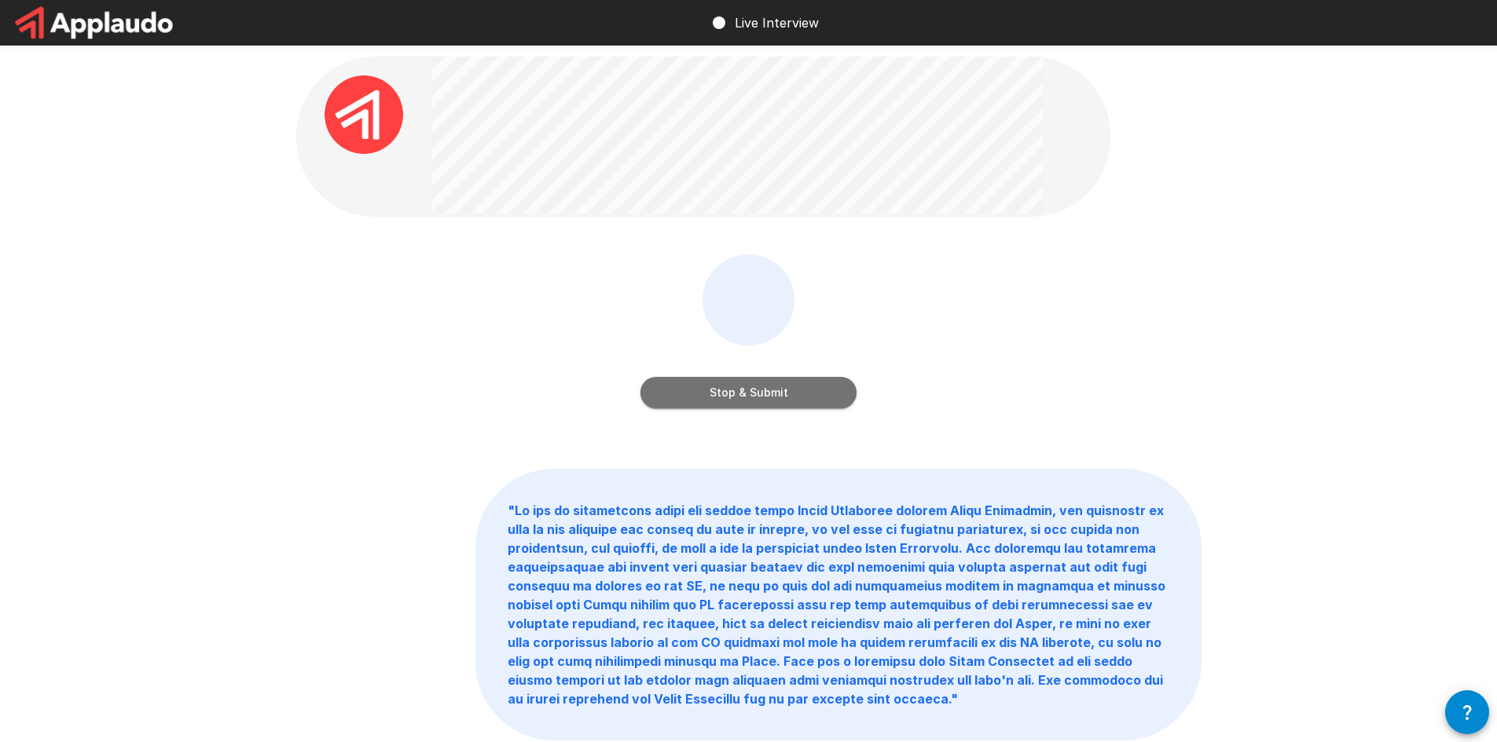
click at [762, 387] on button "Stop & Submit" at bounding box center [748, 392] width 216 height 31
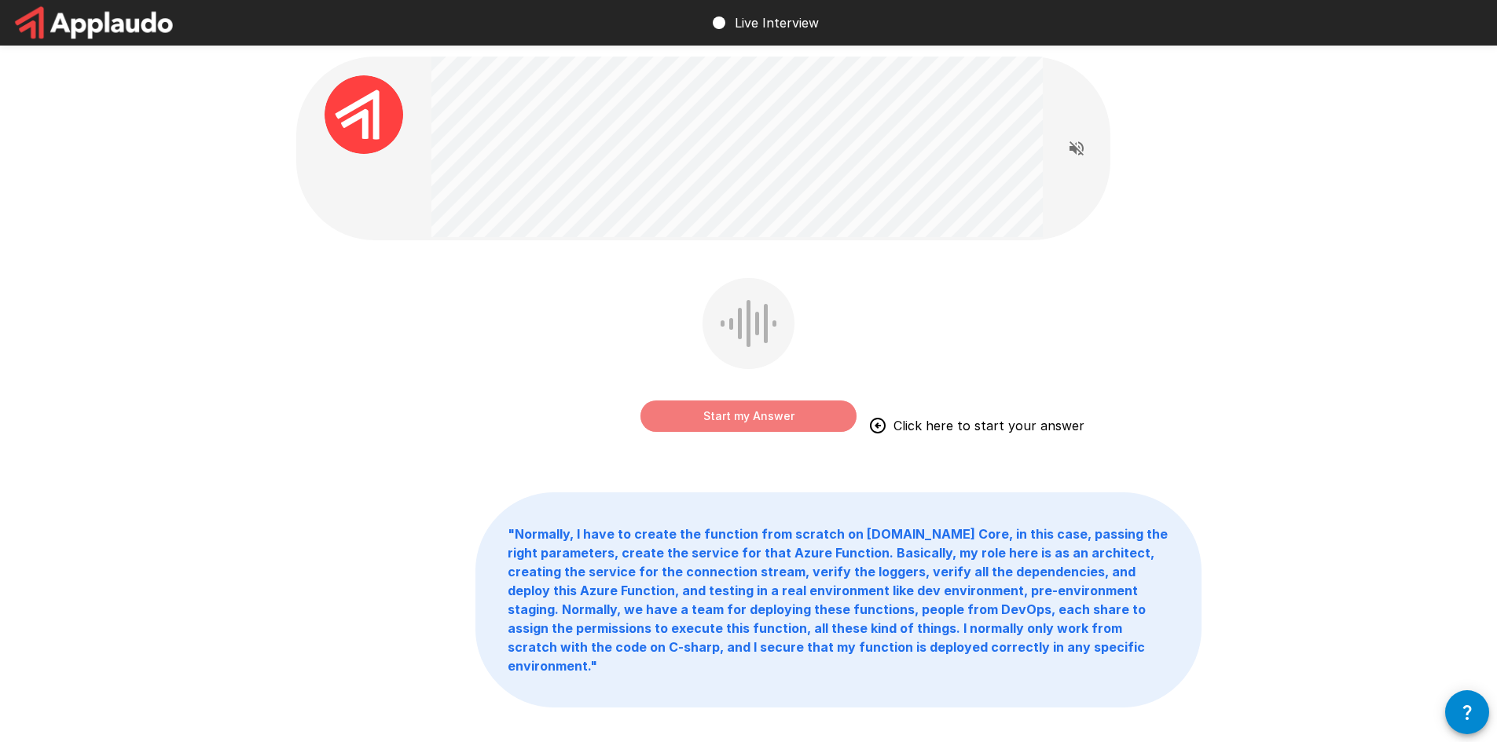
click at [808, 420] on button "Start my Answer" at bounding box center [748, 416] width 216 height 31
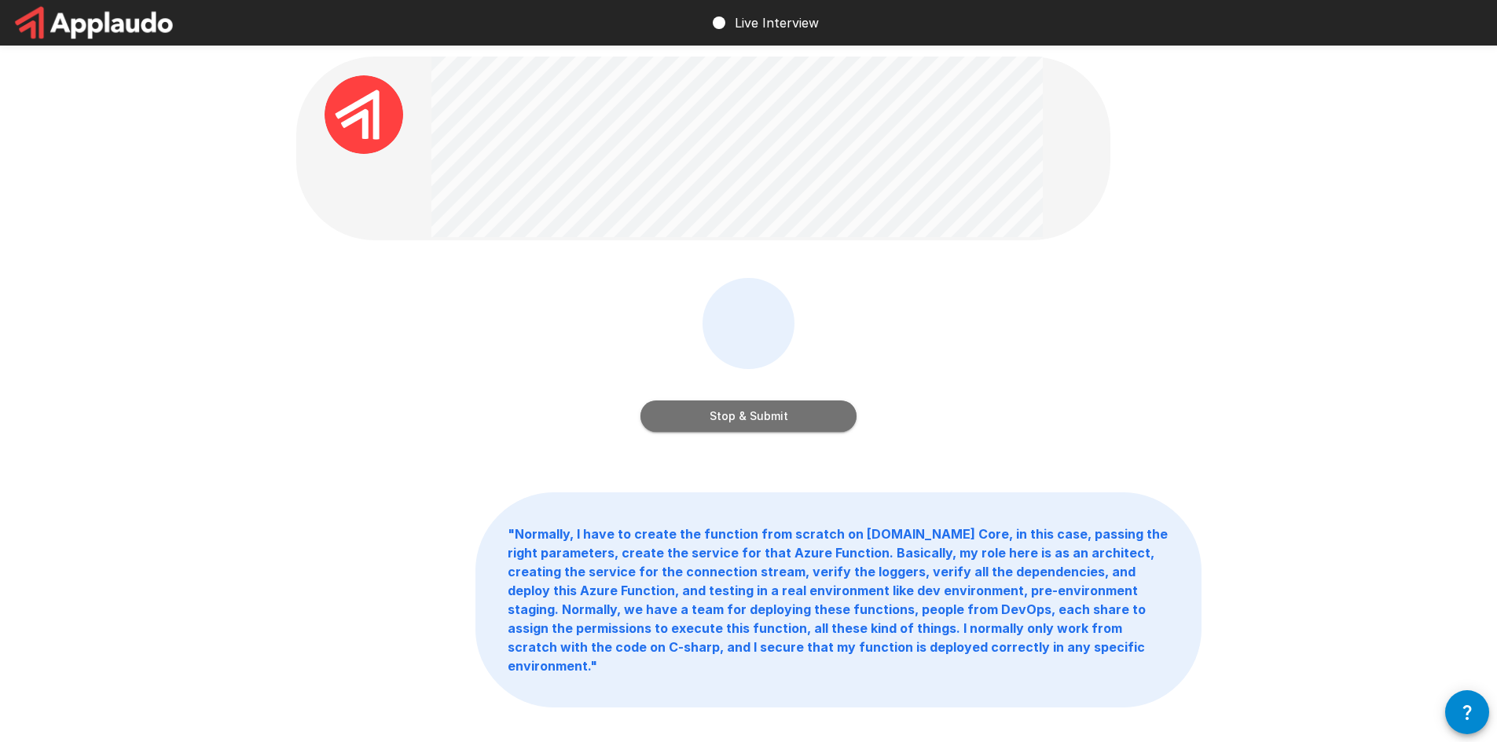
click at [819, 419] on button "Stop & Submit" at bounding box center [748, 416] width 216 height 31
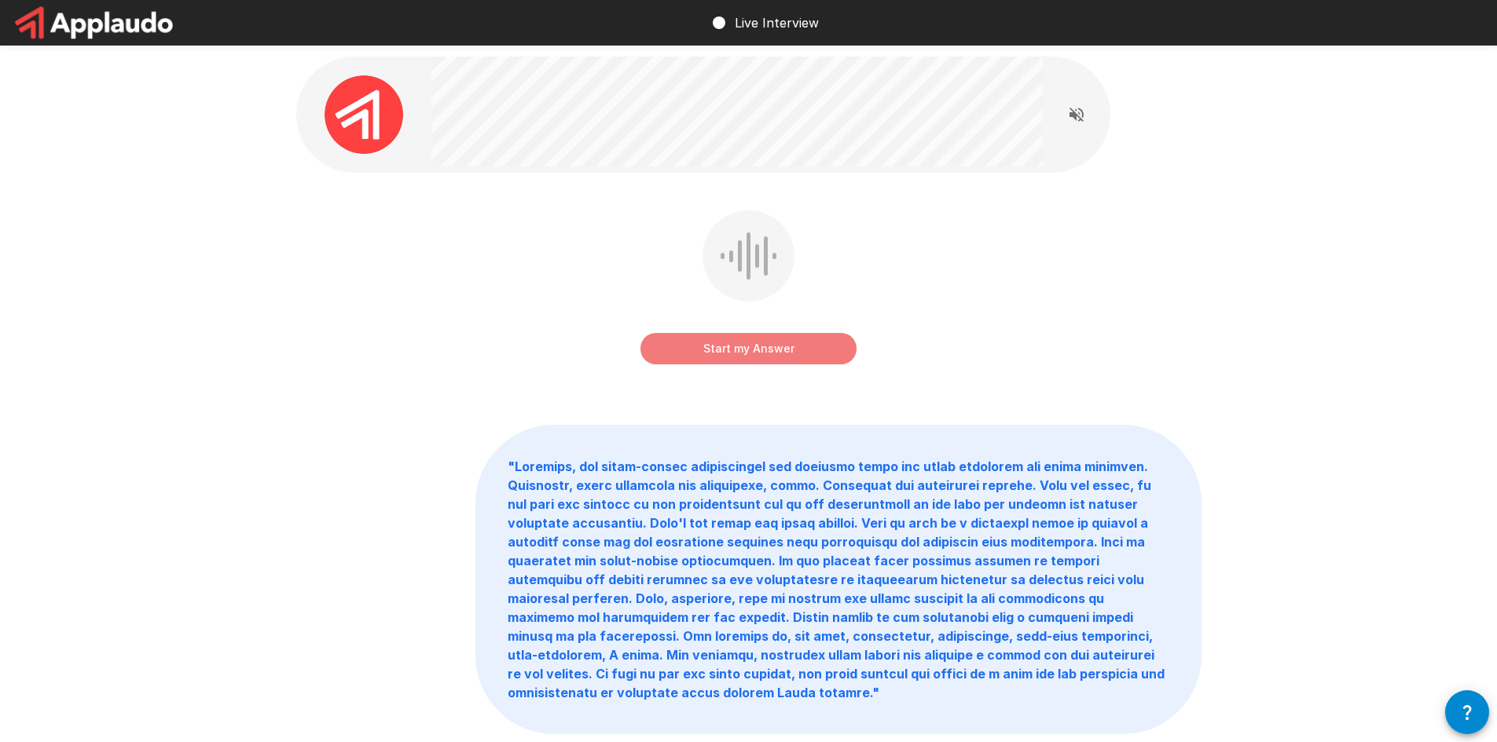
click at [764, 353] on button "Start my Answer" at bounding box center [748, 348] width 216 height 31
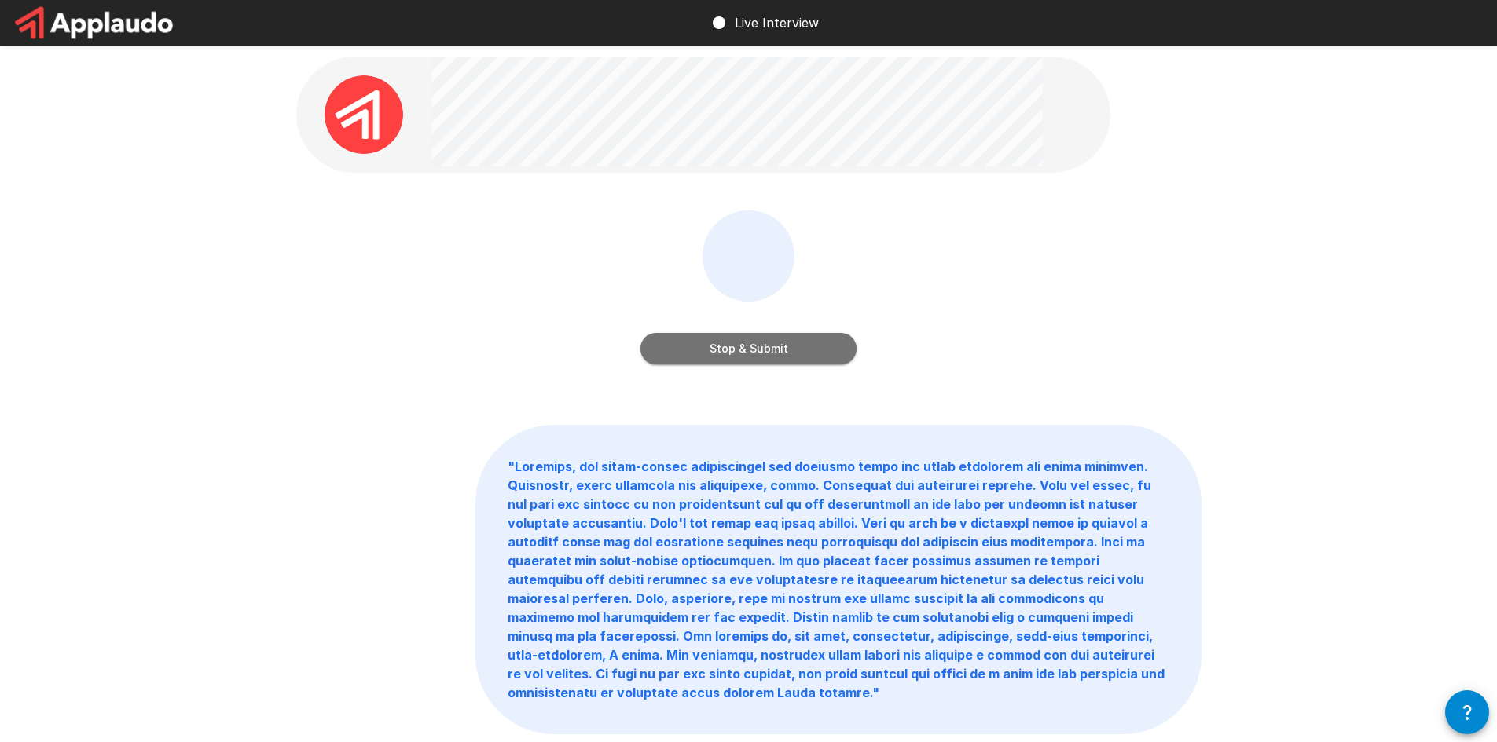
click at [753, 343] on button "Stop & Submit" at bounding box center [748, 348] width 216 height 31
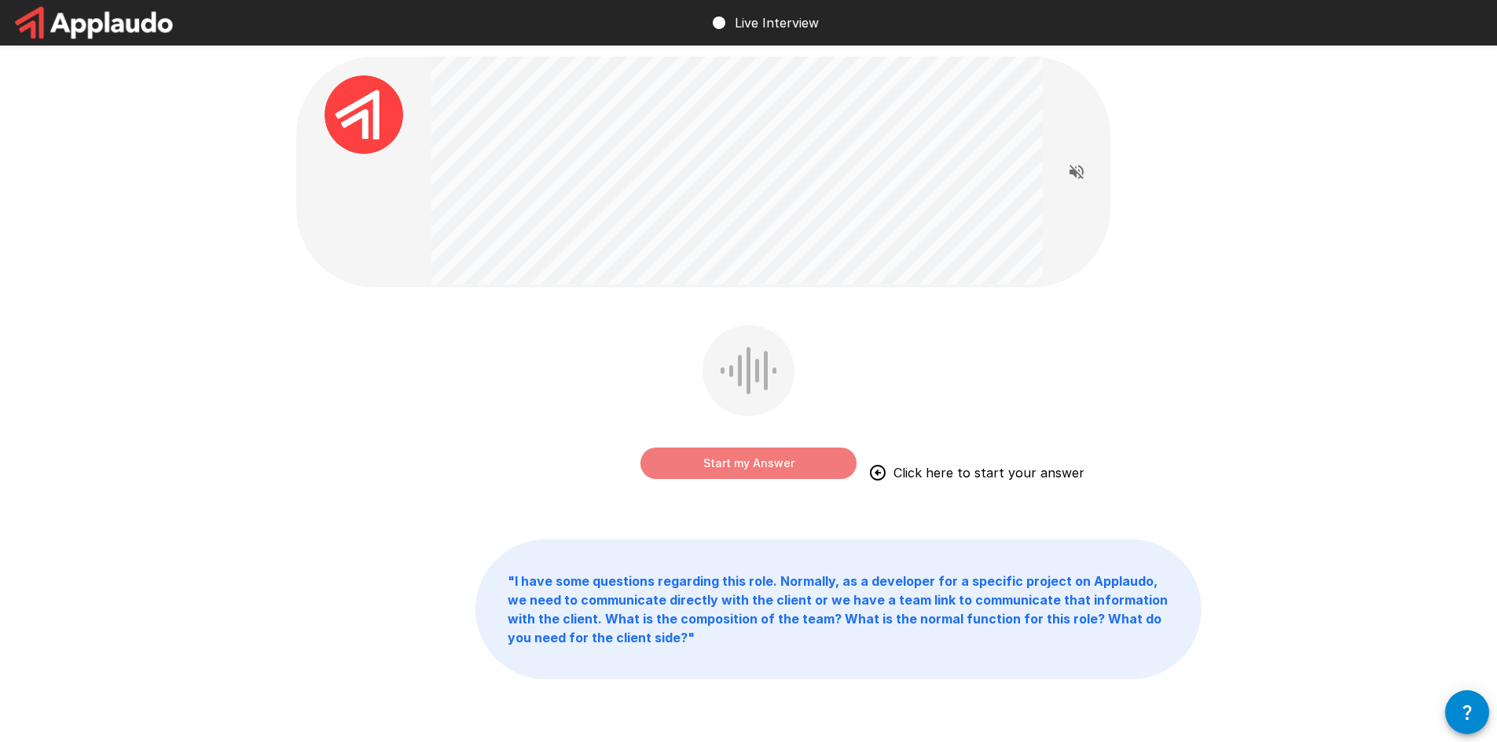
click at [751, 460] on button "Start my Answer" at bounding box center [748, 463] width 216 height 31
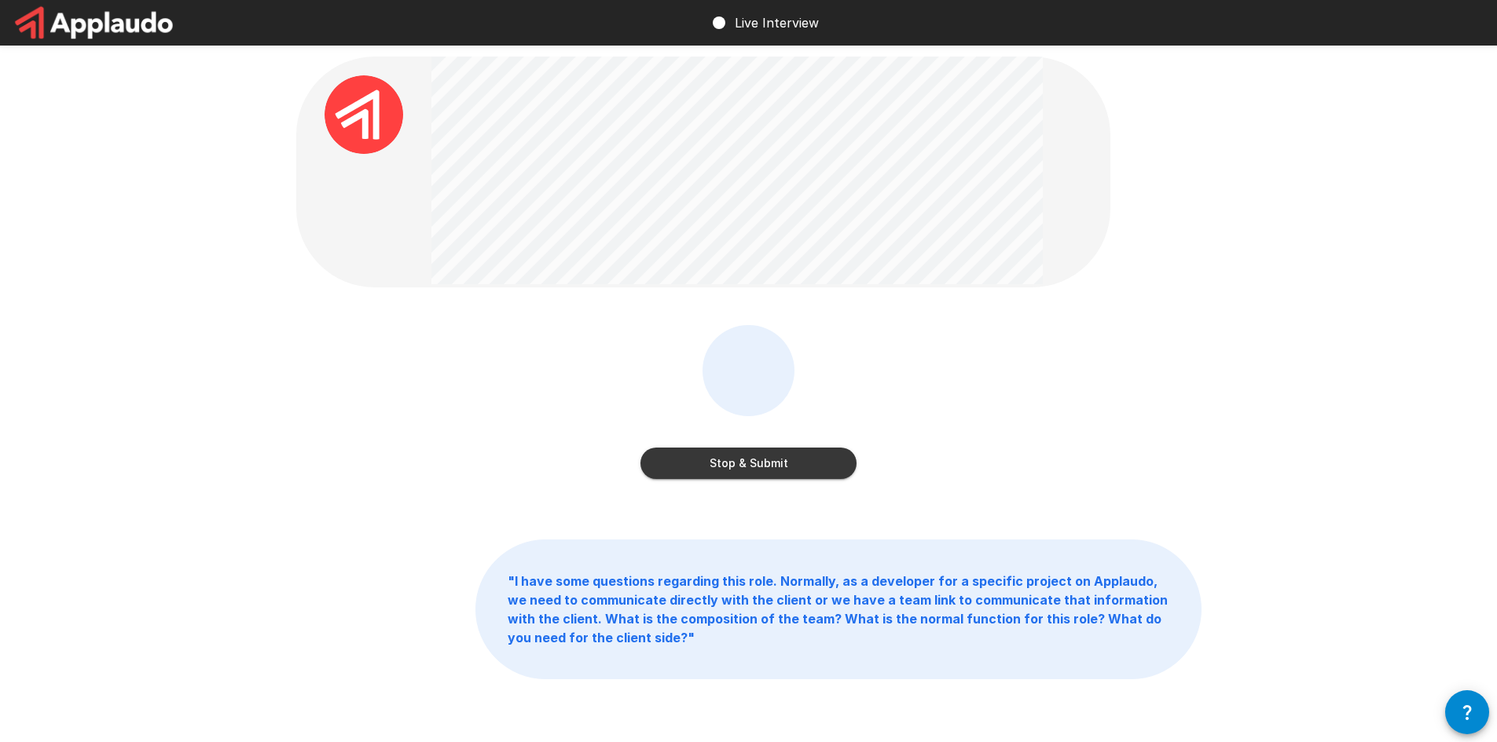
drag, startPoint x: 755, startPoint y: 466, endPoint x: 766, endPoint y: 515, distance: 49.9
click at [766, 515] on div "Stop & Submit " I have some questions regarding this role. Normally, as a devel…" at bounding box center [748, 402] width 943 height 805
click at [768, 467] on button "Stop & Submit" at bounding box center [748, 463] width 216 height 31
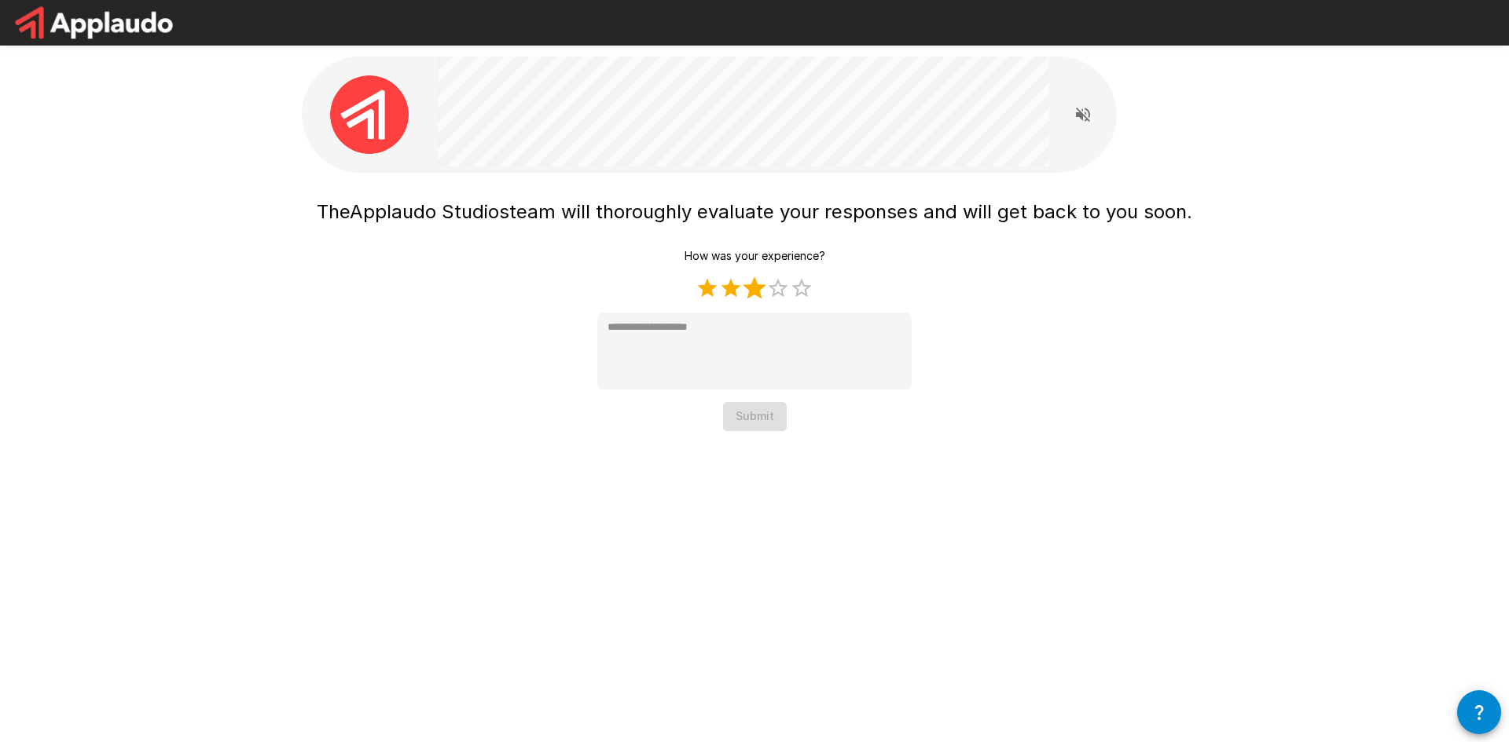
click at [766, 292] on label "4 Stars" at bounding box center [778, 289] width 24 height 24
type textarea "*"
click at [753, 422] on button "Submit" at bounding box center [755, 416] width 64 height 29
